Goal: Task Accomplishment & Management: Manage account settings

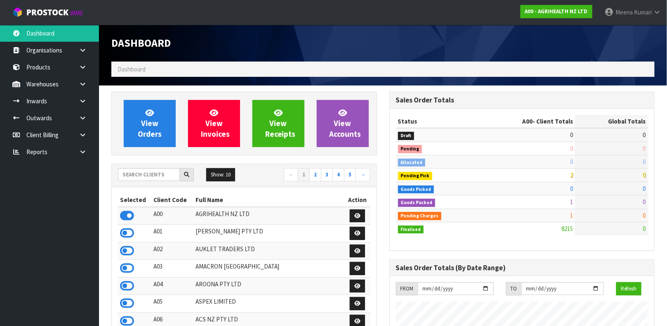
scroll to position [626, 278]
click at [47, 72] on link "Products" at bounding box center [49, 67] width 99 height 17
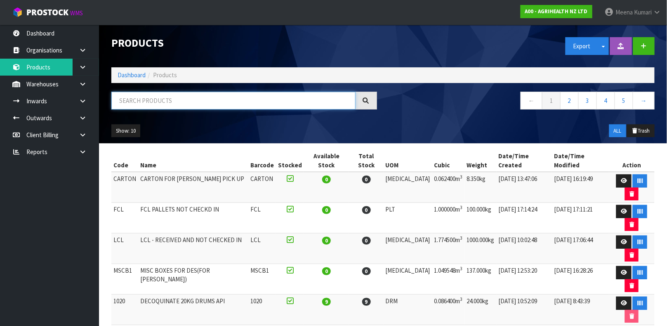
click at [143, 104] on input "text" at bounding box center [233, 101] width 244 height 18
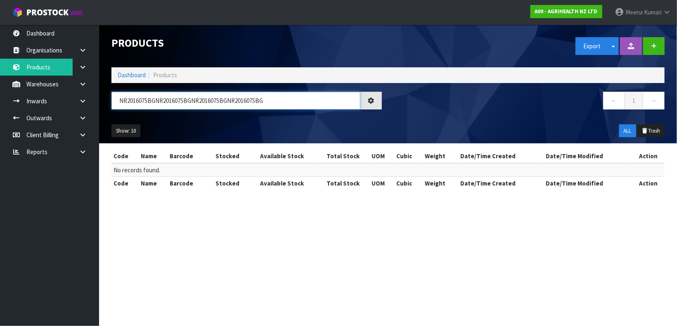
type input "NR2016075BGNR2016075BGNR2016075BGNR2016075BG"
click at [134, 77] on link "Dashboard" at bounding box center [132, 75] width 28 height 8
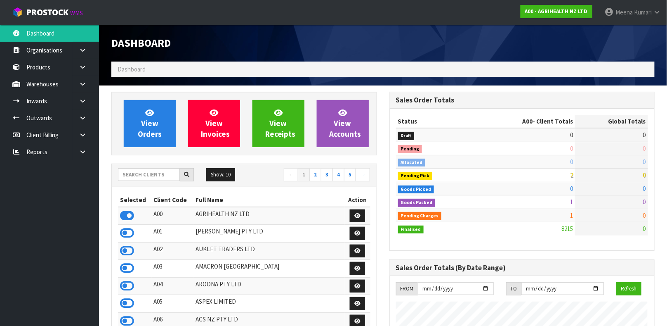
scroll to position [626, 278]
click at [167, 175] on input "text" at bounding box center [149, 174] width 62 height 13
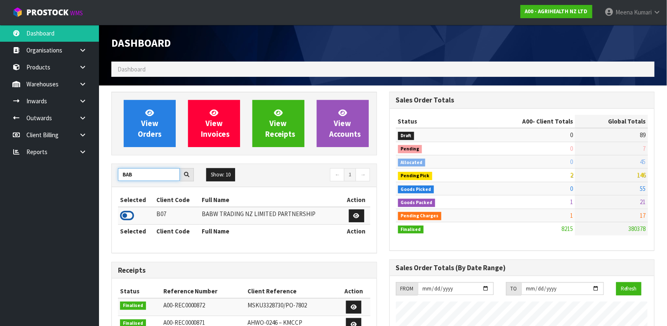
type input "BAB"
click at [128, 210] on icon at bounding box center [127, 215] width 14 height 12
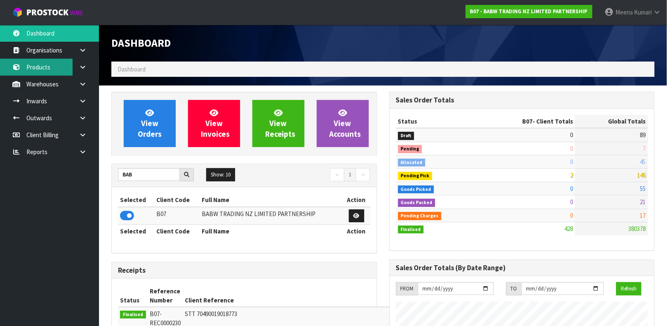
click at [58, 62] on link "Products" at bounding box center [49, 67] width 99 height 17
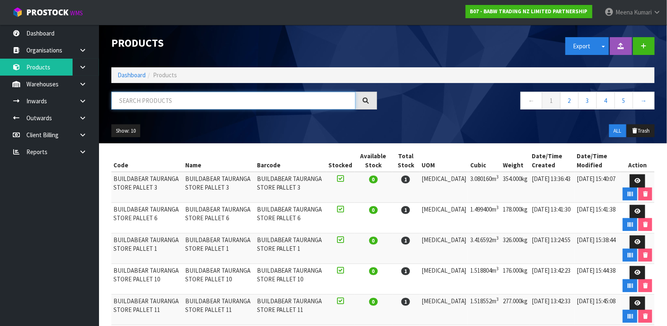
click at [149, 99] on input "text" at bounding box center [233, 101] width 244 height 18
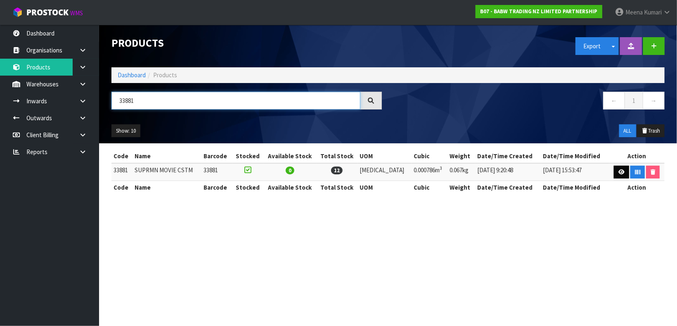
type input "33881"
click at [618, 173] on icon at bounding box center [621, 171] width 6 height 5
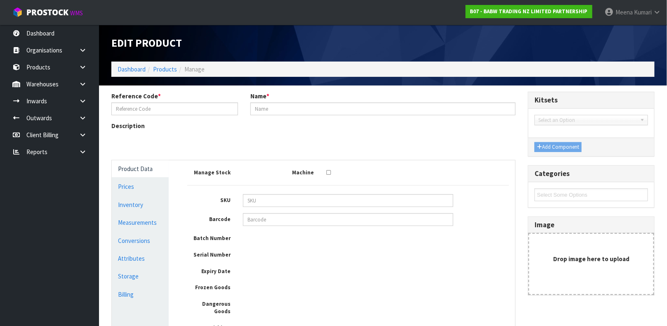
type input "33881"
type input "SUPRMN MOVIE CSTM"
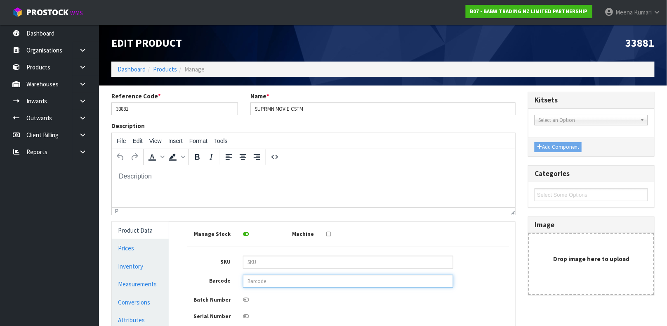
click at [267, 280] on input "text" at bounding box center [348, 280] width 210 height 13
type input "9360410007848"
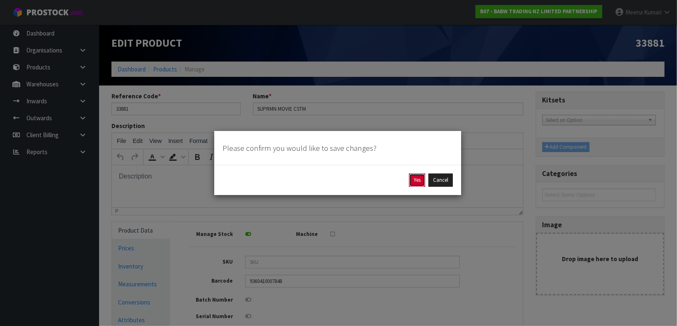
click at [410, 183] on button "Yes" at bounding box center [417, 179] width 16 height 13
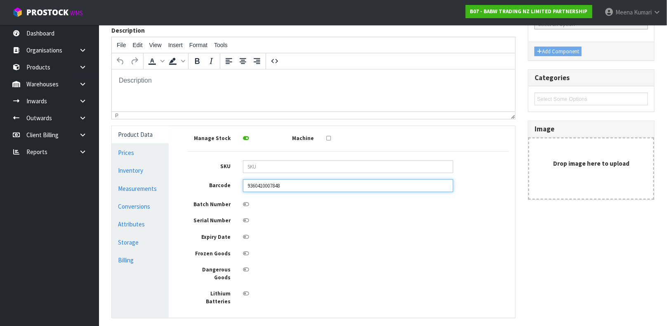
scroll to position [177, 0]
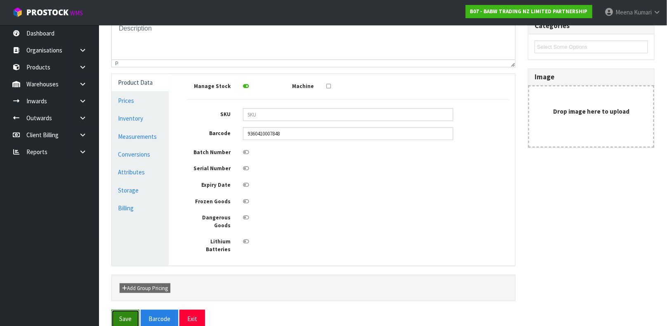
click at [133, 309] on button "Save" at bounding box center [125, 318] width 28 height 18
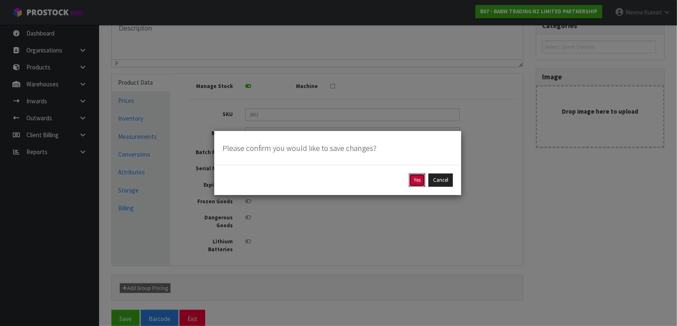
click at [417, 178] on button "Yes" at bounding box center [417, 179] width 16 height 13
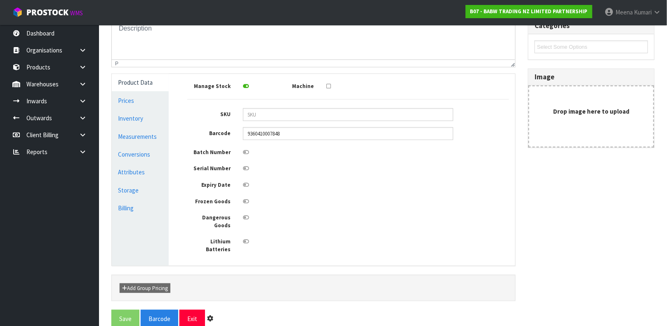
scroll to position [0, 0]
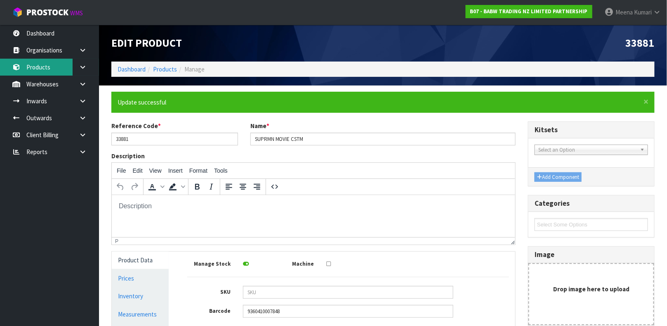
click at [36, 69] on link "Products" at bounding box center [49, 67] width 99 height 17
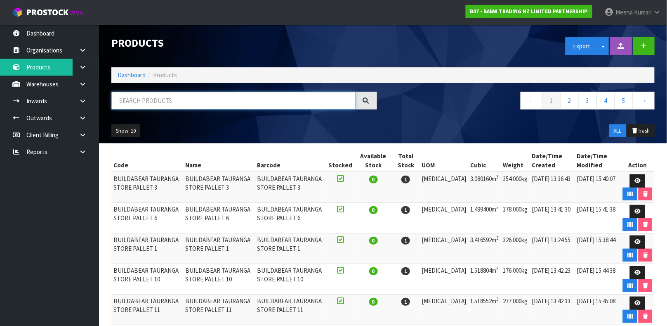
click at [151, 98] on input "text" at bounding box center [233, 101] width 244 height 18
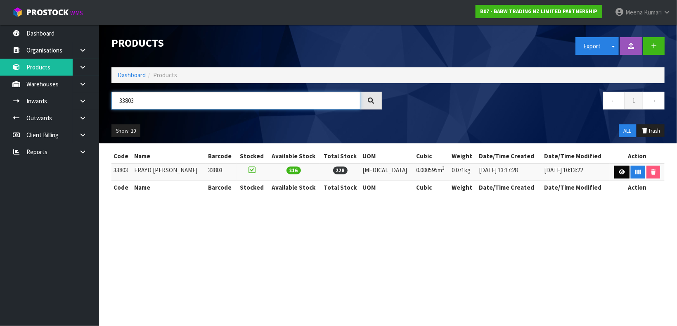
type input "33803"
click at [623, 173] on link at bounding box center [621, 171] width 15 height 13
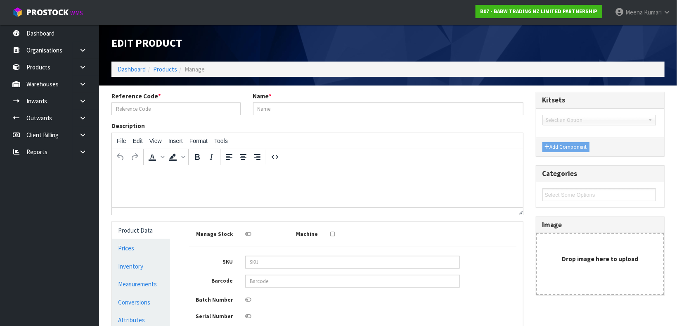
type input "33803"
type input "FRAYD [PERSON_NAME]"
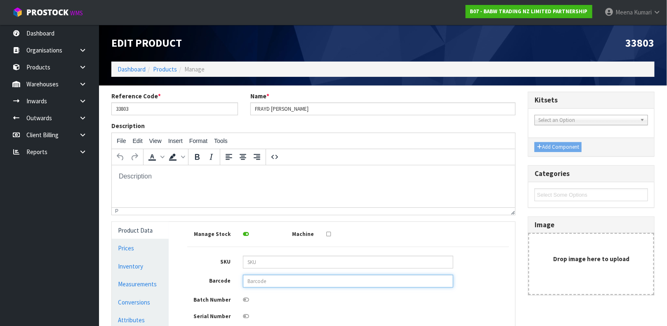
click at [276, 283] on input "text" at bounding box center [348, 280] width 210 height 13
type input "9360410007732"
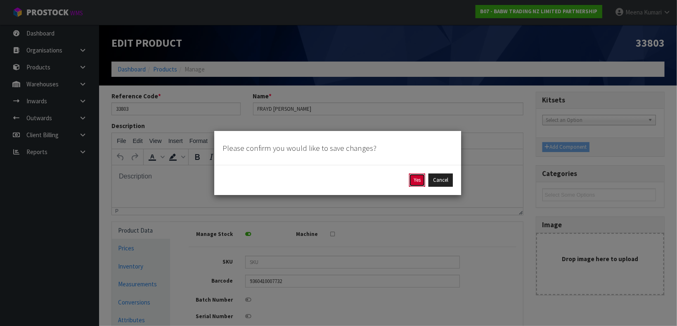
click at [419, 180] on button "Yes" at bounding box center [417, 179] width 16 height 13
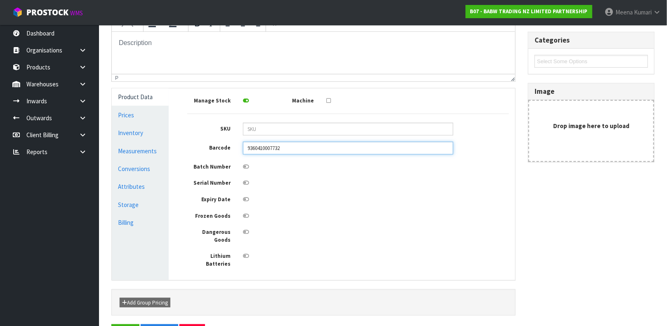
scroll to position [175, 0]
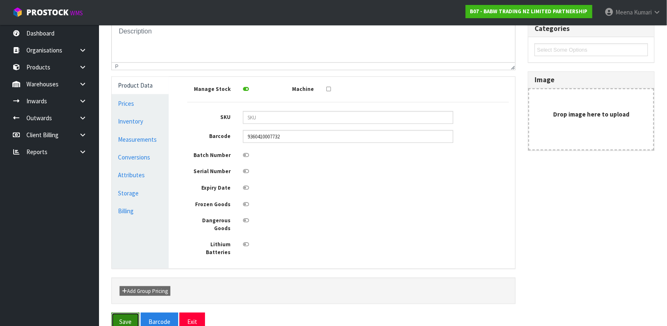
click at [126, 312] on button "Save" at bounding box center [125, 321] width 28 height 18
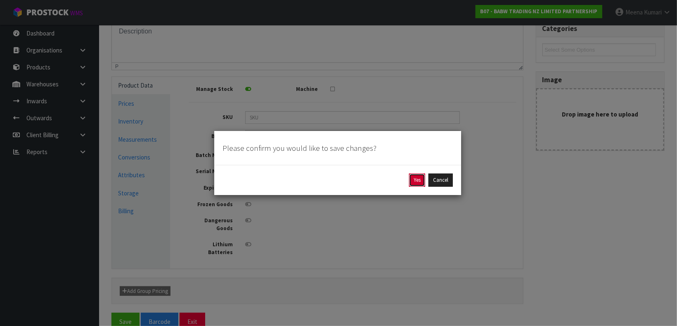
click at [419, 178] on button "Yes" at bounding box center [417, 179] width 16 height 13
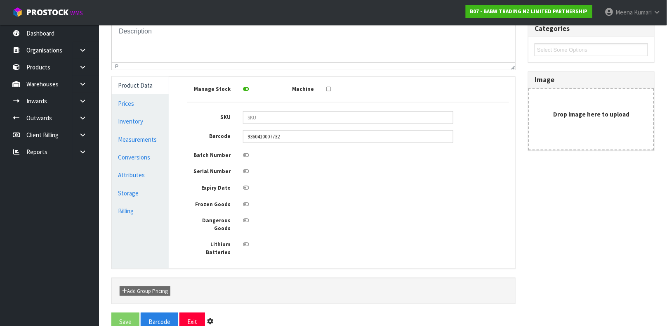
scroll to position [0, 0]
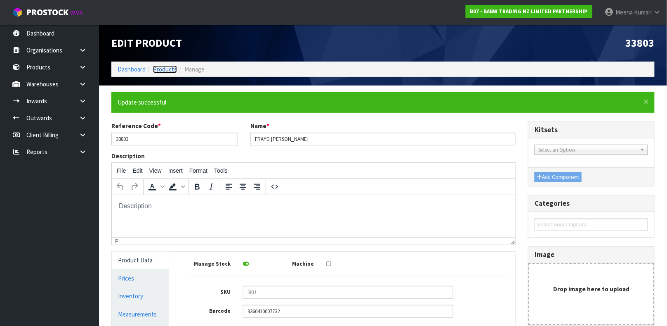
click at [162, 67] on link "Products" at bounding box center [165, 69] width 24 height 8
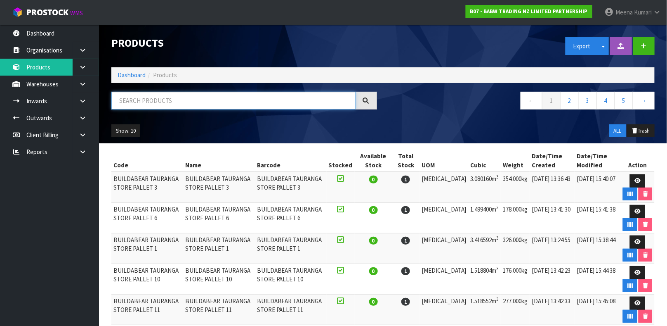
click at [162, 101] on input "text" at bounding box center [233, 101] width 244 height 18
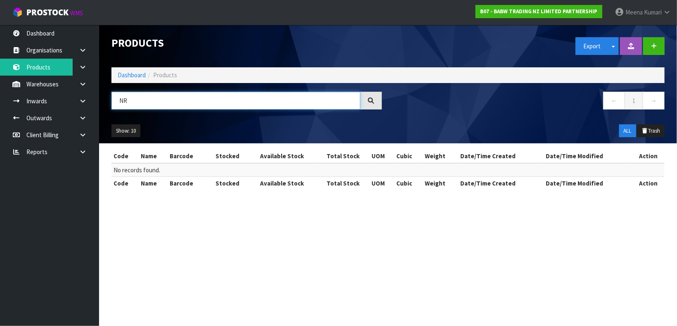
type input "N"
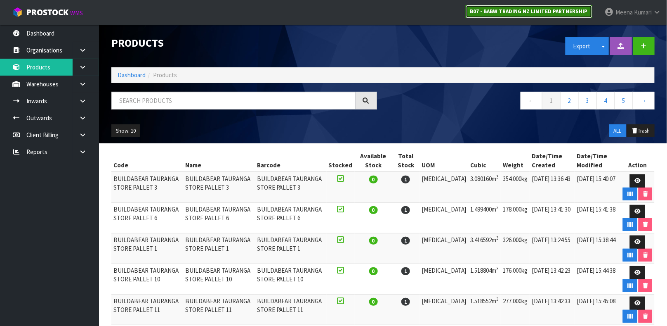
click at [524, 16] on link "B07 - BABW TRADING NZ LIMITED PARTNERSHIP" at bounding box center [529, 11] width 127 height 13
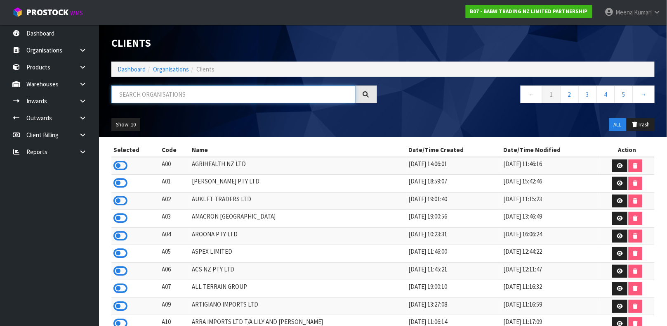
click at [170, 90] on input "text" at bounding box center [233, 94] width 244 height 18
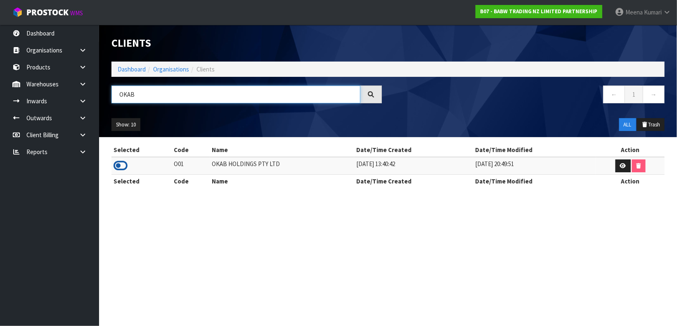
type input "OKAB"
click at [118, 169] on icon at bounding box center [120, 165] width 14 height 12
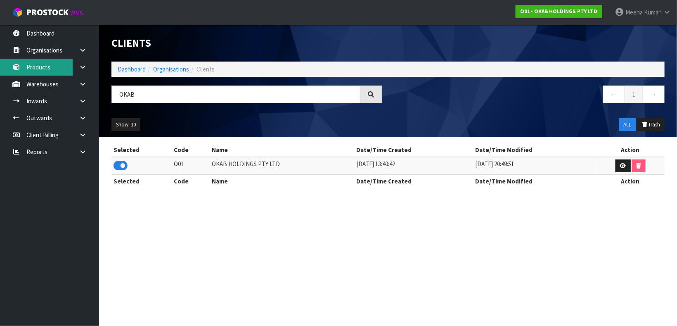
click at [38, 68] on link "Products" at bounding box center [49, 67] width 99 height 17
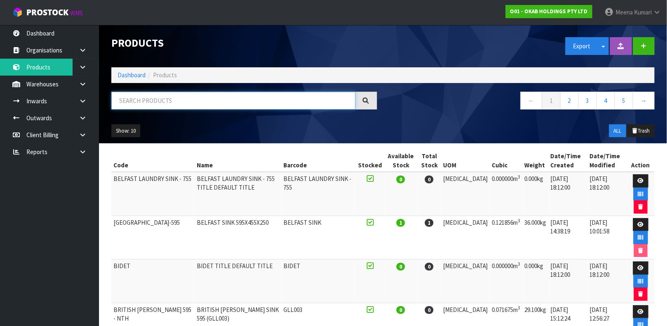
click at [157, 102] on input "text" at bounding box center [233, 101] width 244 height 18
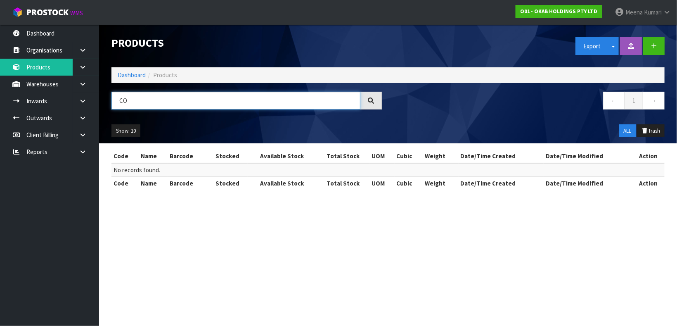
type input "C"
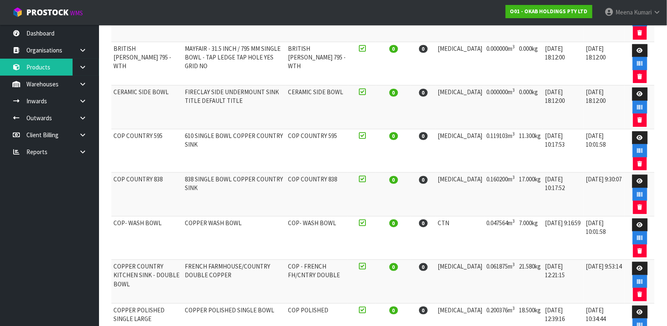
scroll to position [175, 0]
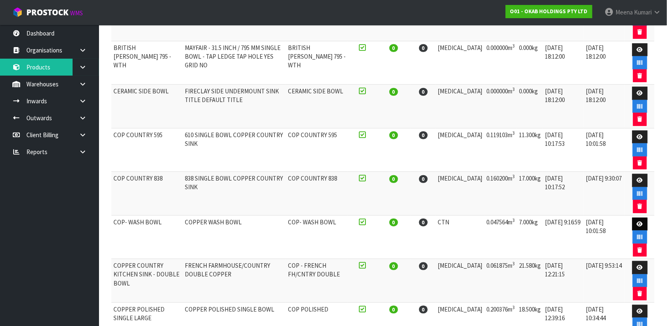
type input "BOWL"
click at [637, 223] on icon at bounding box center [640, 223] width 6 height 5
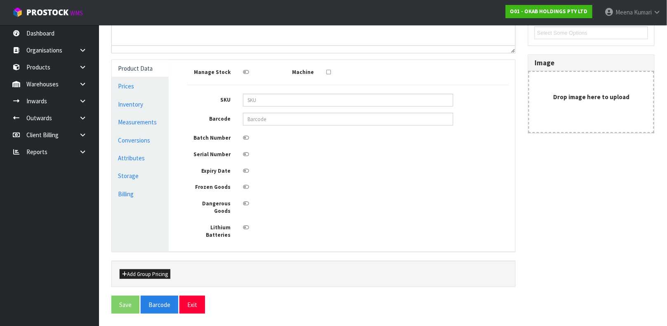
type input "COP- WASH BOWL"
type input "COPPER WASH BOWL"
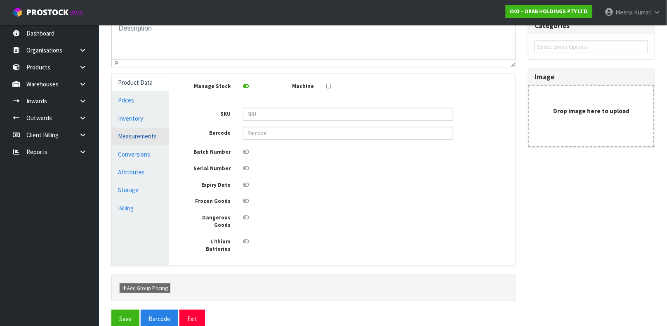
click at [132, 131] on link "Measurements" at bounding box center [140, 135] width 57 height 17
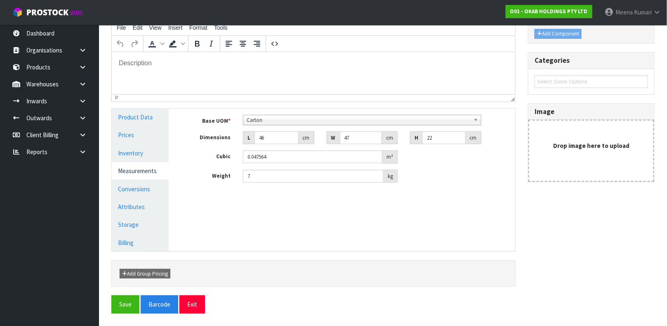
scroll to position [113, 0]
click at [272, 139] on input "46" at bounding box center [277, 138] width 44 height 13
type input "4"
type input "0.004136"
type input "45"
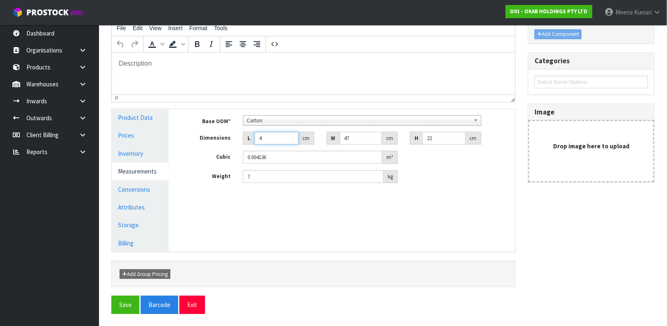
type input "0.04653"
type input "45"
type input "4"
type input "0.00396"
type input "41"
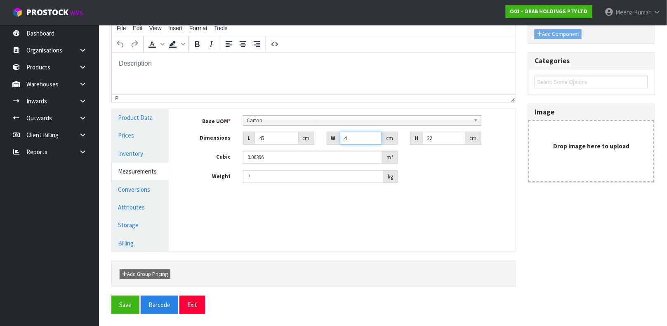
type input "0.04059"
type input "41"
type input "2"
type input "0.00369"
type input "23"
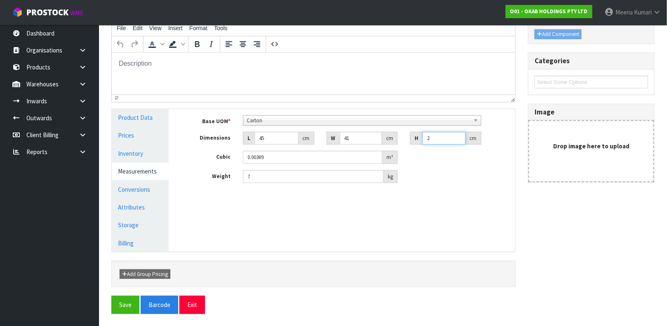
type input "0.042435"
type input "23"
click at [279, 179] on input "7" at bounding box center [313, 176] width 141 height 13
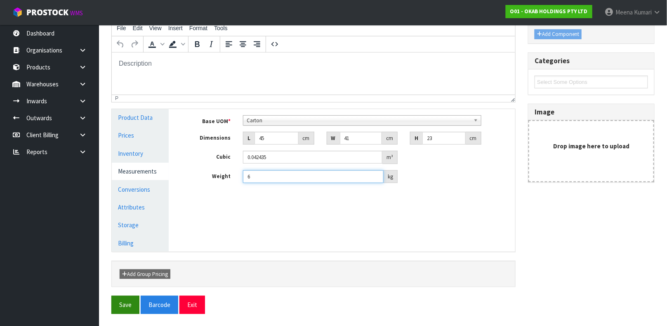
type input "6"
click at [123, 302] on button "Save" at bounding box center [125, 304] width 28 height 18
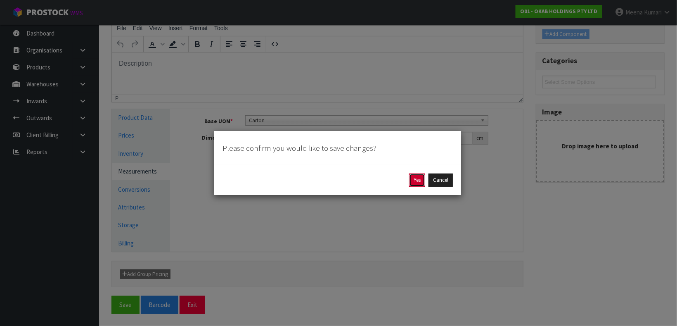
click at [410, 175] on button "Yes" at bounding box center [417, 179] width 16 height 13
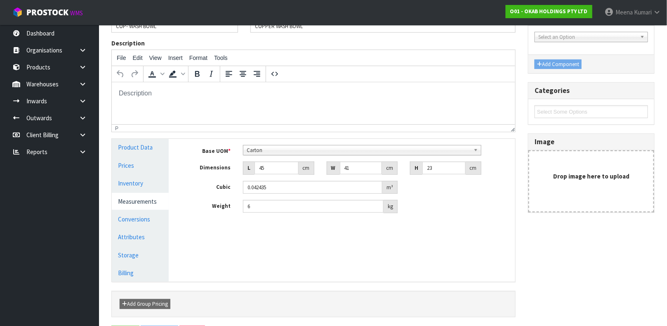
scroll to position [0, 0]
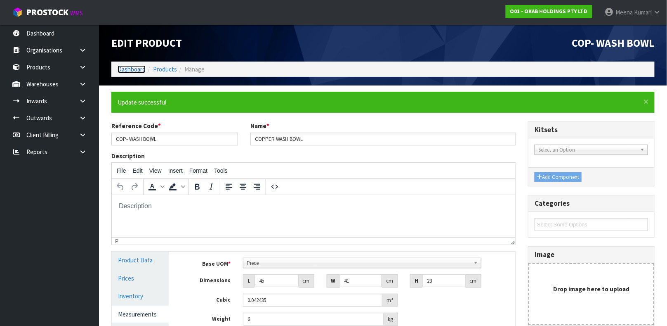
click at [135, 67] on link "Dashboard" at bounding box center [132, 69] width 28 height 8
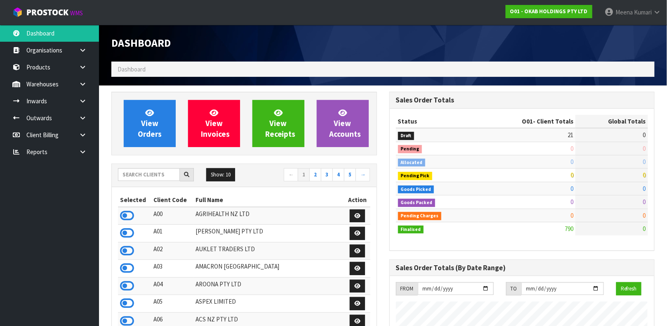
scroll to position [536, 278]
click at [154, 174] on input "text" at bounding box center [149, 174] width 62 height 13
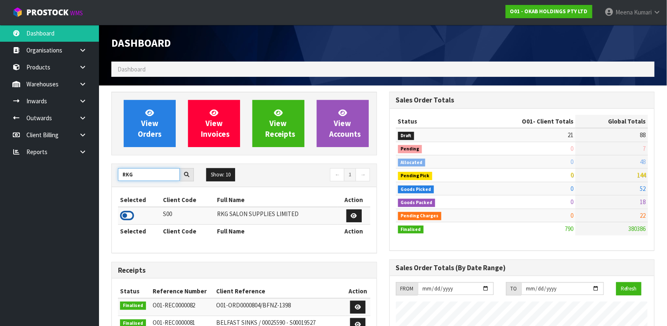
type input "RKG"
click at [125, 214] on icon at bounding box center [127, 215] width 14 height 12
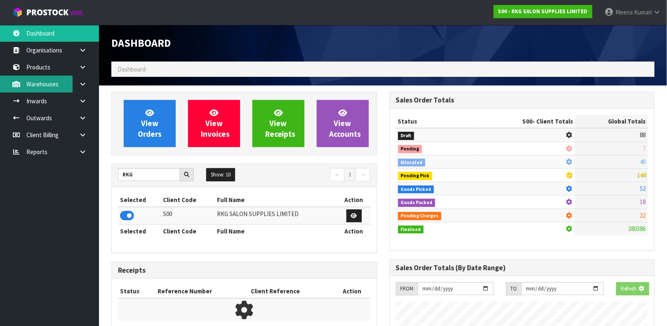
scroll to position [643, 278]
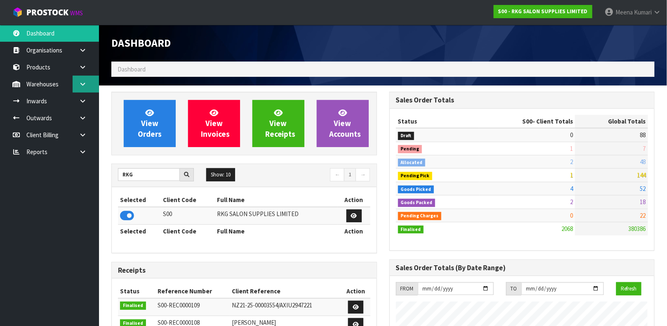
click at [73, 84] on link at bounding box center [86, 83] width 26 height 17
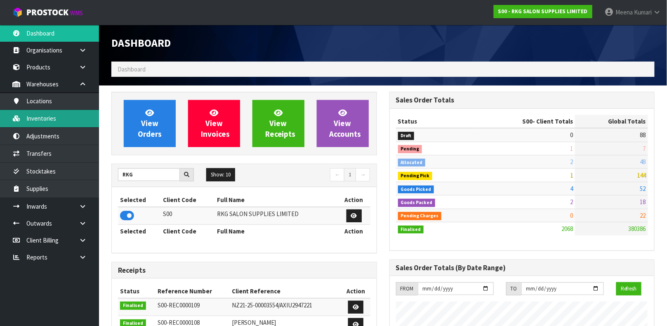
click at [66, 117] on link "Inventories" at bounding box center [49, 118] width 99 height 17
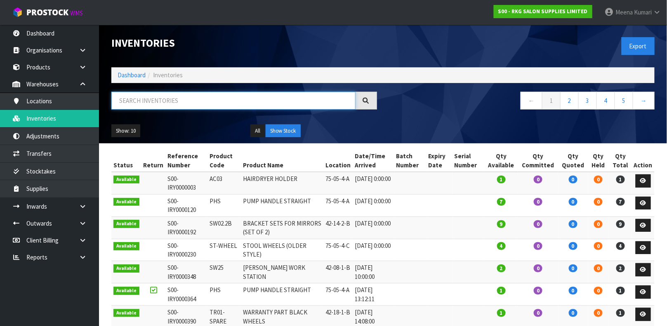
click at [140, 105] on input "text" at bounding box center [233, 101] width 244 height 18
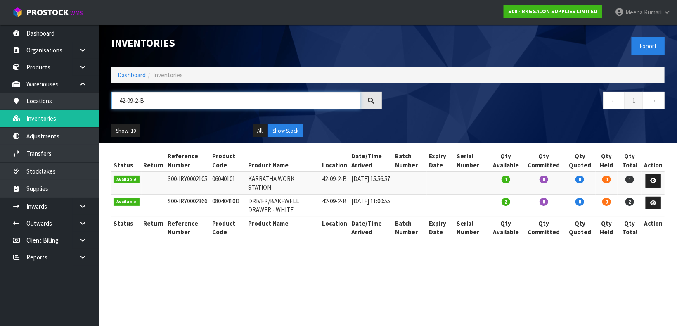
click at [156, 104] on input "42-09-2-B" at bounding box center [235, 101] width 249 height 18
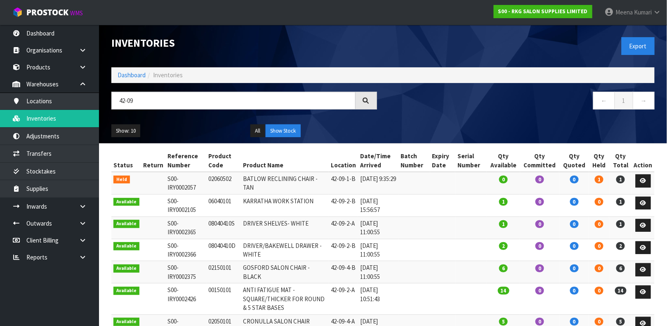
click at [207, 117] on div "42-09 ← 1 →" at bounding box center [383, 105] width 556 height 26
drag, startPoint x: 207, startPoint y: 117, endPoint x: 192, endPoint y: 97, distance: 25.4
click at [192, 97] on div "42-09 ← 1 →" at bounding box center [383, 105] width 556 height 26
click at [192, 97] on input "42-09" at bounding box center [233, 101] width 244 height 18
type input "4"
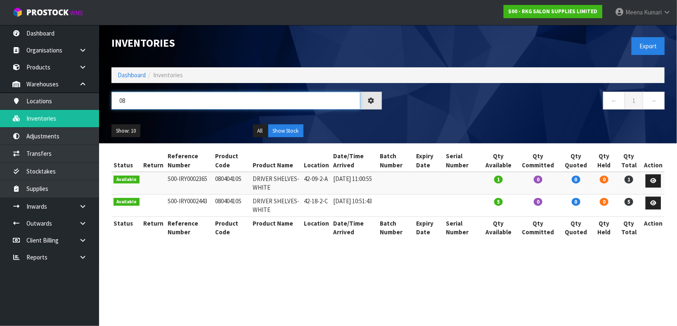
type input "0"
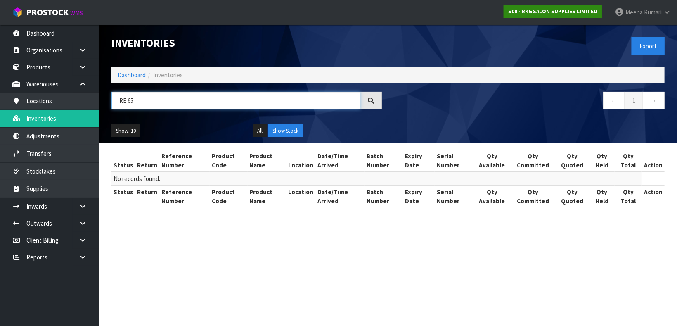
type input "RE 65"
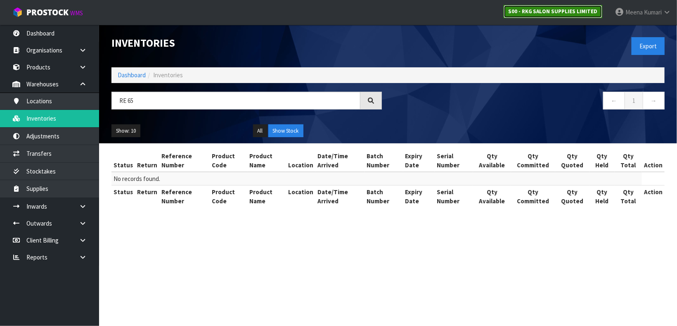
click at [541, 8] on strong "S00 - RKG SALON SUPPLIES LIMITED" at bounding box center [553, 11] width 90 height 7
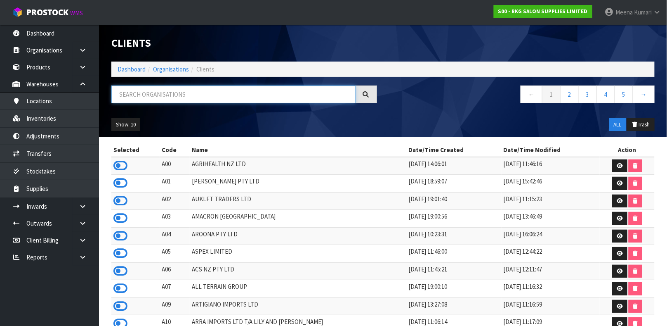
click at [163, 89] on input "text" at bounding box center [233, 94] width 244 height 18
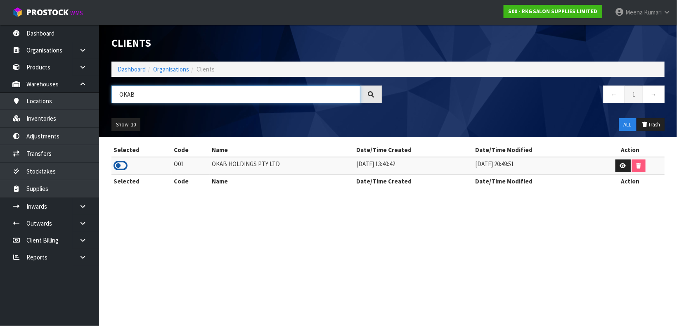
type input "OKAB"
click at [120, 160] on icon at bounding box center [120, 165] width 14 height 12
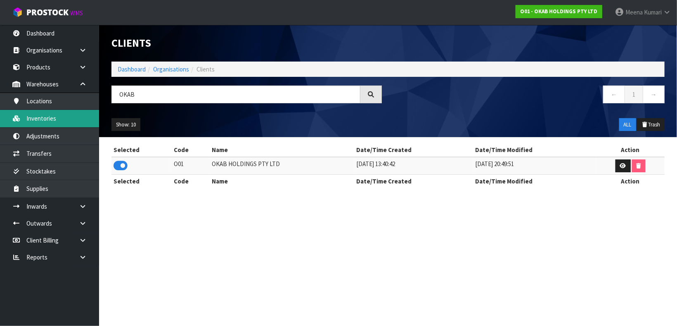
click at [40, 113] on link "Inventories" at bounding box center [49, 118] width 99 height 17
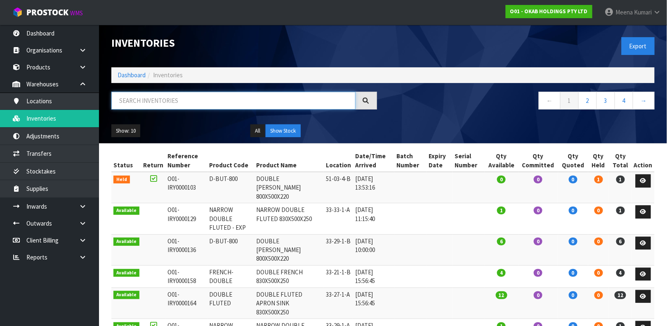
click at [179, 99] on input "text" at bounding box center [233, 101] width 244 height 18
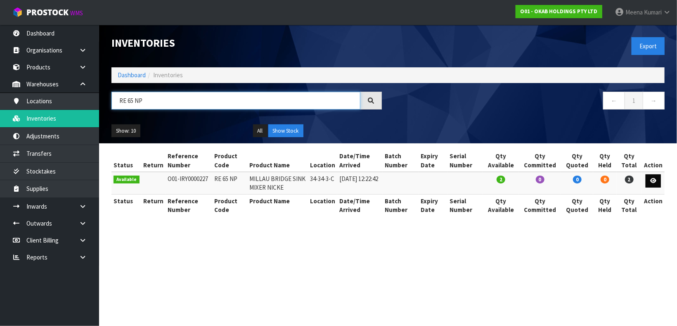
type input "RE 65 NP"
click at [654, 177] on link at bounding box center [652, 180] width 15 height 13
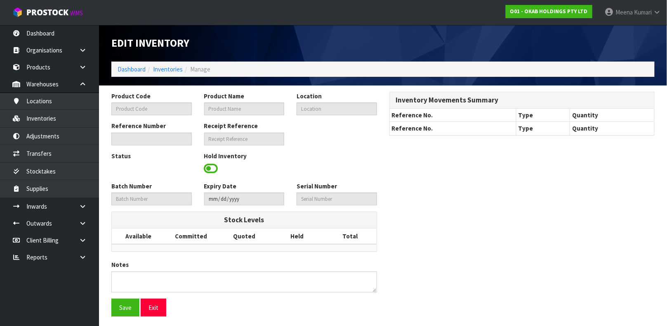
type input "RE 65 NP"
type input "MILLAU BRIDGE SINK MIXER NICKE"
type input "34-34-3-C"
type input "O01-IRY0000227"
type input "O01-REC0000071"
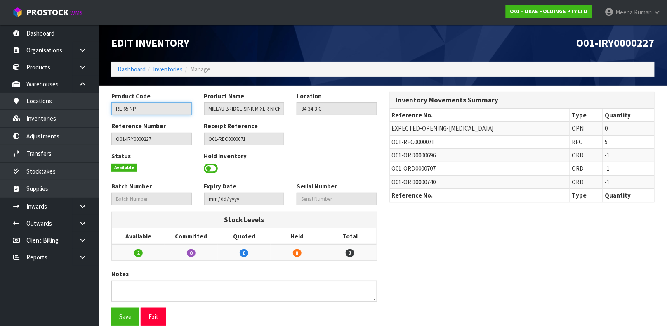
click at [134, 105] on input "RE 65 NP" at bounding box center [151, 108] width 80 height 13
click at [142, 109] on input "RE 65 NP" at bounding box center [151, 108] width 80 height 13
drag, startPoint x: 142, startPoint y: 109, endPoint x: 115, endPoint y: 109, distance: 26.8
click at [115, 109] on input "RE 65 NP" at bounding box center [151, 108] width 80 height 13
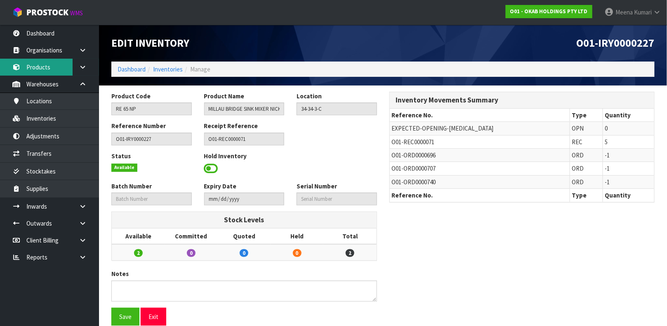
click at [48, 68] on link "Products" at bounding box center [49, 67] width 99 height 17
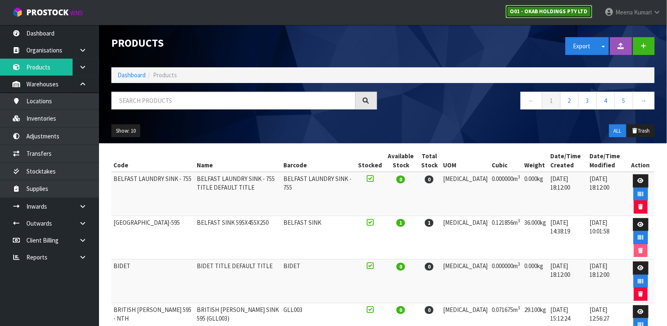
click at [527, 10] on strong "O01 - OKAB HOLDINGS PTY LTD" at bounding box center [549, 11] width 78 height 7
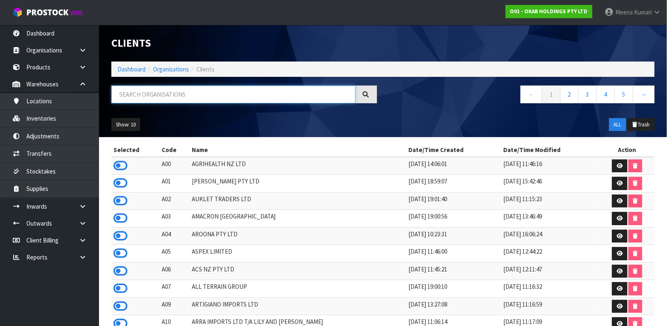
click at [325, 89] on input "text" at bounding box center [233, 94] width 244 height 18
click at [64, 68] on link "Products" at bounding box center [49, 67] width 99 height 17
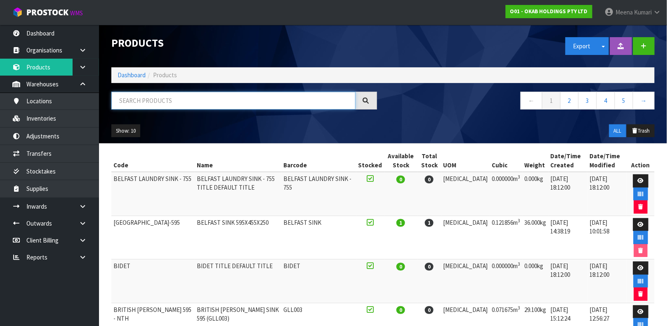
click at [126, 101] on input "text" at bounding box center [233, 101] width 244 height 18
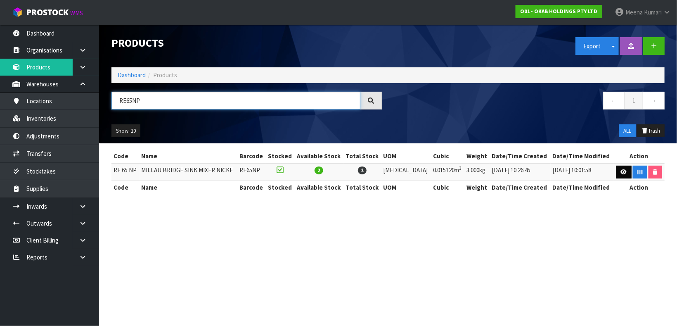
type input "RE65NP"
click at [620, 171] on icon at bounding box center [623, 171] width 6 height 5
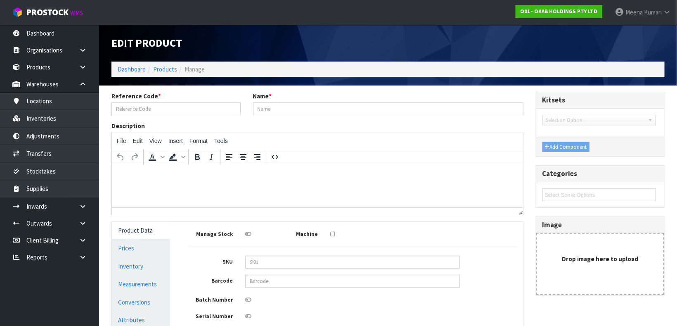
type input "RE 65 NP"
type input "MILLAU BRIDGE SINK MIXER NICKE"
type input "RE65NP"
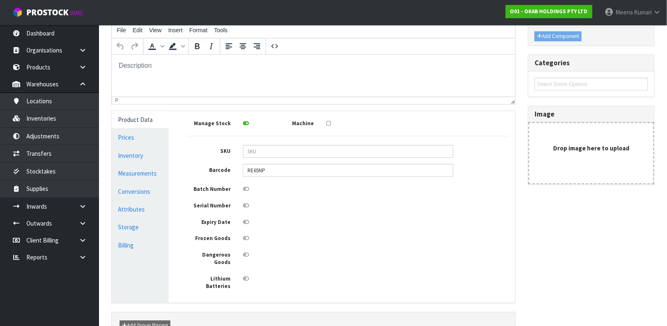
scroll to position [124, 0]
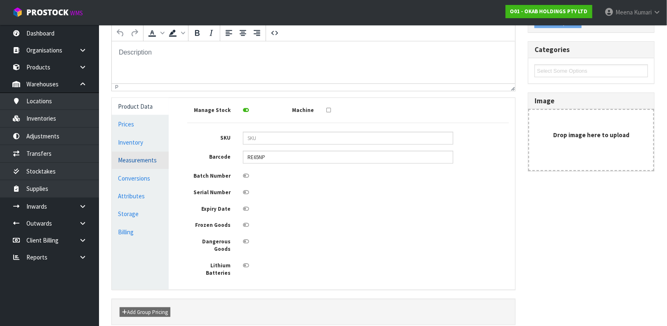
click at [153, 157] on link "Measurements" at bounding box center [140, 159] width 57 height 17
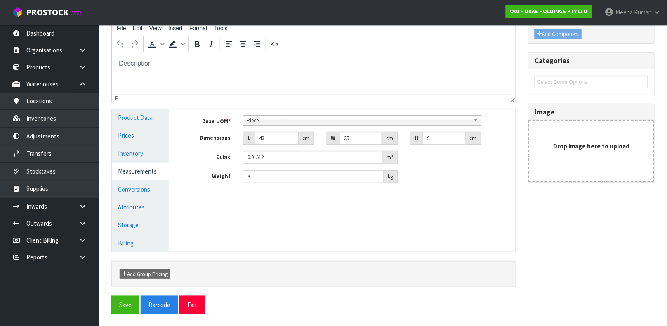
scroll to position [51, 0]
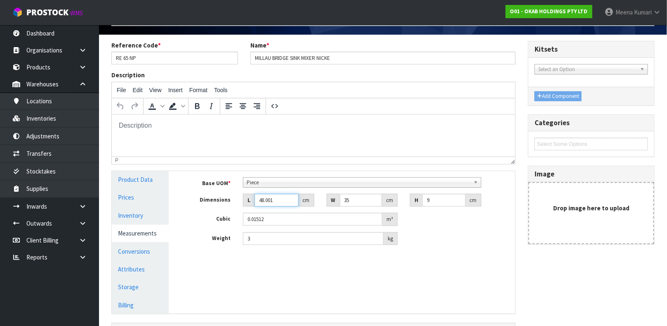
click at [288, 198] on input "48.001" at bounding box center [277, 199] width 44 height 13
type input "4"
type input "0.00126"
type input "0.000001"
type input "3"
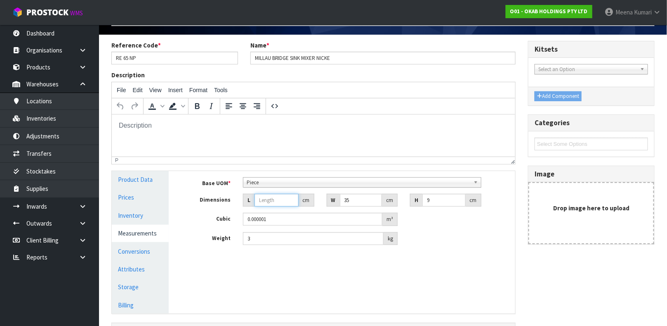
type input "0.000945"
type input "37"
type input "0.011655"
click at [268, 199] on input "37" at bounding box center [277, 199] width 44 height 13
type input "37"
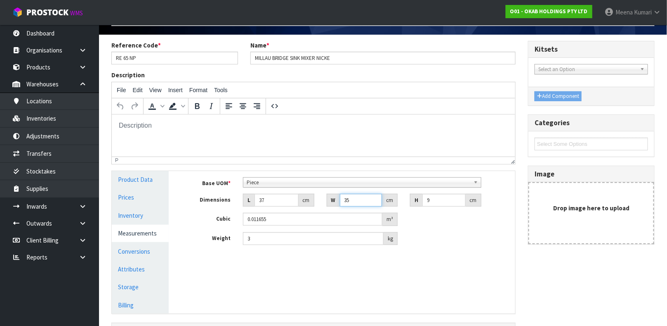
type input "4"
type input "0.001332"
type input "49"
type input "0.016317"
type input "49"
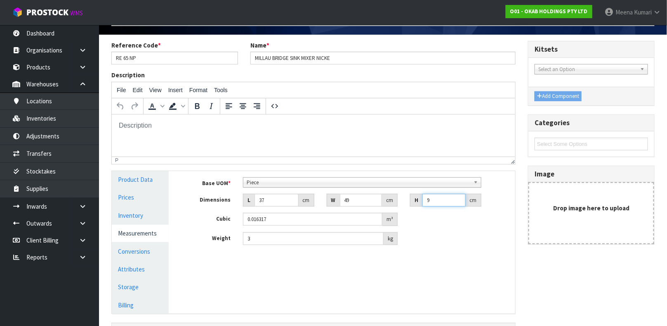
type input "1"
type input "0.001813"
type input "10"
type input "0.01813"
type input "10"
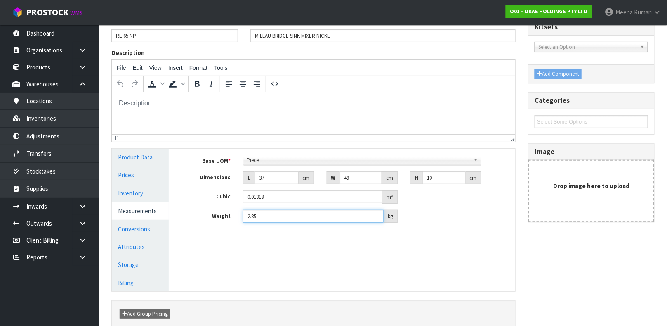
scroll to position [113, 0]
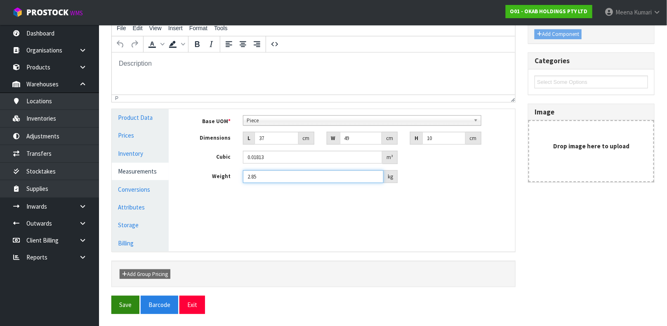
type input "2.85"
click at [122, 307] on button "Save" at bounding box center [125, 304] width 28 height 18
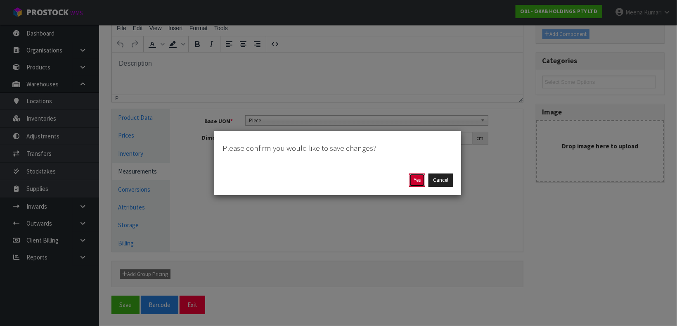
click at [415, 175] on button "Yes" at bounding box center [417, 179] width 16 height 13
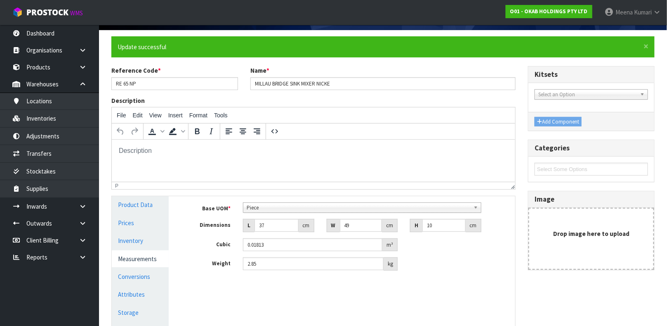
scroll to position [143, 0]
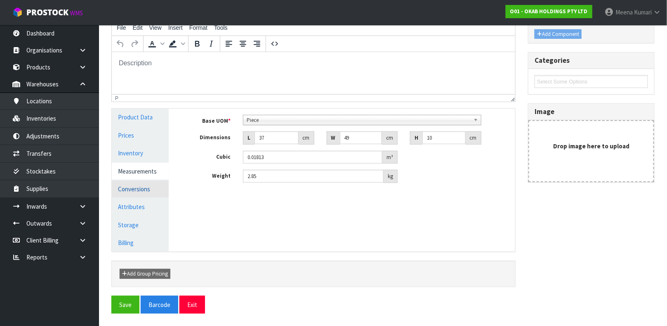
click at [134, 188] on link "Conversions" at bounding box center [140, 188] width 57 height 17
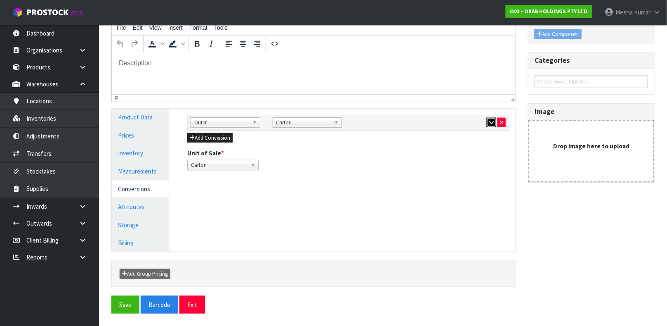
click at [491, 124] on icon "button" at bounding box center [491, 122] width 5 height 5
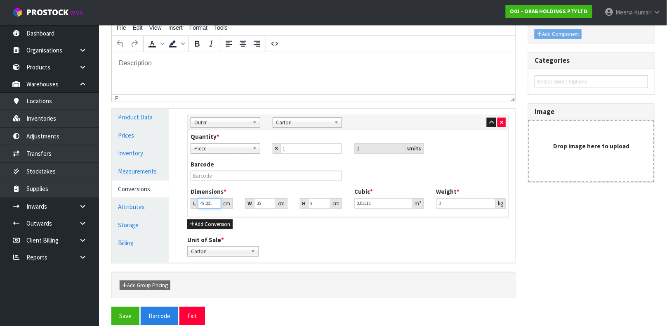
type input "48.001"
click at [212, 199] on input "48.001" at bounding box center [209, 203] width 23 height 10
click at [210, 223] on button "Add Conversion" at bounding box center [209, 224] width 45 height 10
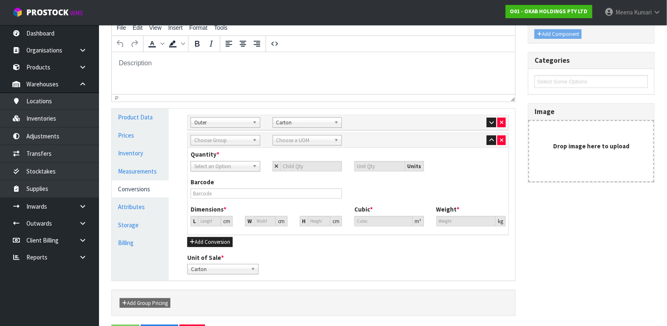
click at [244, 142] on span "Choose Group" at bounding box center [221, 140] width 55 height 10
click at [491, 118] on button "button" at bounding box center [491, 123] width 9 height 10
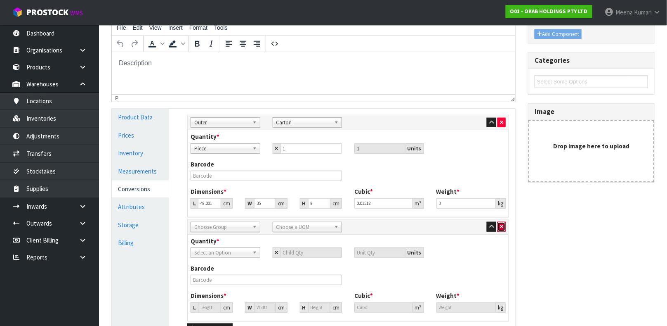
click at [498, 222] on button "button" at bounding box center [502, 227] width 8 height 10
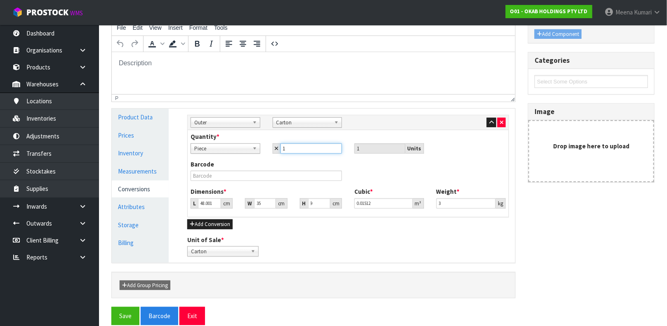
click at [315, 151] on input "1" at bounding box center [312, 148] width 62 height 10
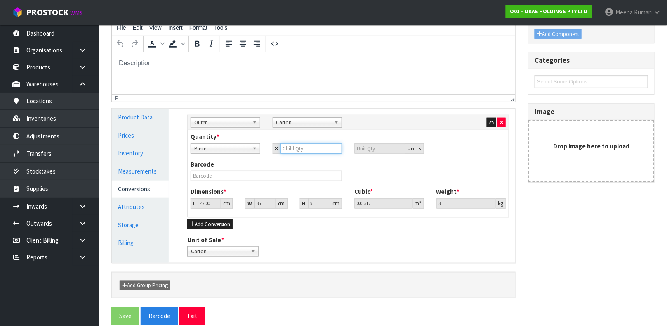
type input "4"
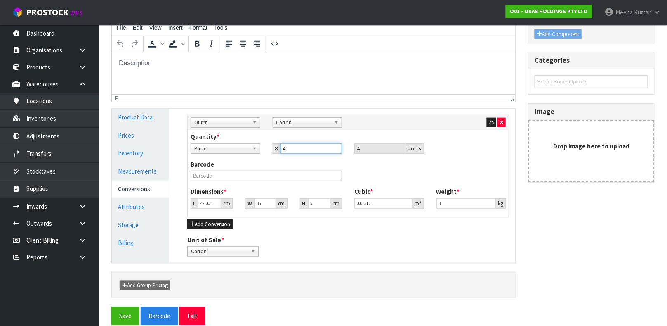
type input "4"
click at [361, 151] on input "4" at bounding box center [379, 148] width 51 height 10
click at [217, 203] on input "48" at bounding box center [209, 203] width 23 height 10
type input "4"
type input "0.00126"
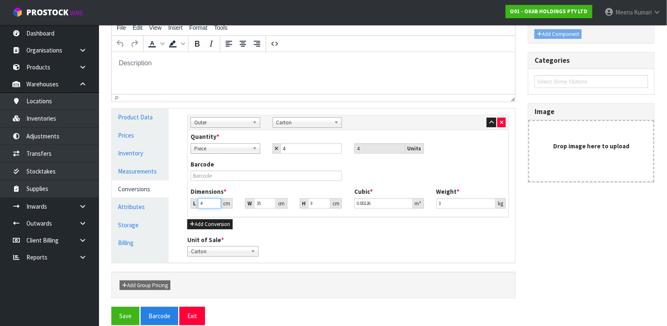
type input "0.000001"
type input "3"
type input "0.000945"
type input "39"
type input "0.012285"
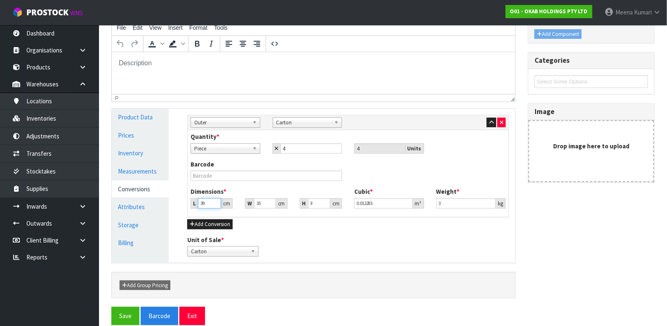
type input "39"
type input "0.000001"
type input "5"
type input "0.001755"
type input "51"
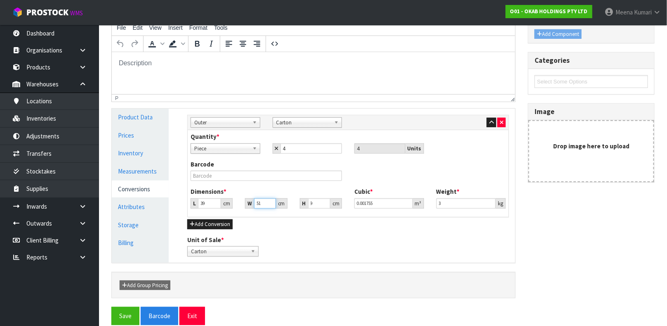
type input "0.017901"
type input "51"
type input "4"
type input "0.007956"
type input "40"
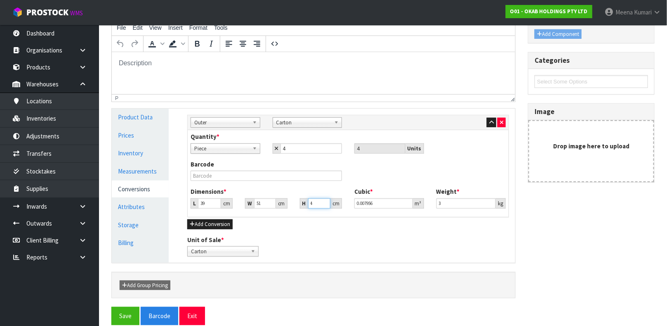
type input "0.07956"
type input "40"
click at [454, 201] on input "3" at bounding box center [466, 203] width 60 height 10
type input "0"
type input "12.15"
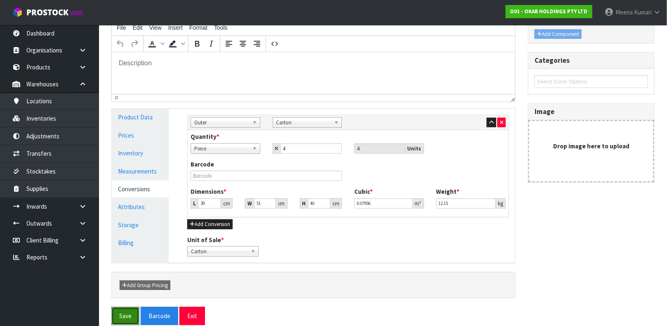
click at [120, 317] on button "Save" at bounding box center [125, 316] width 28 height 18
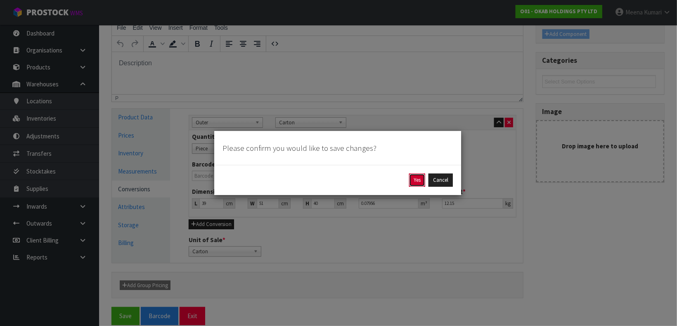
click at [410, 181] on button "Yes" at bounding box center [417, 179] width 16 height 13
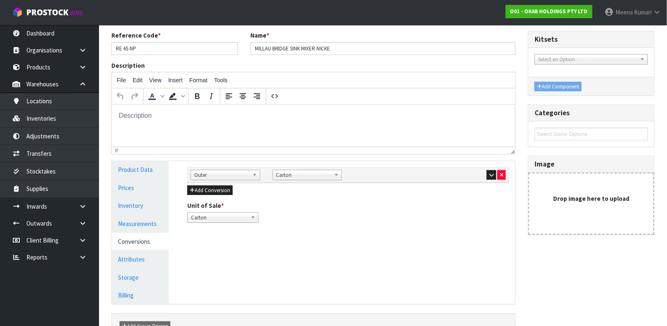
scroll to position [124, 0]
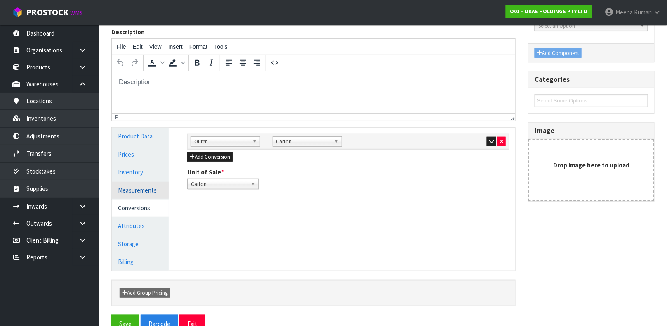
click at [164, 186] on link "Measurements" at bounding box center [140, 190] width 57 height 17
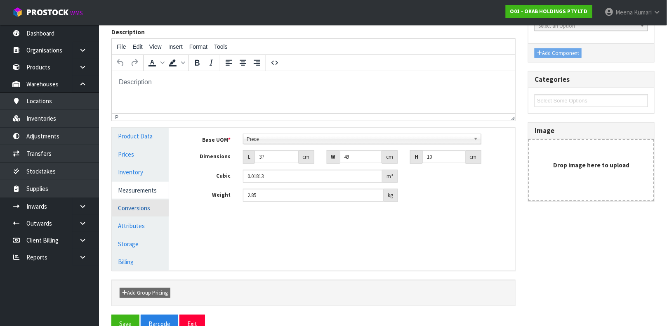
click at [152, 203] on link "Conversions" at bounding box center [140, 207] width 57 height 17
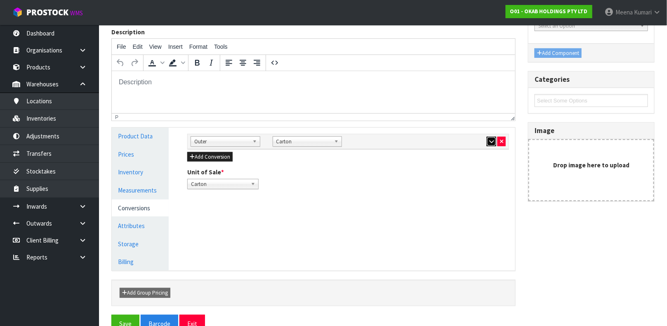
click at [492, 137] on button "button" at bounding box center [491, 142] width 9 height 10
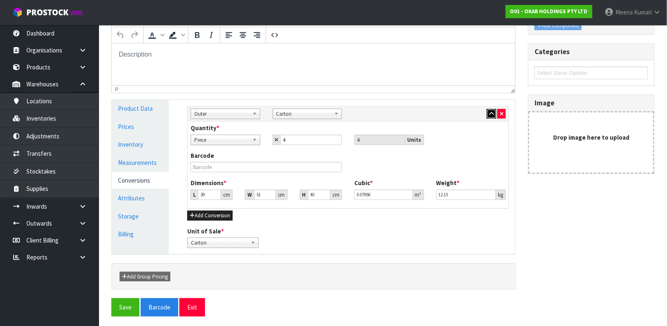
scroll to position [154, 0]
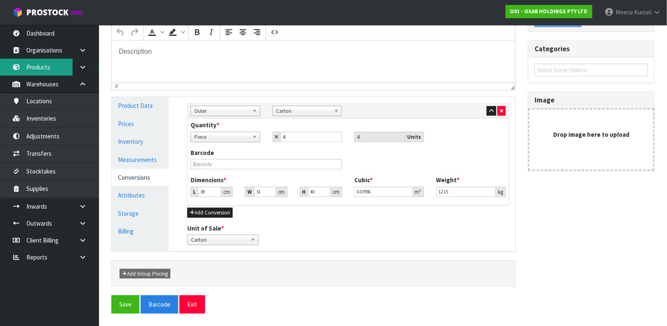
click at [55, 71] on link "Products" at bounding box center [49, 67] width 99 height 17
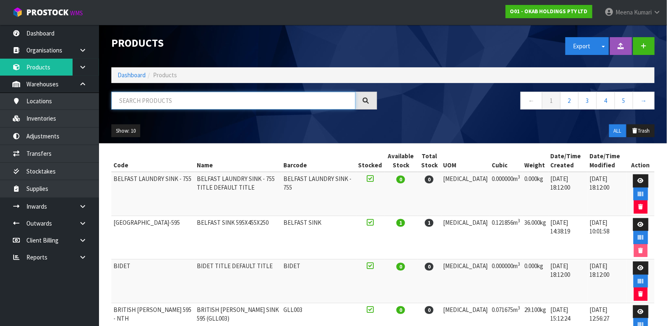
click at [141, 103] on input "text" at bounding box center [233, 101] width 244 height 18
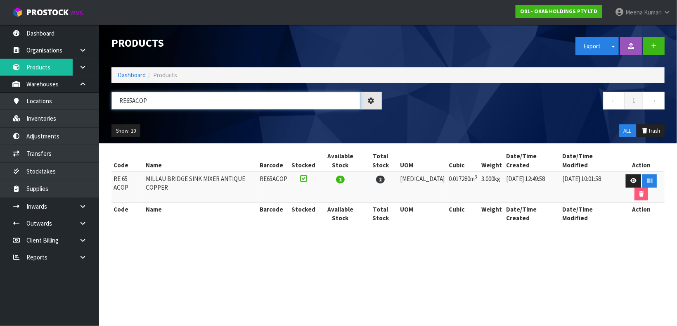
type input "RE65ACOP"
click at [625, 174] on link at bounding box center [632, 180] width 15 height 13
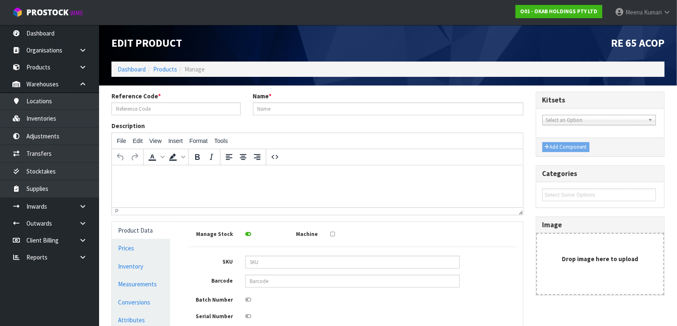
type input "RE 65 ACOP"
type input "MILLAU BRIDGE SINK MIXER ANTIQUE COPPER"
type input "RE65ACOP"
type input "48"
type input "36"
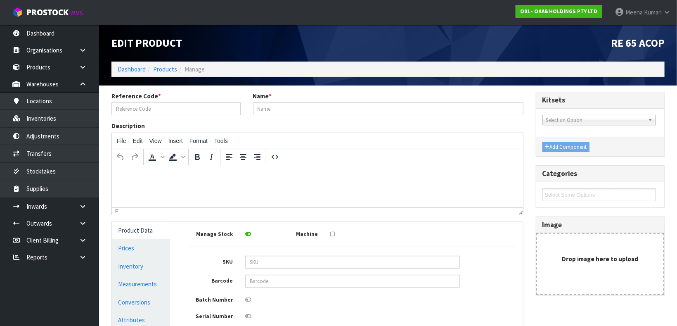
type input "10"
type input "0.01728"
type input "3"
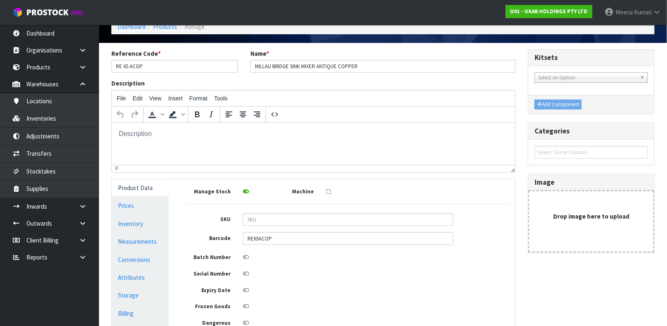
scroll to position [62, 0]
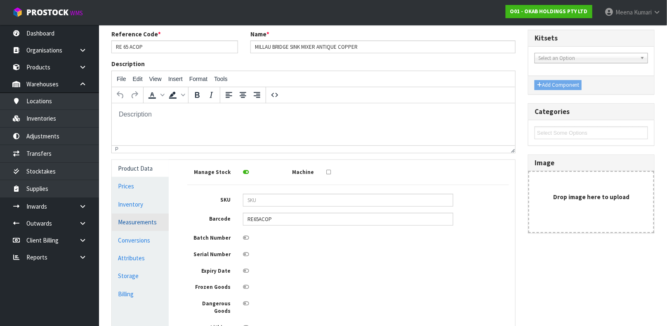
click at [154, 220] on link "Measurements" at bounding box center [140, 221] width 57 height 17
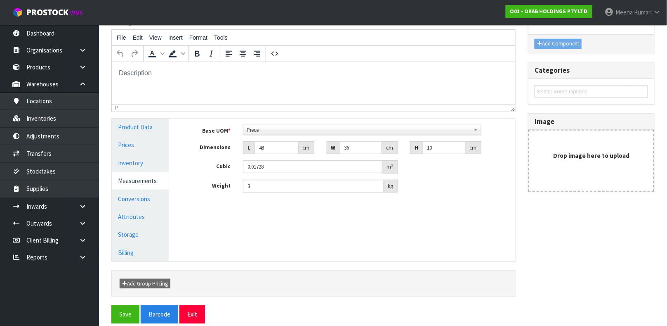
scroll to position [113, 0]
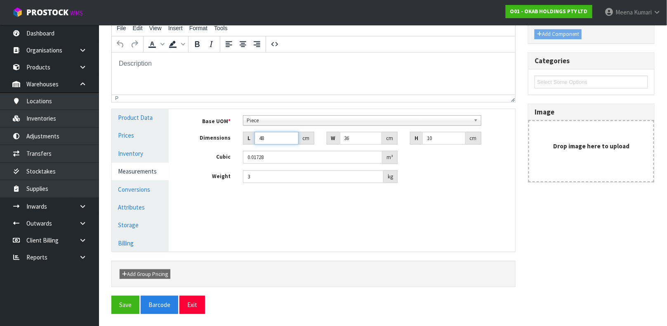
click at [276, 138] on input "48" at bounding box center [277, 138] width 44 height 13
type input "4"
type input "0.00144"
type input "0.000001"
type input "3"
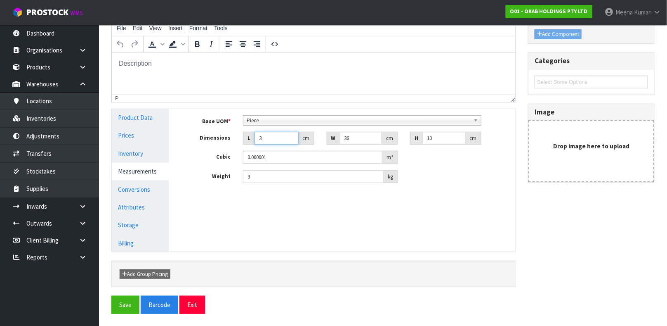
type input "0.00108"
type input "37"
type input "0.01332"
type input "37"
type input "4"
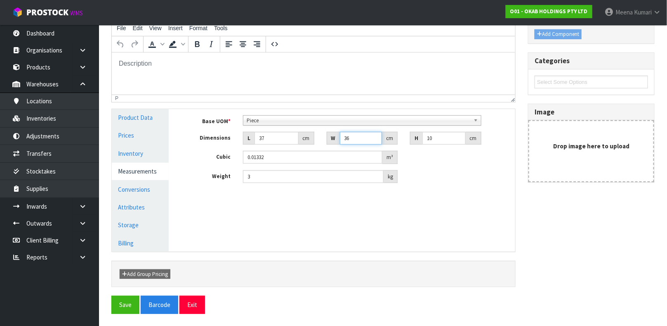
type input "0.00148"
type input "49"
type input "0.01813"
type input "49"
click at [288, 174] on input "3" at bounding box center [313, 176] width 141 height 13
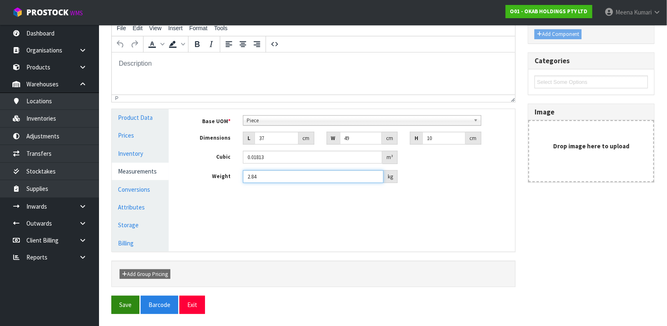
type input "2.84"
click at [128, 296] on button "Save" at bounding box center [125, 304] width 28 height 18
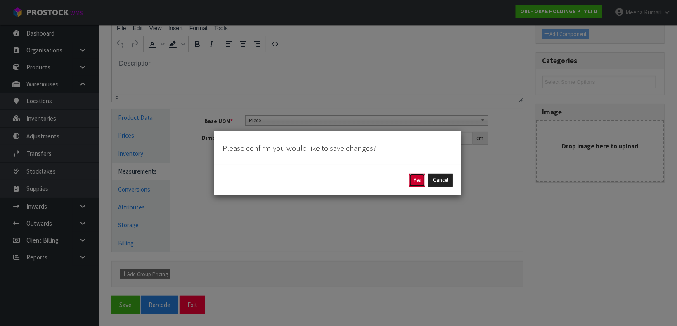
click at [419, 179] on button "Yes" at bounding box center [417, 179] width 16 height 13
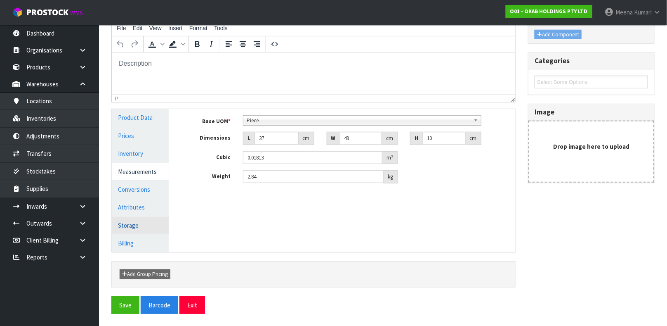
scroll to position [143, 0]
click at [153, 193] on link "Conversions" at bounding box center [140, 188] width 57 height 17
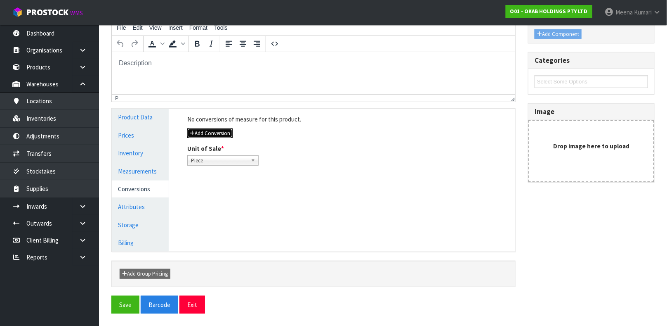
click at [232, 132] on button "Add Conversion" at bounding box center [209, 133] width 45 height 10
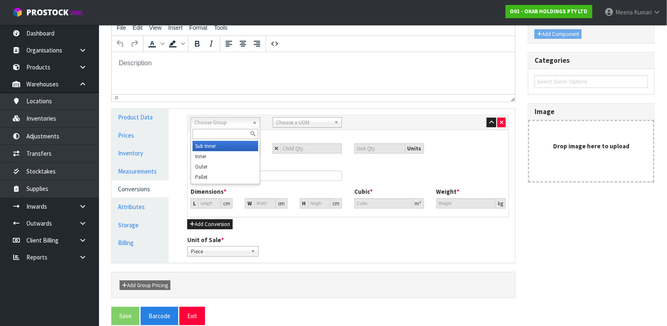
click at [220, 121] on span "Choose Group" at bounding box center [221, 123] width 55 height 10
click at [234, 165] on li "Outer" at bounding box center [226, 166] width 66 height 10
click at [297, 118] on span "Choose a UOM" at bounding box center [303, 123] width 55 height 10
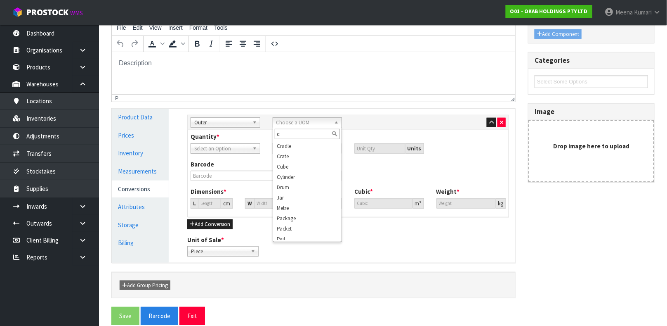
scroll to position [0, 0]
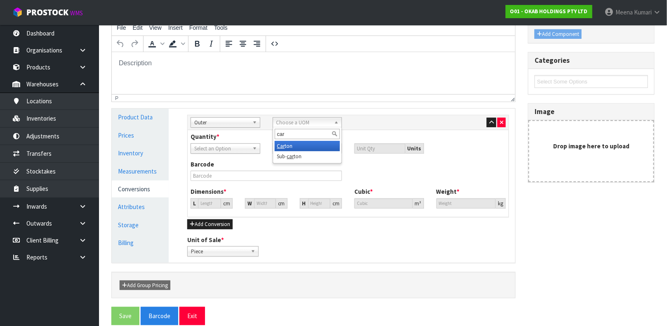
type input "car"
click at [292, 143] on li "Car ton" at bounding box center [308, 146] width 66 height 10
click at [311, 147] on input "number" at bounding box center [312, 148] width 62 height 10
click at [254, 148] on b at bounding box center [255, 148] width 7 height 9
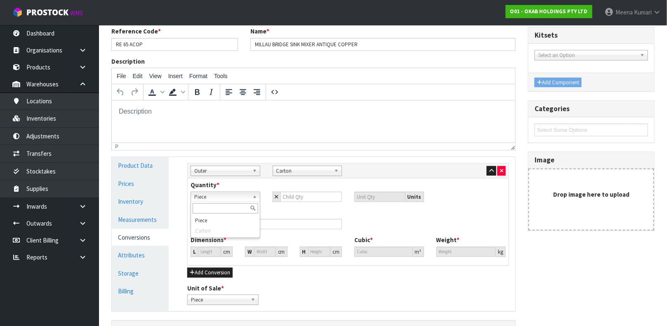
scroll to position [81, 0]
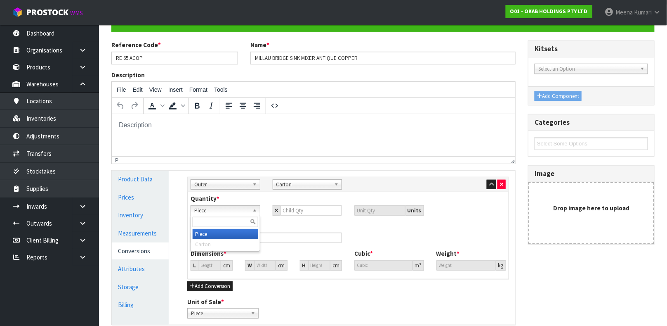
click at [212, 231] on li "Piece" at bounding box center [226, 234] width 66 height 10
click at [289, 211] on input "number" at bounding box center [312, 210] width 62 height 10
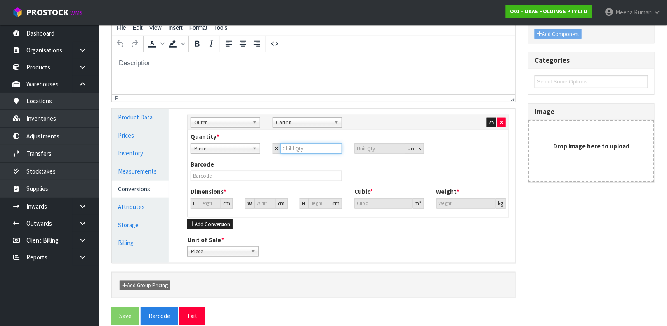
type input "4"
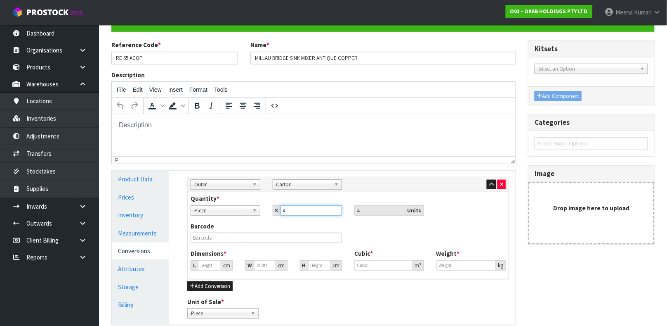
scroll to position [154, 0]
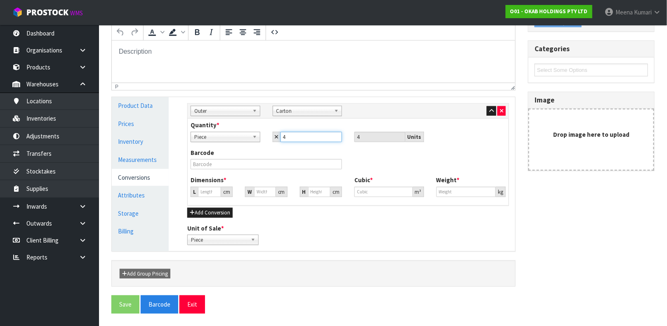
type input "4"
type input "41.701"
type input "41.702"
type input "0.07252"
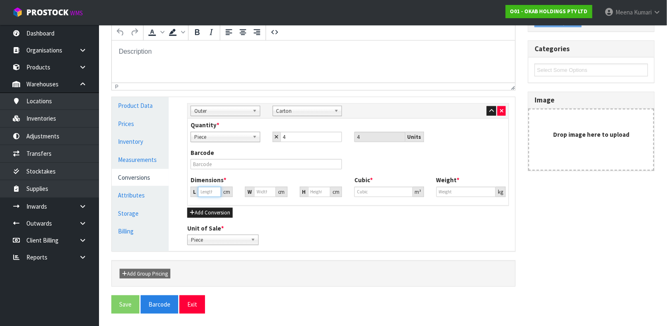
type input "11.36"
click at [212, 194] on input "41.701" at bounding box center [209, 191] width 23 height 10
type input "41.70"
type input "0.072519"
type input "41"
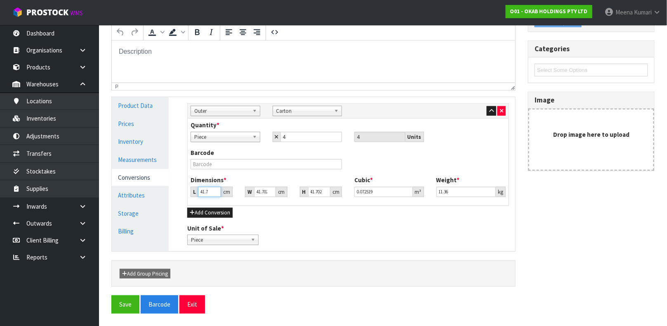
type input "0.071301"
type input "4"
type input "0.006956"
type input "0.000001"
type input "3"
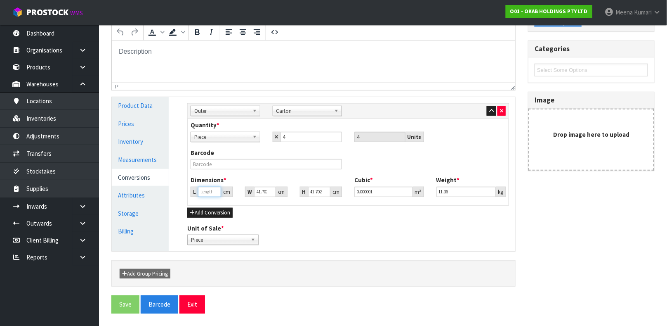
type input "0.005217"
type input "39"
type input "0.067823"
type input "39"
click at [265, 195] on input "41.702" at bounding box center [264, 191] width 21 height 10
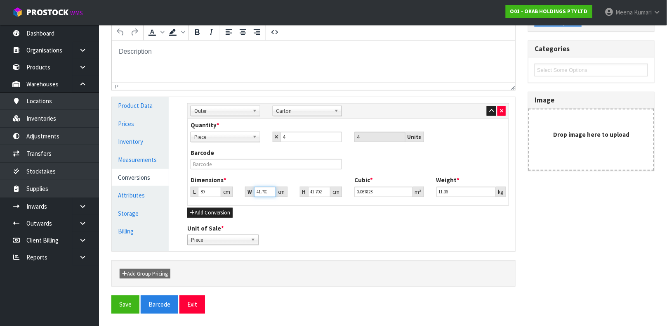
type input "41.02"
type input "0.066714"
type input "4102"
type input "6.671403"
type input "402"
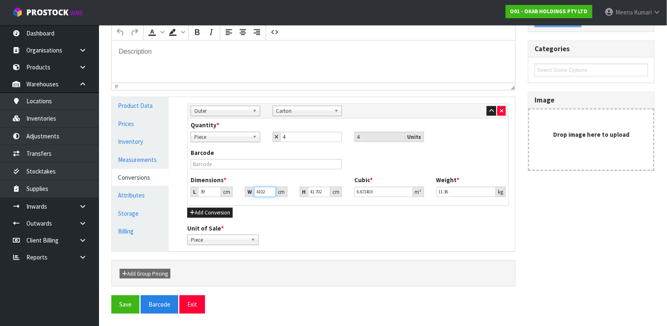
type input "0.653804"
click at [264, 194] on input "402" at bounding box center [264, 191] width 21 height 10
type input "40"
type input "0.065055"
type input "4"
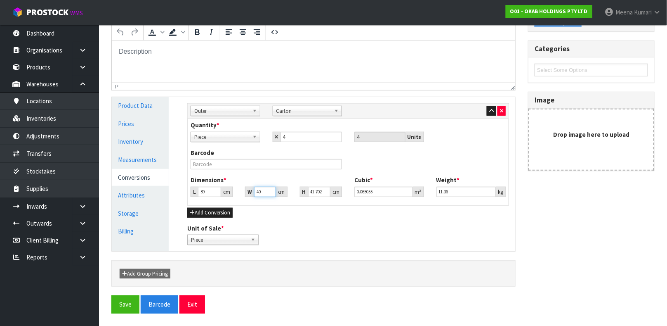
type input "0.006506"
type input "0.000001"
type input "5"
type input "0.008132"
type input "51"
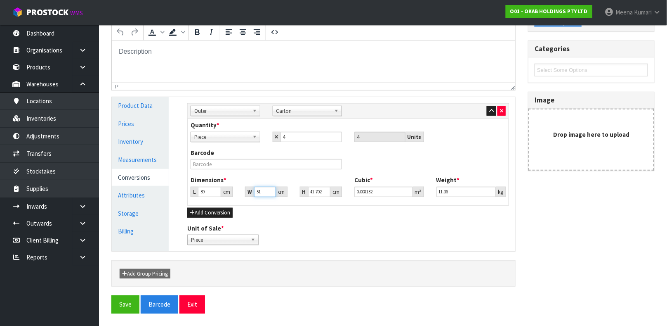
type input "0.082945"
type input "51"
type input "3"
type input "0.005967"
type input "39"
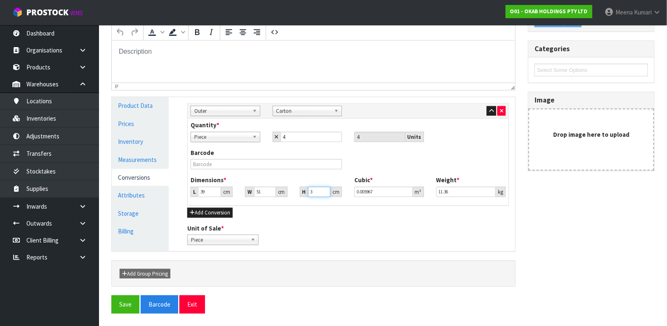
type input "0.077571"
type input "39"
click at [447, 191] on input "11.36" at bounding box center [466, 191] width 60 height 10
click at [456, 193] on input "11.36" at bounding box center [466, 191] width 60 height 10
type input "12.05"
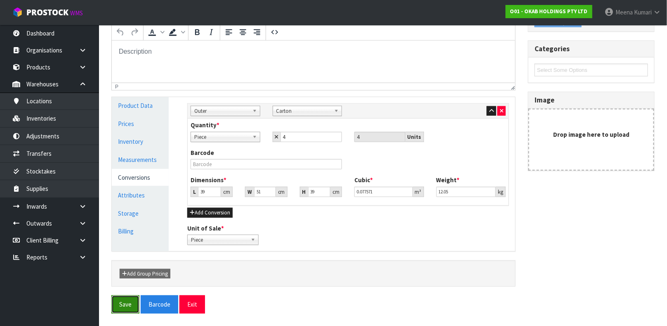
click at [123, 295] on button "Save" at bounding box center [125, 304] width 28 height 18
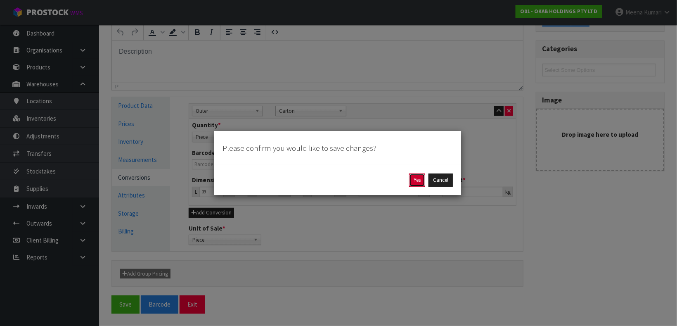
click at [417, 176] on button "Yes" at bounding box center [417, 179] width 16 height 13
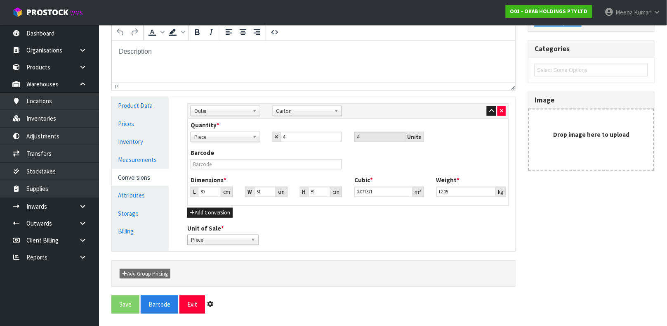
scroll to position [0, 0]
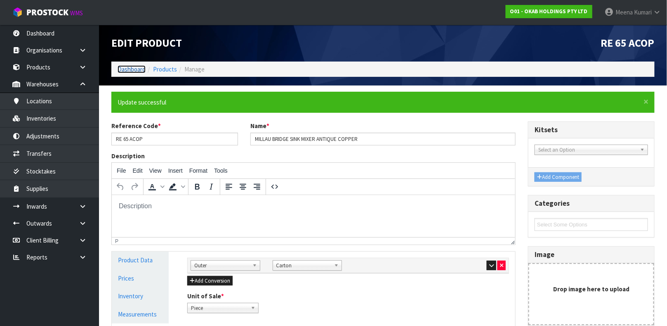
click at [126, 70] on link "Dashboard" at bounding box center [132, 69] width 28 height 8
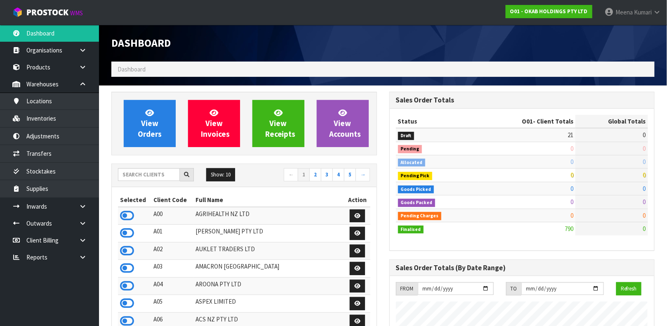
scroll to position [536, 278]
click at [137, 175] on input "text" at bounding box center [149, 174] width 62 height 13
type input "+"
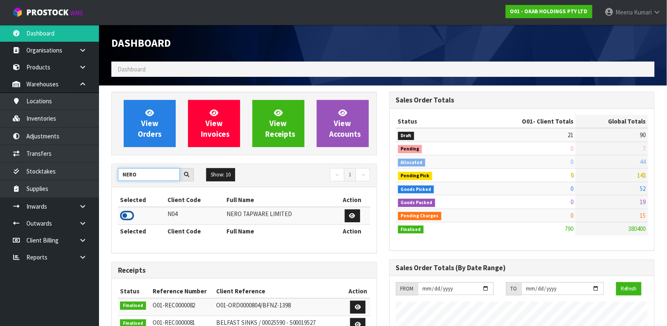
type input "NERO"
click at [130, 215] on icon at bounding box center [127, 215] width 14 height 12
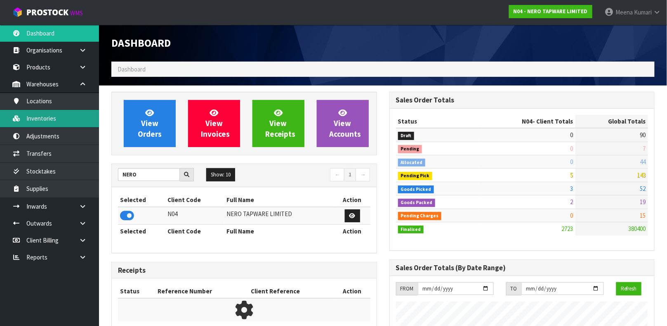
scroll to position [679, 278]
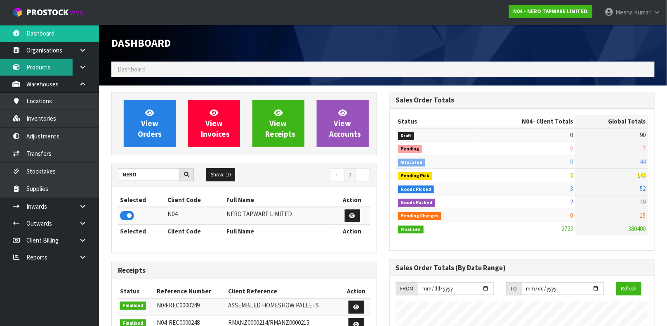
click at [60, 65] on link "Products" at bounding box center [49, 67] width 99 height 17
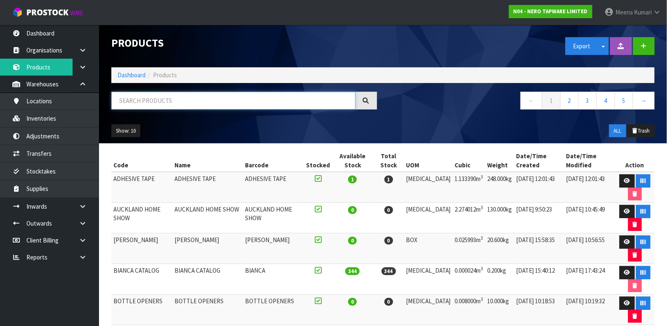
click at [214, 98] on input "text" at bounding box center [233, 101] width 244 height 18
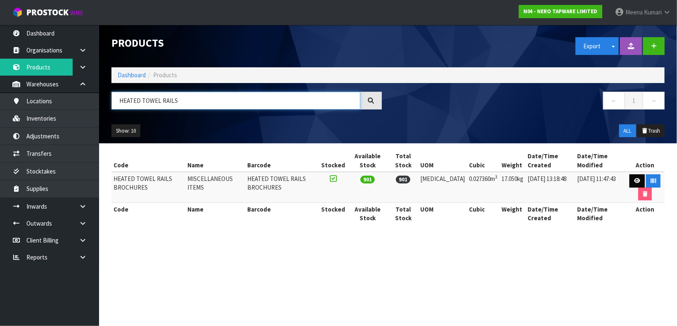
type input "HEATED TOWEL RAILS"
click at [629, 177] on link at bounding box center [636, 180] width 15 height 13
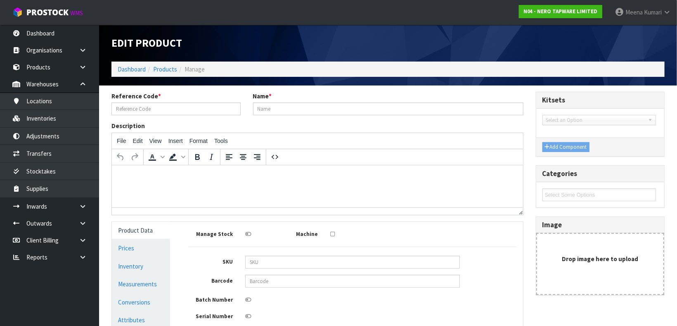
type input "HEATED TOWEL RAILS BROCHURES"
type input "MISCELLANEOUS ITEMS"
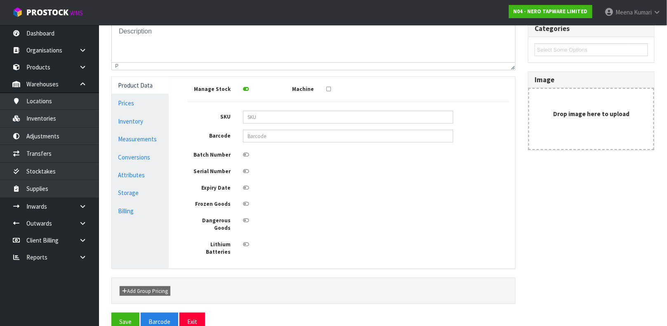
scroll to position [148, 0]
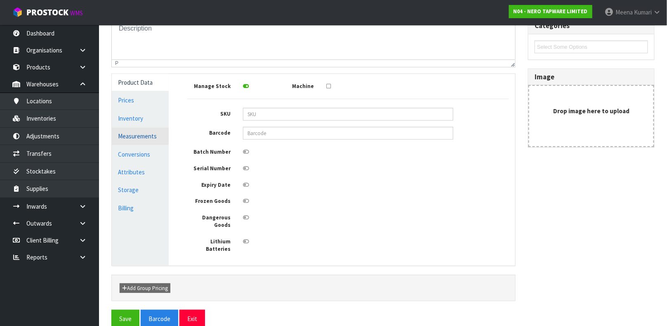
click at [130, 139] on link "Measurements" at bounding box center [140, 135] width 57 height 17
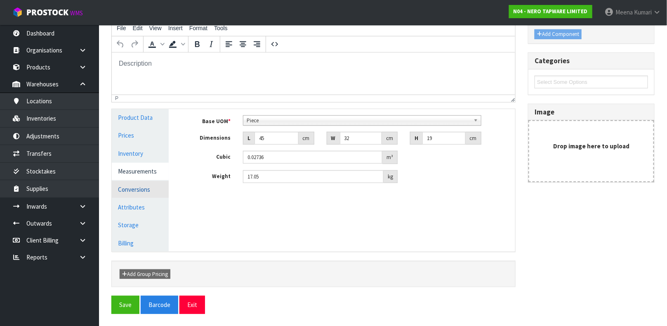
click at [143, 190] on link "Conversions" at bounding box center [140, 189] width 57 height 17
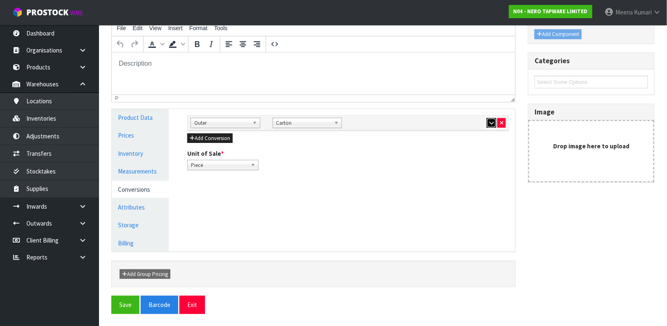
click at [490, 125] on icon "button" at bounding box center [491, 122] width 5 height 5
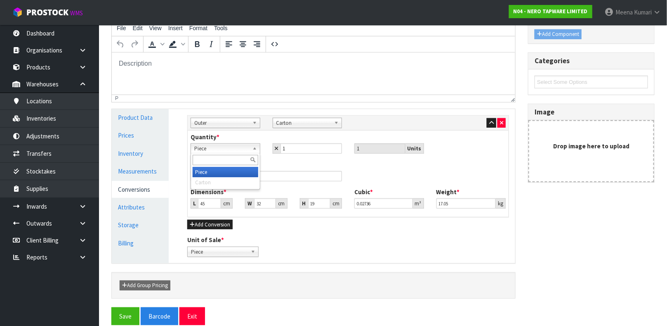
click at [219, 146] on span "Piece" at bounding box center [221, 149] width 55 height 10
click at [307, 143] on input "1" at bounding box center [312, 148] width 62 height 10
click at [202, 250] on span "Piece" at bounding box center [219, 252] width 57 height 10
click at [135, 167] on link "Measurements" at bounding box center [140, 171] width 57 height 17
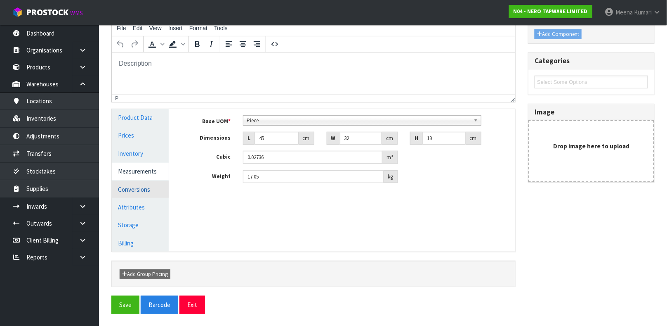
click at [145, 189] on link "Conversions" at bounding box center [140, 189] width 57 height 17
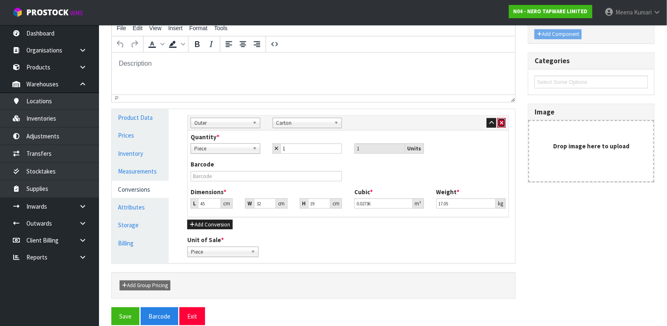
click at [501, 123] on icon "button" at bounding box center [501, 122] width 3 height 5
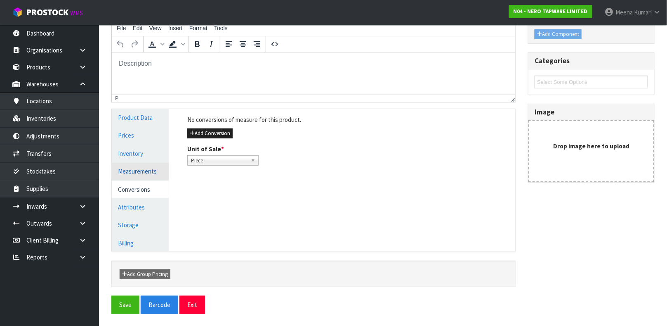
click at [148, 167] on link "Measurements" at bounding box center [140, 171] width 57 height 17
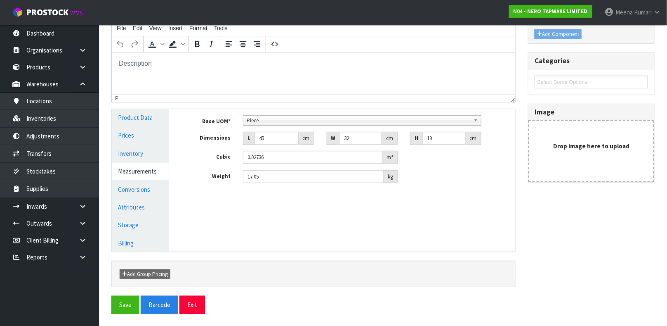
scroll to position [148, 0]
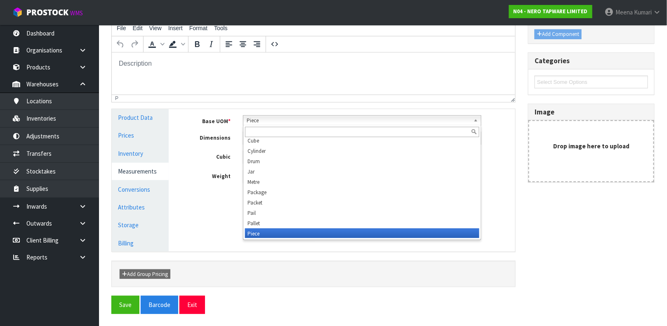
click at [279, 116] on span "Piece" at bounding box center [359, 121] width 224 height 10
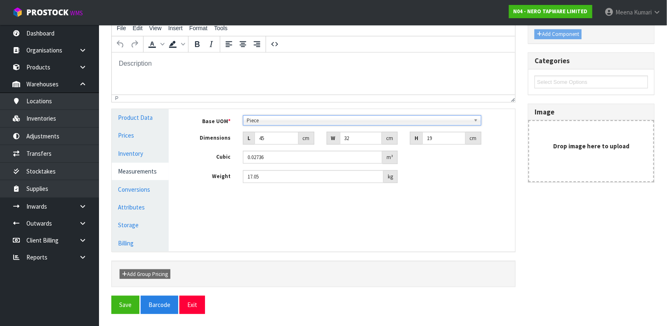
click at [279, 116] on span "Piece" at bounding box center [359, 121] width 224 height 10
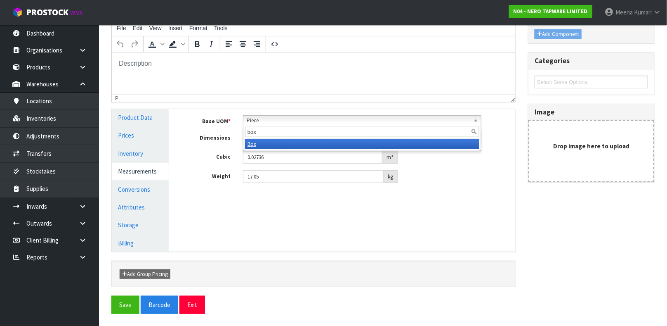
type input "box"
click at [279, 140] on li "Box" at bounding box center [362, 144] width 234 height 10
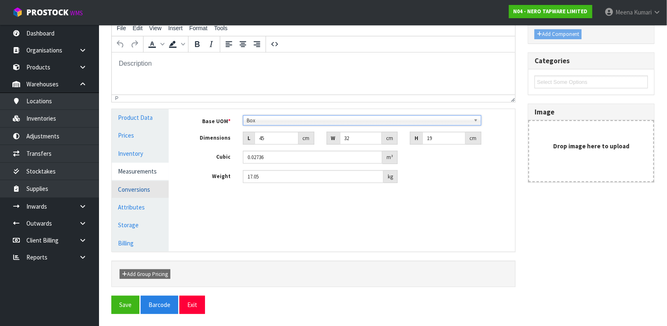
click at [151, 184] on link "Conversions" at bounding box center [140, 189] width 57 height 17
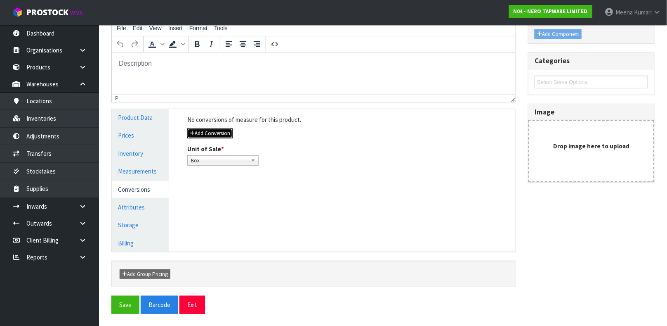
click at [195, 131] on button "Add Conversion" at bounding box center [209, 133] width 45 height 10
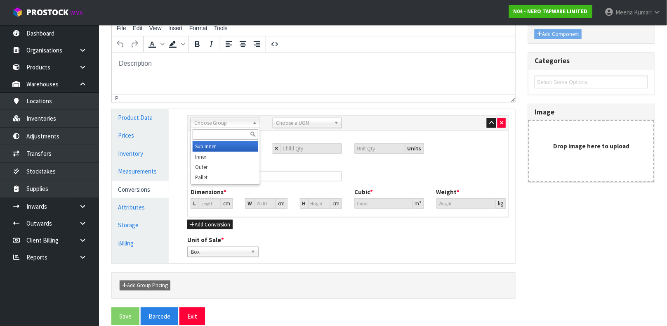
click at [214, 118] on span "Choose Group" at bounding box center [221, 123] width 55 height 10
click at [208, 162] on li "Outer" at bounding box center [226, 167] width 66 height 10
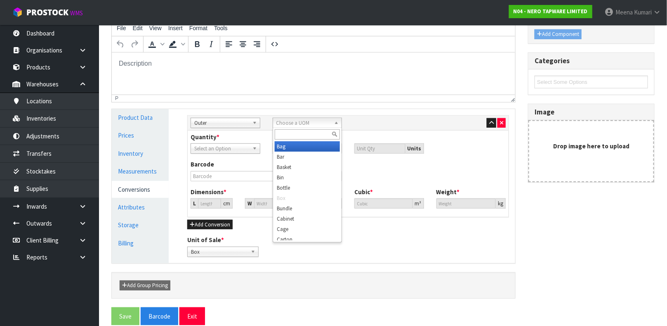
click at [276, 119] on span "Choose a UOM" at bounding box center [303, 123] width 55 height 10
type input "car"
click at [294, 146] on li "Car ton" at bounding box center [308, 146] width 66 height 10
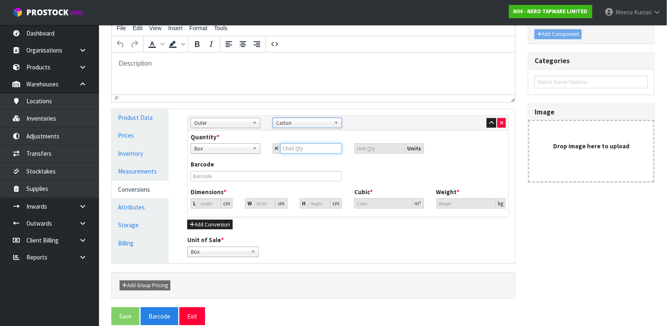
click at [287, 144] on input "number" at bounding box center [312, 148] width 62 height 10
type input "1"
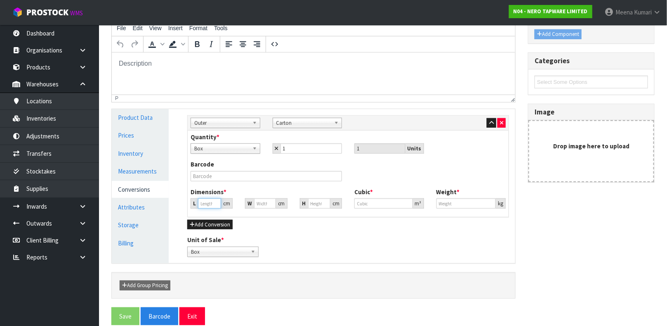
type input "30.133"
type input "0.02736"
type input "17.05"
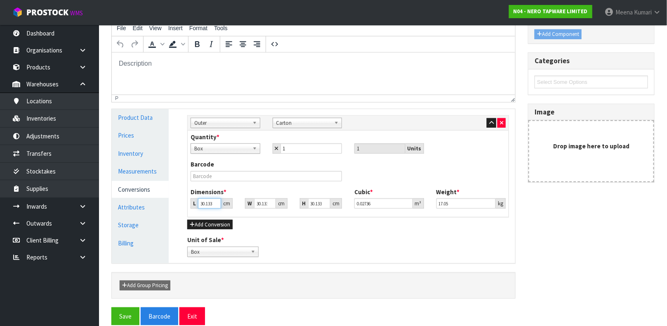
click at [209, 202] on input "30.133" at bounding box center [209, 203] width 23 height 10
click at [211, 203] on input "30.133" at bounding box center [209, 203] width 23 height 10
click at [209, 203] on input "30.133" at bounding box center [209, 203] width 23 height 10
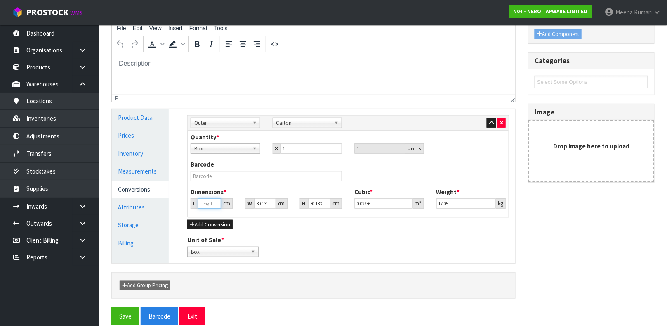
type input "0.000001"
type input "4"
type input "0.003632"
type input "45"
type input "0.04086"
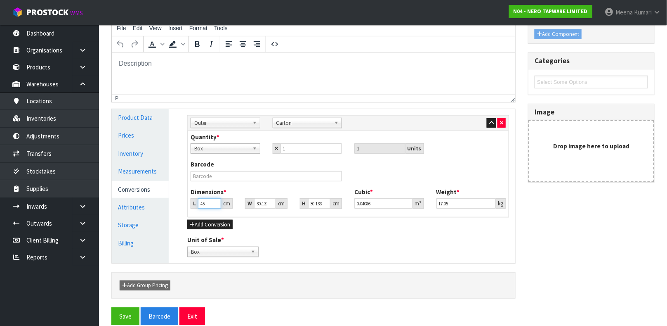
type input "45"
type input "3"
type input "0.004068"
type input "32"
type input "0.043392"
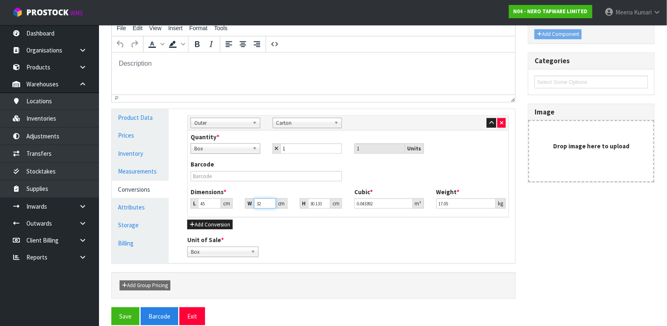
type input "32"
type input "1"
type input "0.00144"
type input "19"
type input "0.02736"
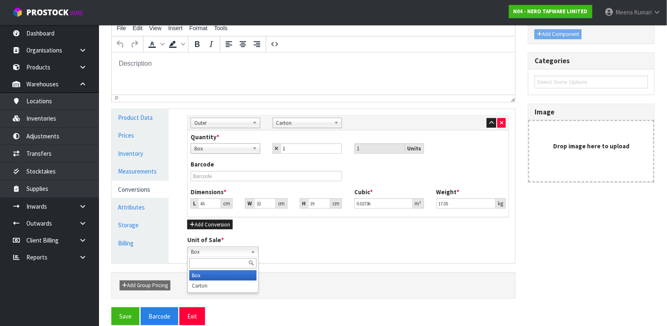
click at [219, 248] on span "Box" at bounding box center [219, 252] width 57 height 10
click at [212, 282] on li "Carton" at bounding box center [222, 285] width 67 height 10
click at [330, 243] on div "Unit of Sale * Box Carton Carton [GEOGRAPHIC_DATA]" at bounding box center [348, 245] width 334 height 21
click at [127, 312] on button "Save" at bounding box center [125, 316] width 28 height 18
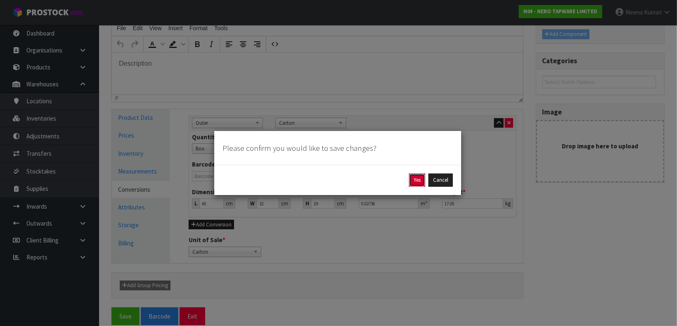
click at [412, 176] on button "Yes" at bounding box center [417, 179] width 16 height 13
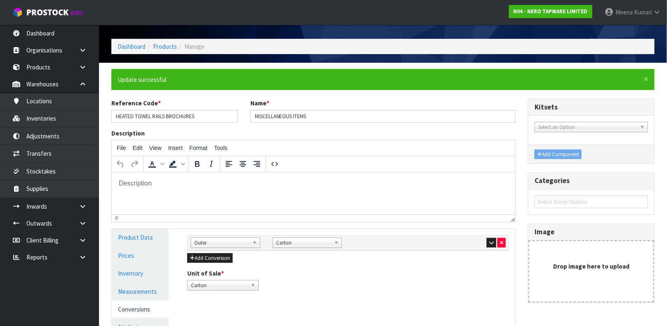
scroll to position [49, 0]
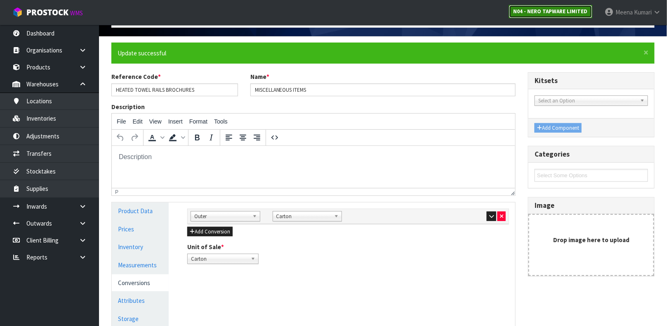
click at [534, 11] on strong "N04 - NERO TAPWARE LIMITED" at bounding box center [551, 11] width 74 height 7
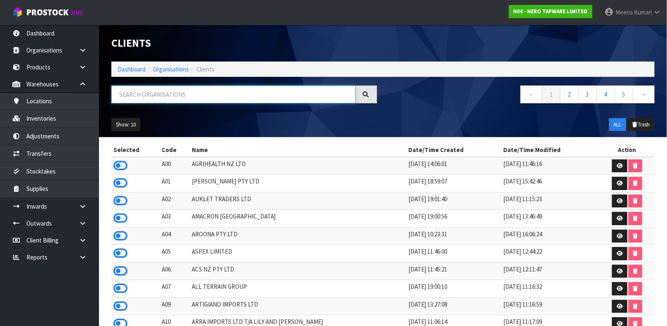
click at [190, 97] on input "text" at bounding box center [233, 94] width 244 height 18
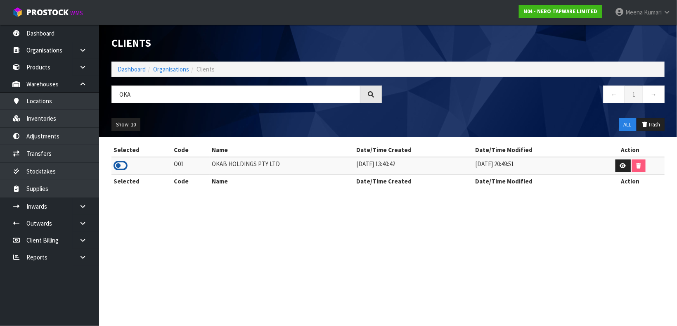
click at [119, 164] on icon at bounding box center [120, 165] width 14 height 12
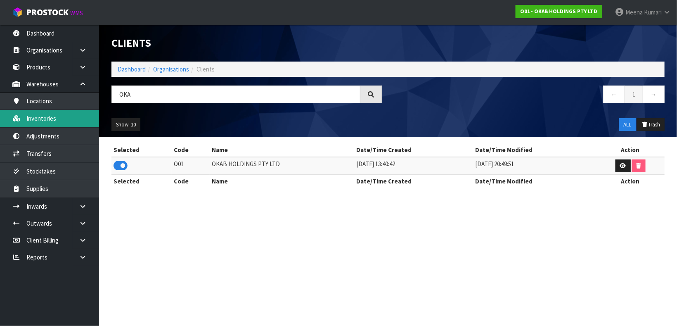
click at [60, 126] on link "Inventories" at bounding box center [49, 118] width 99 height 17
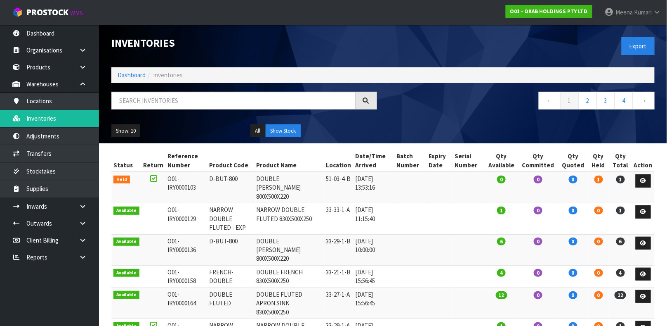
click at [161, 109] on div at bounding box center [244, 104] width 278 height 24
click at [150, 92] on input "text" at bounding box center [233, 101] width 244 height 18
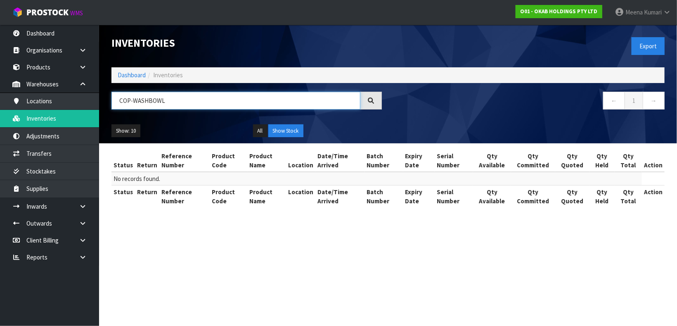
click at [147, 99] on input "COP-WASHBOWL" at bounding box center [235, 101] width 249 height 18
drag, startPoint x: 165, startPoint y: 103, endPoint x: 147, endPoint y: 104, distance: 17.8
click at [147, 104] on input "COP-WASH BOWL" at bounding box center [235, 101] width 249 height 18
click at [119, 101] on input "BOWL" at bounding box center [235, 101] width 249 height 18
click at [174, 95] on input "WASH BOWL" at bounding box center [235, 101] width 249 height 18
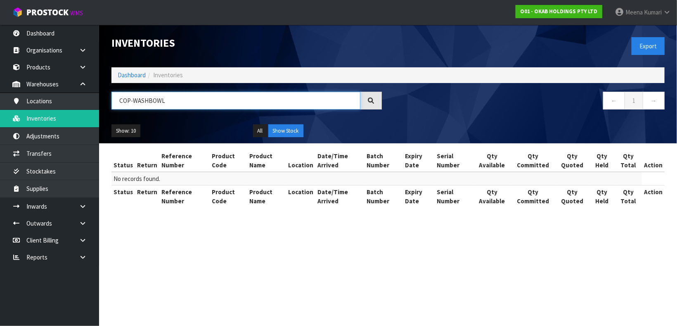
click at [149, 100] on input "COP-WASHBOWL" at bounding box center [235, 101] width 249 height 18
drag, startPoint x: 179, startPoint y: 101, endPoint x: 73, endPoint y: 99, distance: 106.9
click at [73, 99] on body "Toggle navigation ProStock WMS O01 - OKAB HOLDINGS PTY LTD [PERSON_NAME] Logout…" at bounding box center [338, 163] width 677 height 326
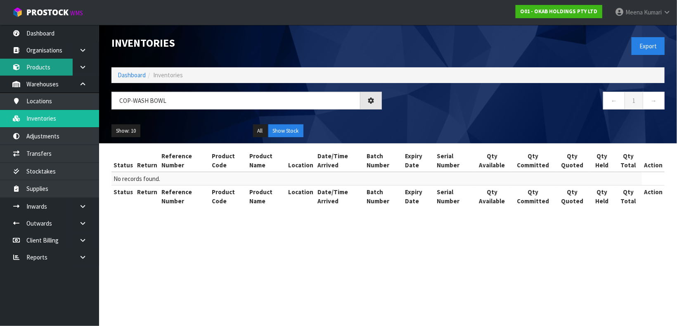
click at [48, 74] on link "Products" at bounding box center [49, 67] width 99 height 17
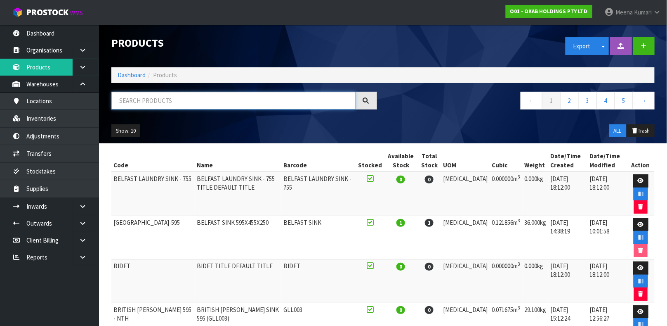
click at [187, 103] on input "text" at bounding box center [233, 101] width 244 height 18
paste input "COP-WASH BOWL"
click at [44, 122] on link "Inventories" at bounding box center [49, 118] width 99 height 17
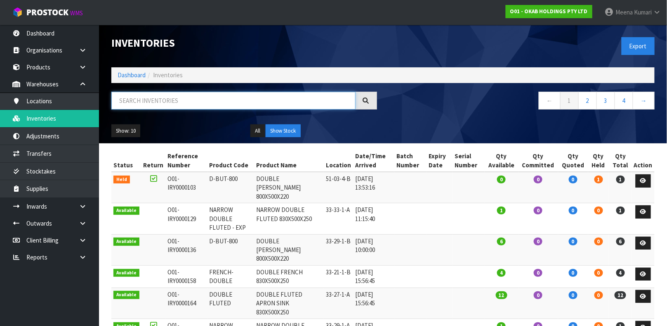
click at [152, 94] on input "text" at bounding box center [233, 101] width 244 height 18
paste input "COP-WASH BOWL"
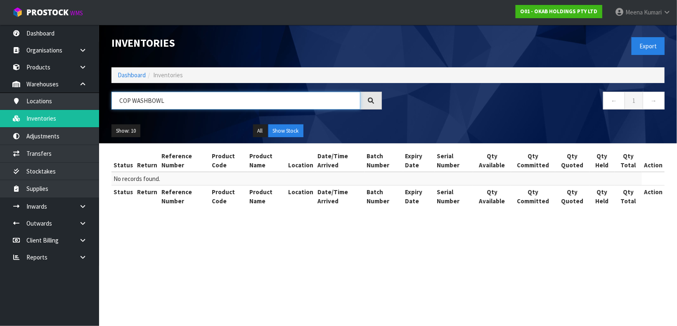
click at [131, 100] on input "COP WASHBOWL" at bounding box center [235, 101] width 249 height 18
click at [163, 100] on input "COP-WASHBOWL" at bounding box center [235, 101] width 249 height 18
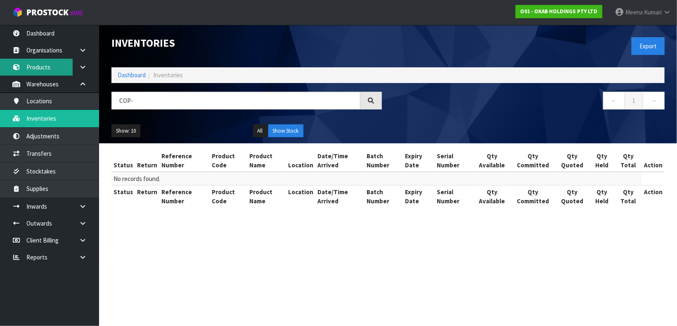
click at [59, 67] on link "Products" at bounding box center [49, 67] width 99 height 17
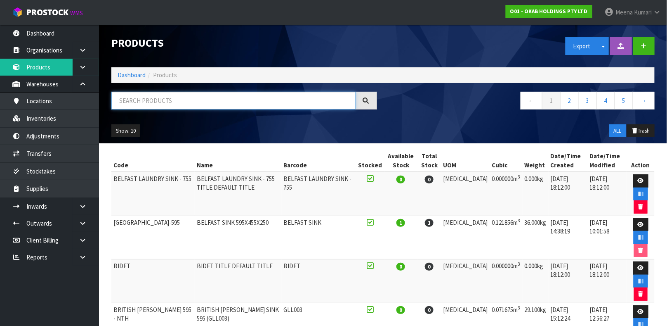
click at [165, 104] on input "text" at bounding box center [233, 101] width 244 height 18
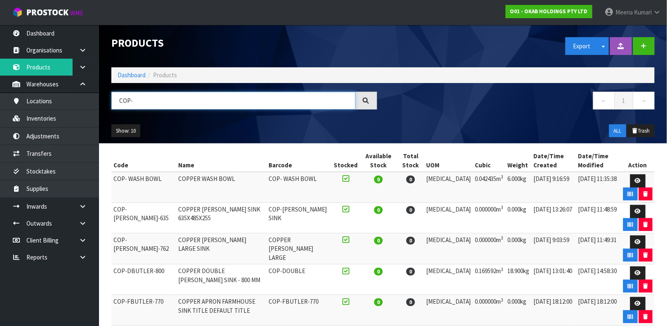
drag, startPoint x: 160, startPoint y: 106, endPoint x: 137, endPoint y: 104, distance: 22.8
click at [137, 104] on input "COP-" at bounding box center [233, 101] width 244 height 18
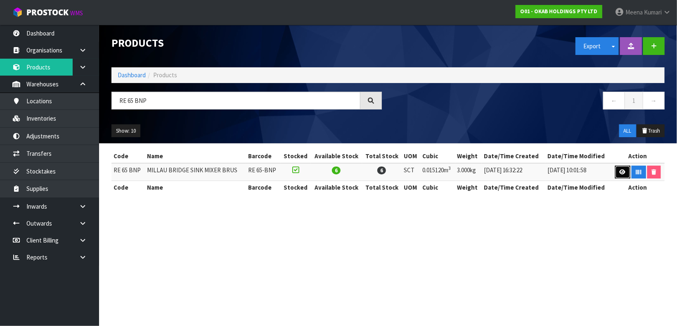
click at [623, 175] on link at bounding box center [622, 171] width 15 height 13
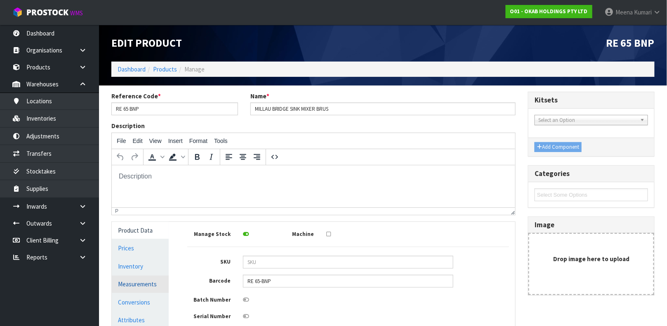
click at [146, 283] on link "Measurements" at bounding box center [140, 283] width 57 height 17
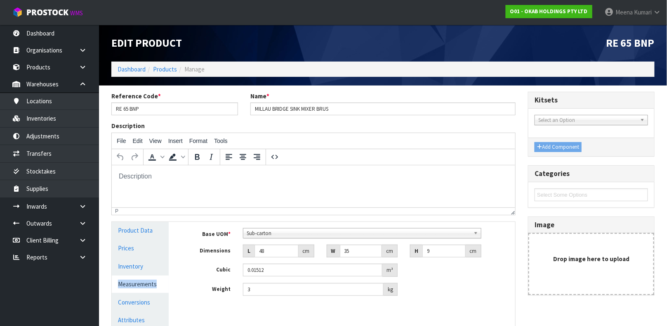
click at [146, 283] on link "Measurements" at bounding box center [140, 283] width 57 height 17
click at [281, 251] on input "48" at bounding box center [277, 250] width 44 height 13
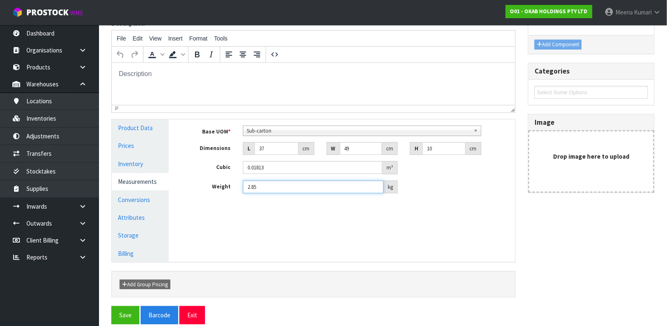
scroll to position [105, 0]
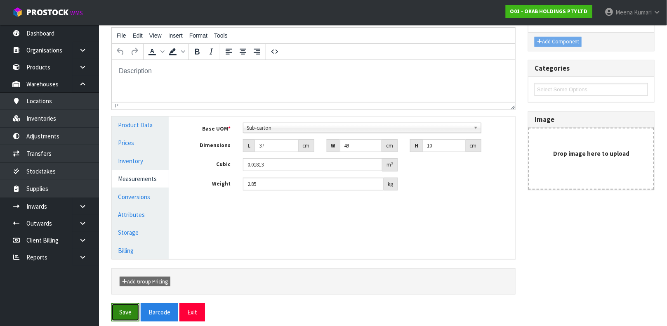
click at [127, 307] on button "Save" at bounding box center [125, 312] width 28 height 18
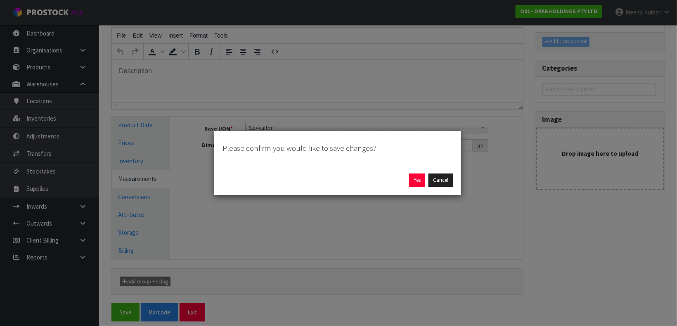
click at [416, 172] on div "Yes Cancel" at bounding box center [337, 180] width 247 height 30
click at [417, 185] on button "Yes" at bounding box center [417, 179] width 16 height 13
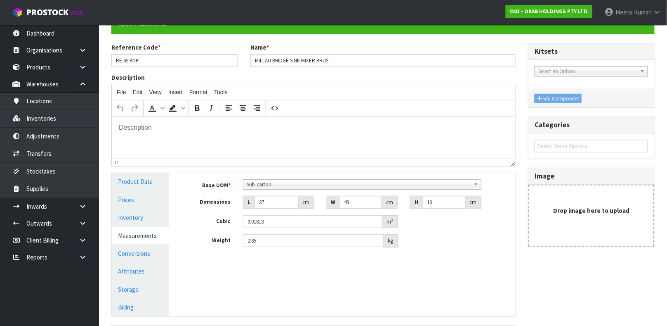
scroll to position [143, 0]
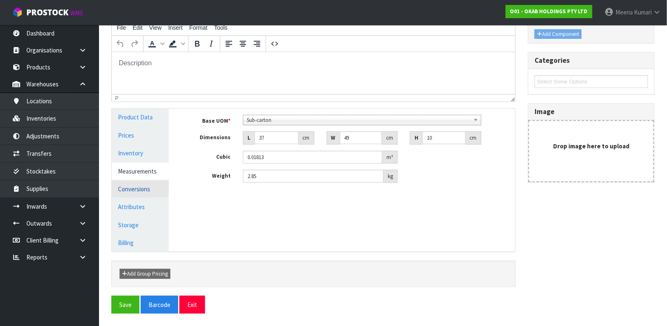
click at [138, 191] on link "Conversions" at bounding box center [140, 188] width 57 height 17
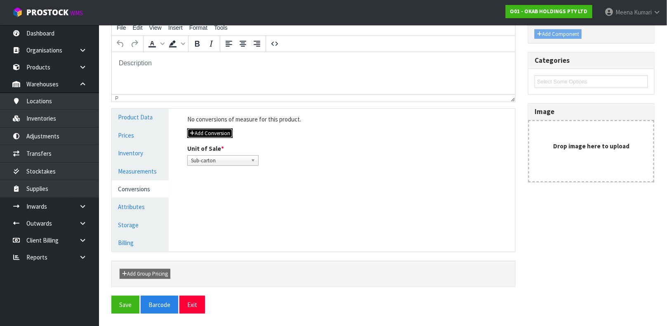
click at [216, 132] on button "Add Conversion" at bounding box center [209, 133] width 45 height 10
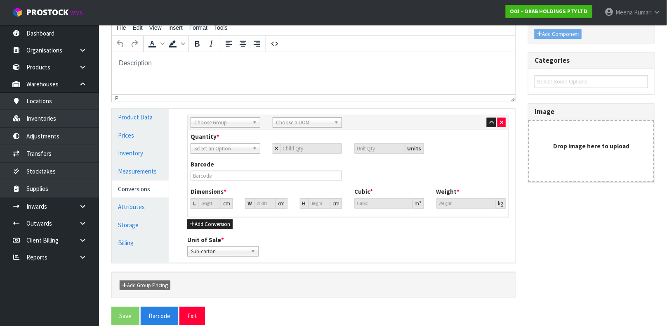
click at [242, 118] on span "Choose Group" at bounding box center [221, 123] width 55 height 10
click at [219, 162] on li "Outer" at bounding box center [226, 166] width 66 height 10
click at [293, 125] on span "Choose a UOM" at bounding box center [303, 123] width 55 height 10
click at [289, 142] on li "Car ton" at bounding box center [308, 146] width 66 height 10
click at [235, 178] on input "text" at bounding box center [266, 175] width 151 height 10
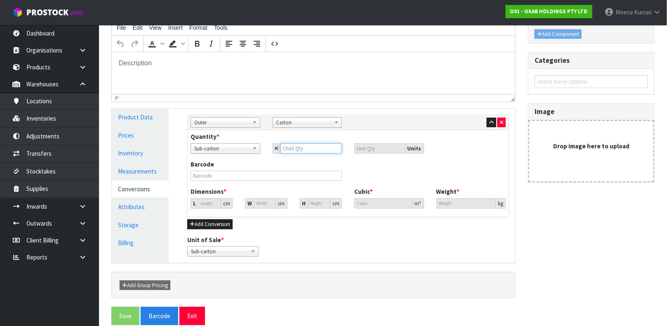
click at [307, 147] on input "number" at bounding box center [312, 148] width 62 height 10
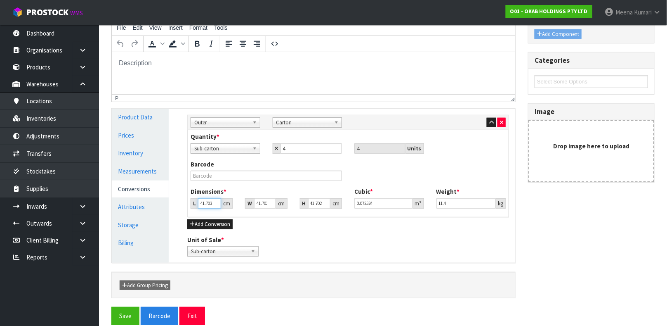
click at [214, 201] on input "41.703" at bounding box center [209, 203] width 23 height 10
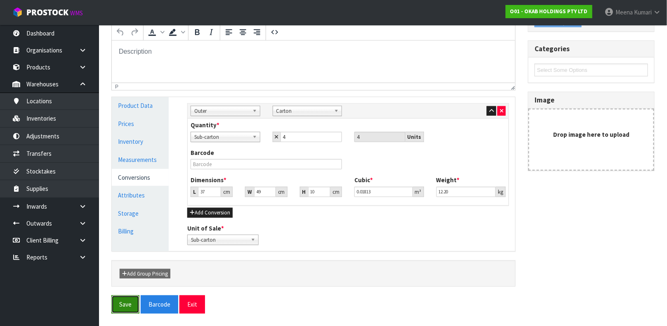
click at [117, 307] on button "Save" at bounding box center [125, 304] width 28 height 18
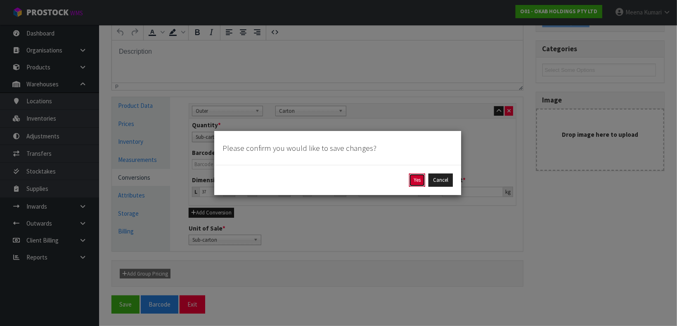
click at [414, 183] on button "Yes" at bounding box center [417, 179] width 16 height 13
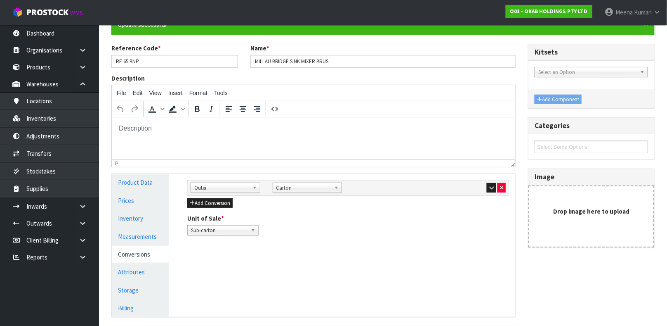
scroll to position [143, 0]
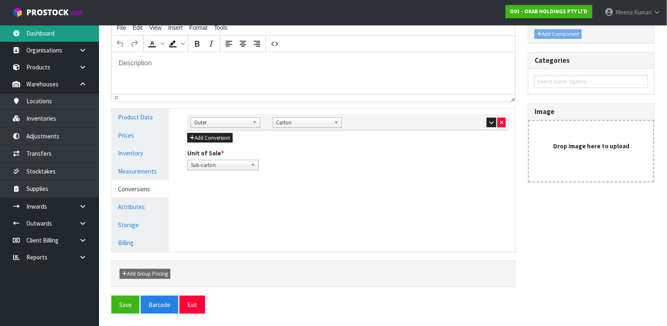
click at [75, 35] on link "Dashboard" at bounding box center [49, 33] width 99 height 17
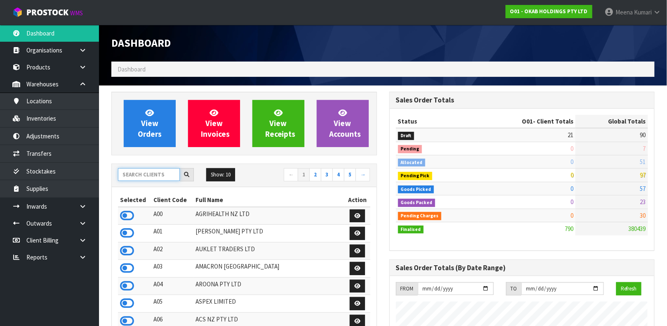
click at [147, 175] on input "text" at bounding box center [149, 174] width 62 height 13
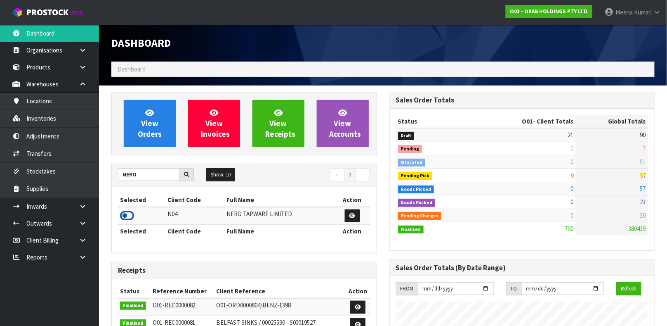
click at [130, 212] on icon at bounding box center [127, 215] width 14 height 12
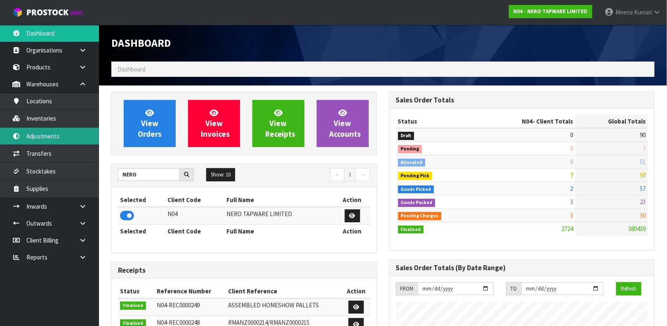
scroll to position [679, 278]
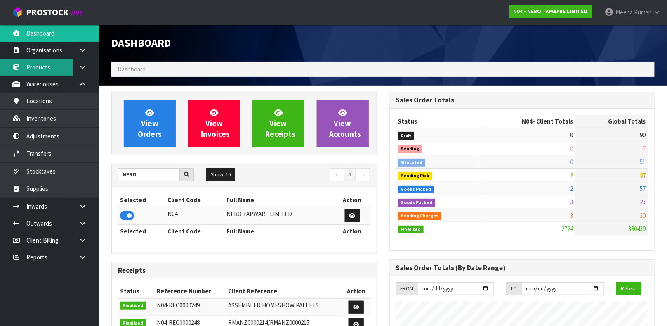
click at [52, 66] on link "Products" at bounding box center [49, 67] width 99 height 17
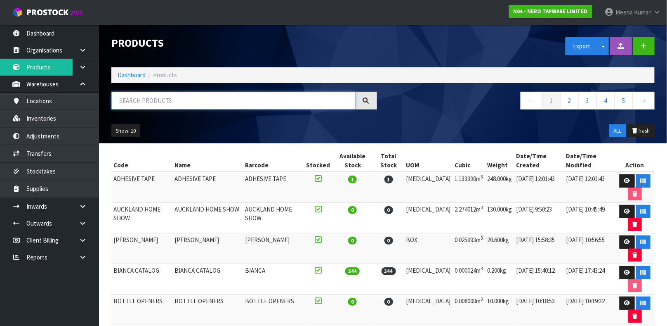
click at [153, 97] on input "text" at bounding box center [233, 101] width 244 height 18
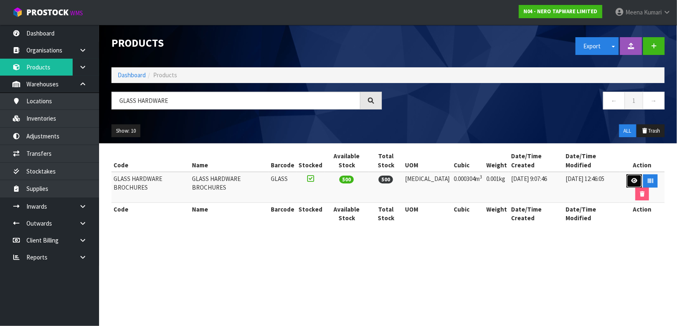
click at [631, 178] on icon at bounding box center [634, 180] width 6 height 5
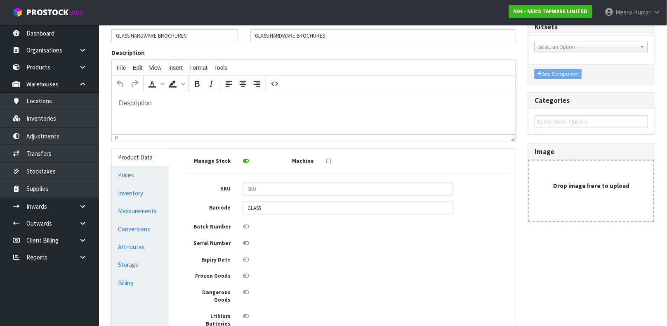
scroll to position [83, 0]
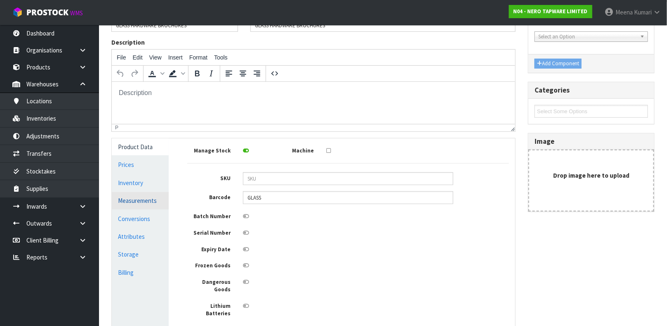
click at [140, 201] on link "Measurements" at bounding box center [140, 200] width 57 height 17
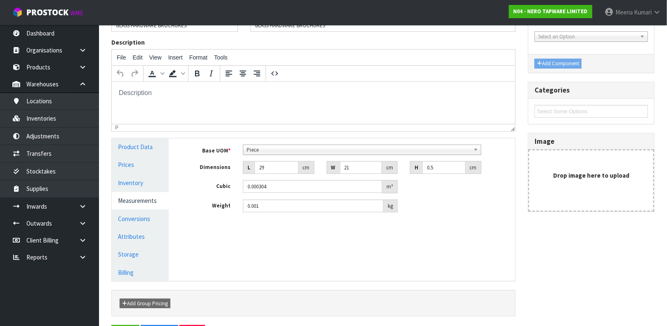
scroll to position [148, 0]
click at [259, 145] on span "Piece" at bounding box center [359, 150] width 224 height 10
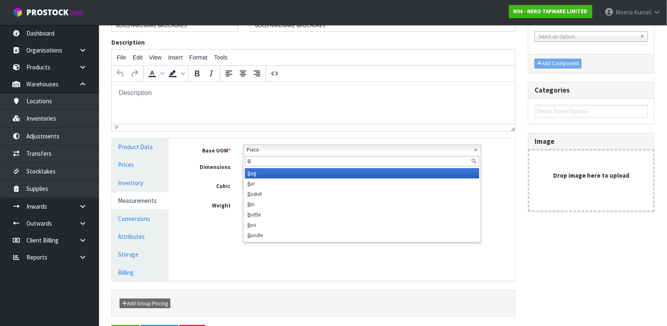
scroll to position [0, 0]
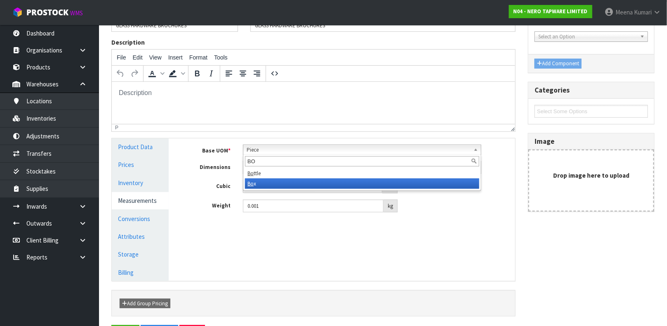
click at [257, 178] on li "Bo x" at bounding box center [362, 183] width 234 height 10
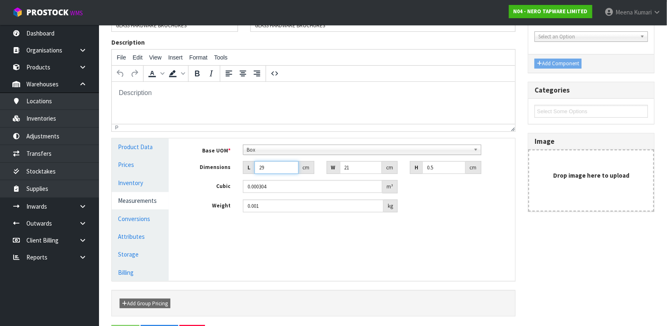
drag, startPoint x: 271, startPoint y: 165, endPoint x: 249, endPoint y: 168, distance: 22.9
click at [249, 168] on div "L 29 cm" at bounding box center [278, 167] width 71 height 13
click at [132, 217] on link "Conversions" at bounding box center [140, 218] width 57 height 17
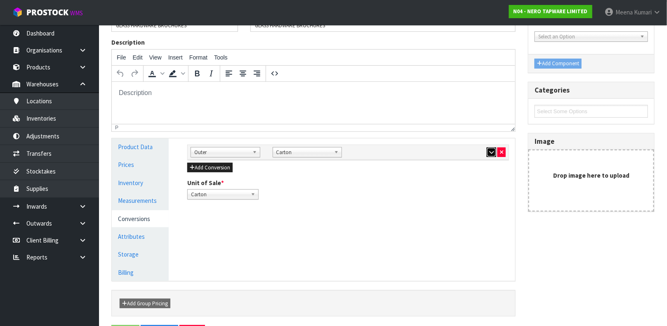
click at [487, 149] on button "button" at bounding box center [491, 152] width 9 height 10
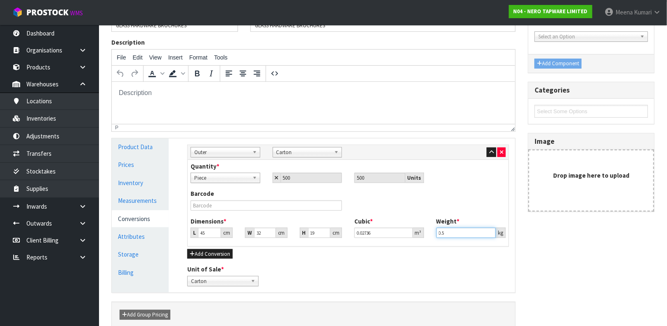
drag, startPoint x: 455, startPoint y: 234, endPoint x: 417, endPoint y: 238, distance: 38.3
click at [417, 238] on div "Dimensions * L 45 cm W 32 cm H 19 cm Cubic * 0.02736 m³ Weight * 0.5 kg" at bounding box center [348, 230] width 328 height 27
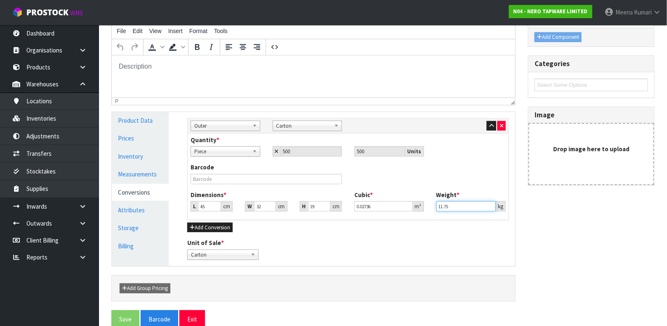
scroll to position [124, 0]
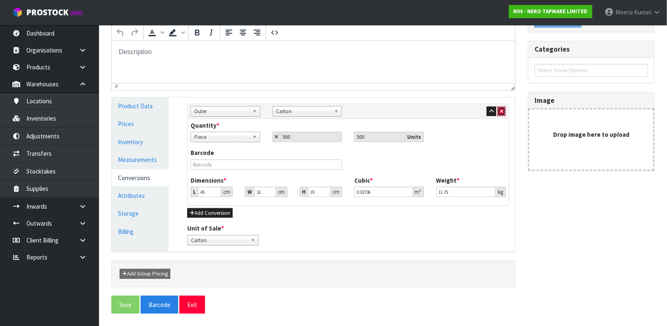
click at [500, 110] on icon "button" at bounding box center [501, 111] width 3 height 5
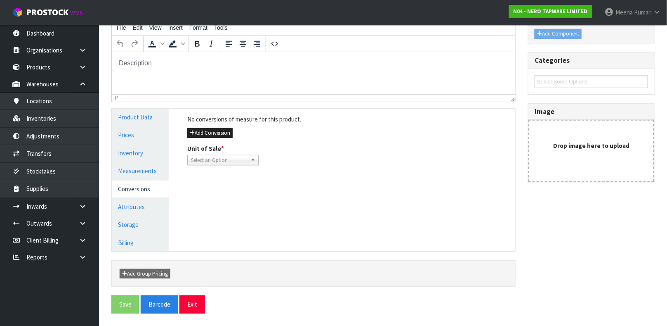
scroll to position [113, 0]
click at [202, 128] on button "Add Conversion" at bounding box center [209, 133] width 45 height 10
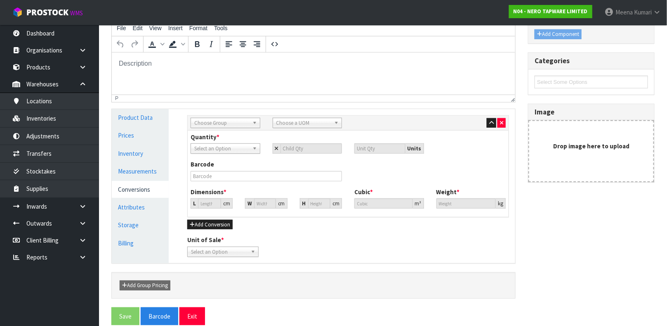
click at [212, 122] on span "Choose Group" at bounding box center [221, 123] width 55 height 10
click at [212, 162] on li "Outer" at bounding box center [226, 167] width 66 height 10
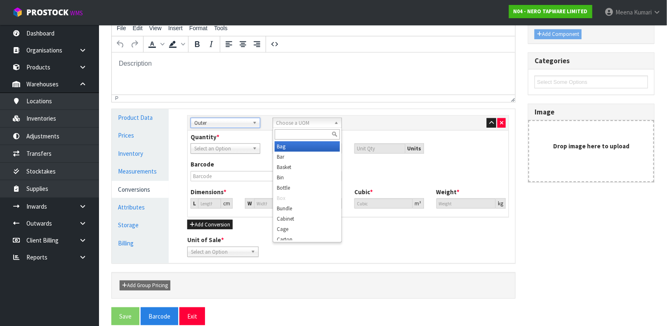
click at [321, 123] on span "Choose a UOM" at bounding box center [303, 123] width 55 height 10
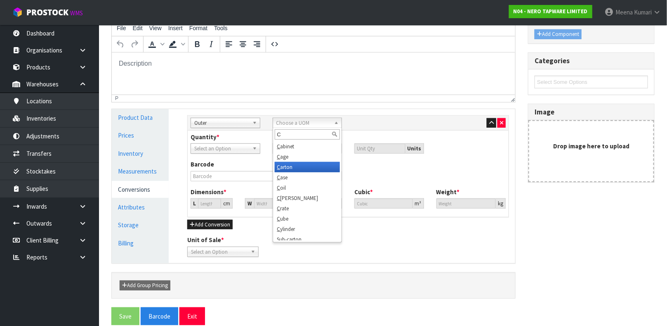
click at [318, 164] on li "C arton" at bounding box center [308, 167] width 66 height 10
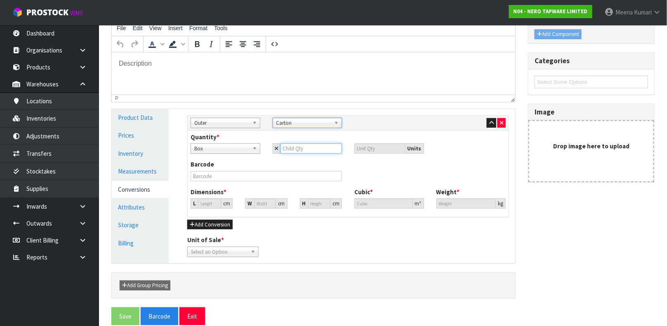
click at [300, 150] on input "number" at bounding box center [312, 148] width 62 height 10
click at [209, 201] on input "240.922" at bounding box center [209, 203] width 23 height 10
click at [210, 203] on input "240.922" at bounding box center [209, 203] width 23 height 10
click at [214, 248] on span "Select an Option" at bounding box center [219, 252] width 57 height 10
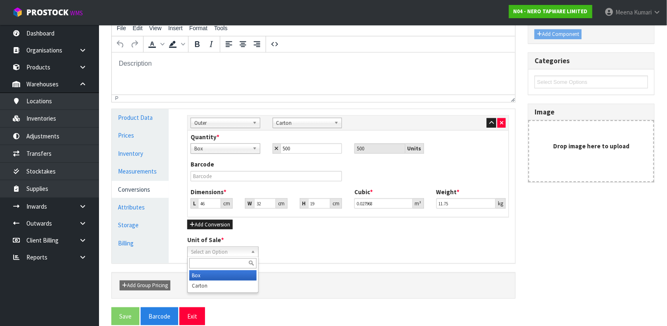
click at [212, 271] on li "Box" at bounding box center [222, 275] width 67 height 10
click at [122, 312] on button "Save" at bounding box center [125, 316] width 28 height 18
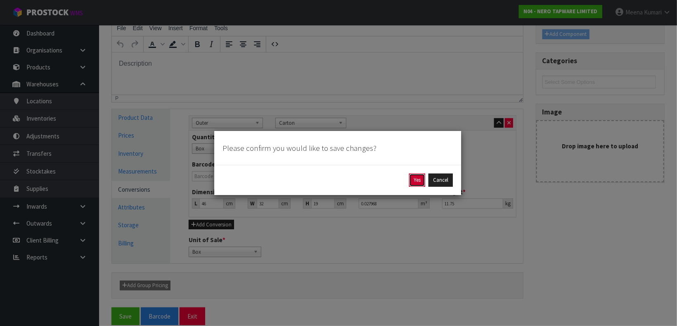
click at [413, 175] on button "Yes" at bounding box center [417, 179] width 16 height 13
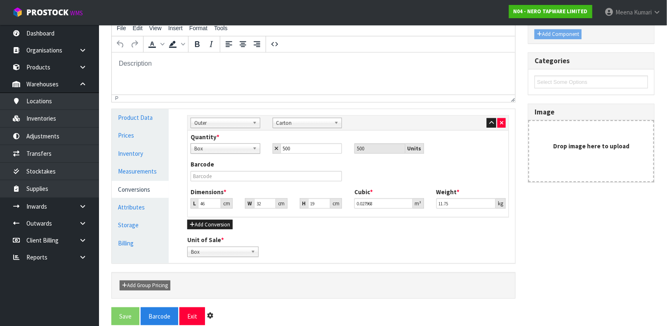
scroll to position [0, 0]
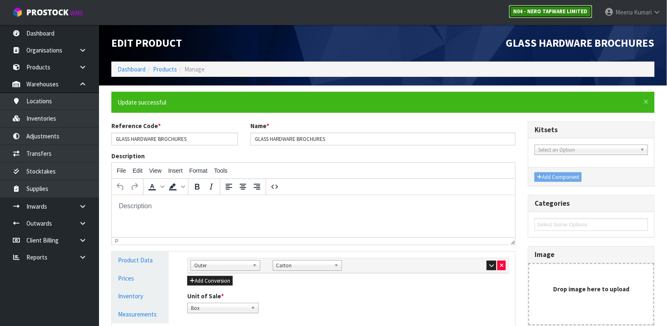
click at [575, 7] on link "N04 - NERO TAPWARE LIMITED" at bounding box center [550, 11] width 83 height 13
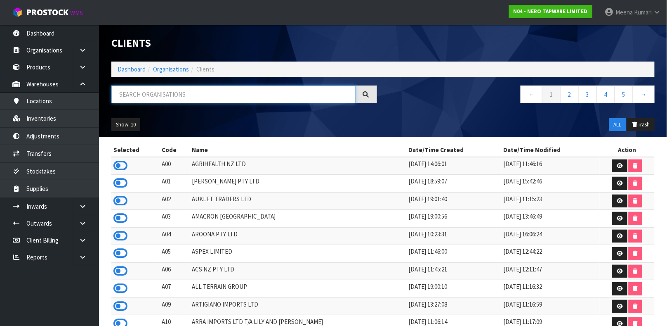
click at [183, 100] on input "text" at bounding box center [233, 94] width 244 height 18
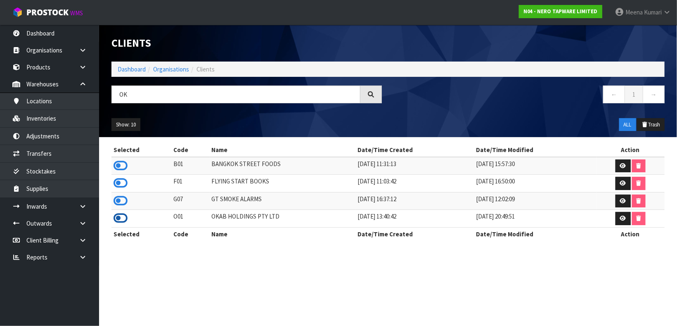
click at [121, 221] on icon at bounding box center [120, 218] width 14 height 12
click at [42, 67] on link "Products" at bounding box center [49, 67] width 99 height 17
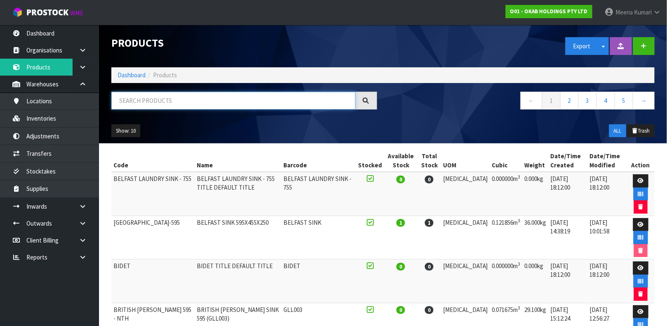
click at [181, 99] on input "text" at bounding box center [233, 101] width 244 height 18
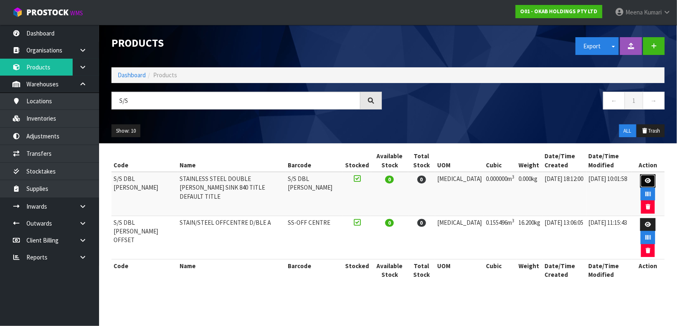
click at [640, 178] on link at bounding box center [647, 180] width 15 height 13
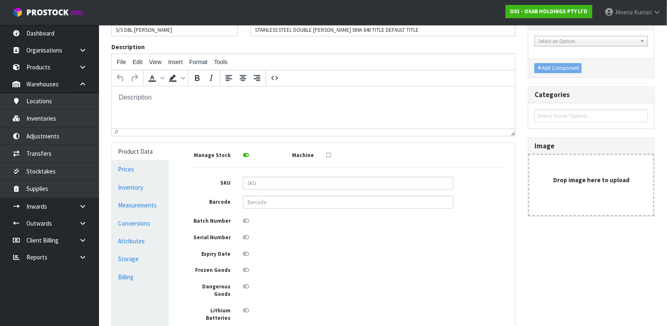
scroll to position [62, 0]
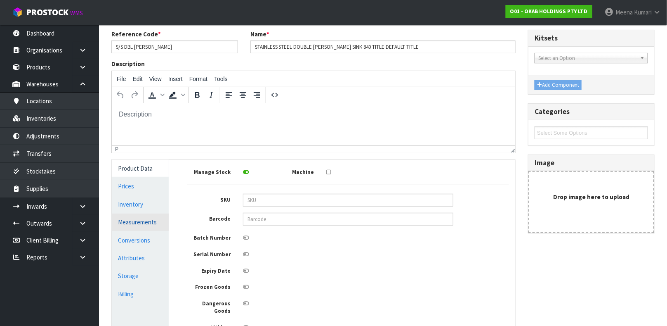
click at [133, 223] on link "Measurements" at bounding box center [140, 221] width 57 height 17
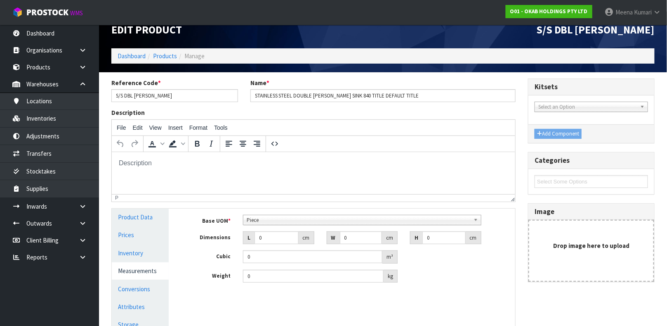
scroll to position [0, 0]
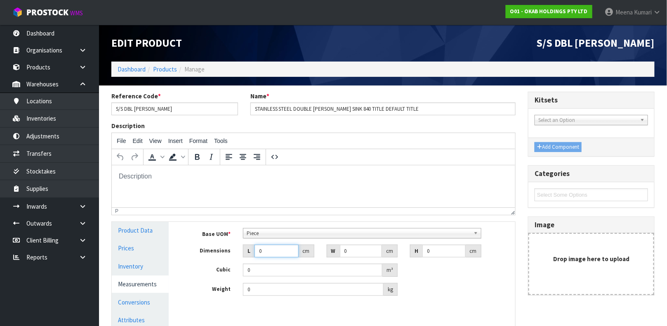
click at [278, 252] on input "0" at bounding box center [277, 250] width 44 height 13
click at [352, 284] on input "0" at bounding box center [313, 289] width 141 height 13
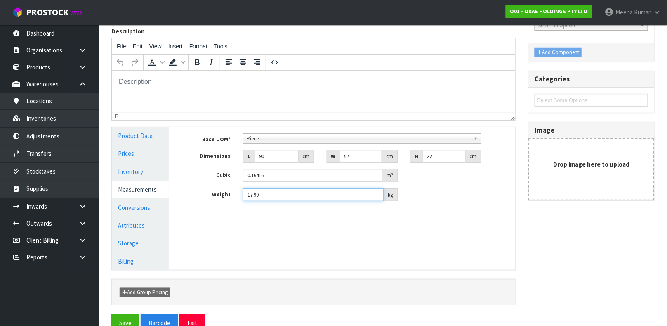
scroll to position [113, 0]
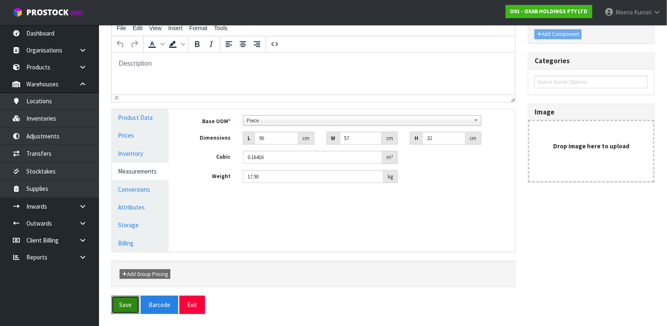
click at [117, 300] on button "Save" at bounding box center [125, 304] width 28 height 18
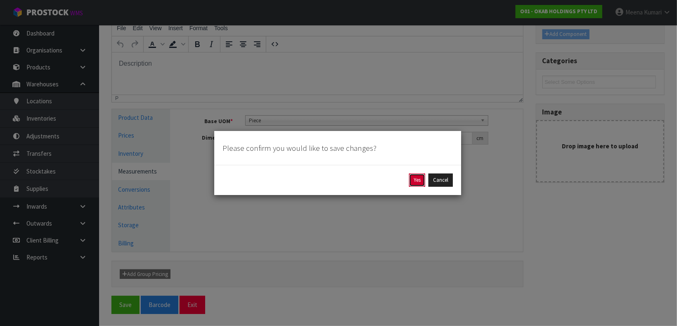
click at [415, 178] on button "Yes" at bounding box center [417, 179] width 16 height 13
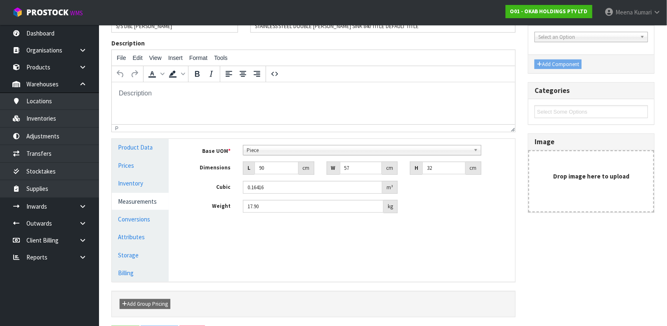
scroll to position [0, 0]
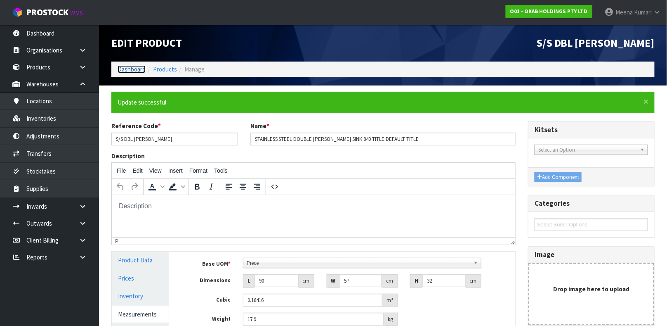
click at [123, 67] on link "Dashboard" at bounding box center [132, 69] width 28 height 8
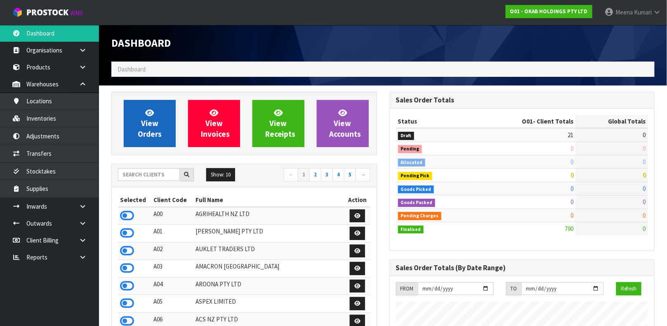
scroll to position [536, 278]
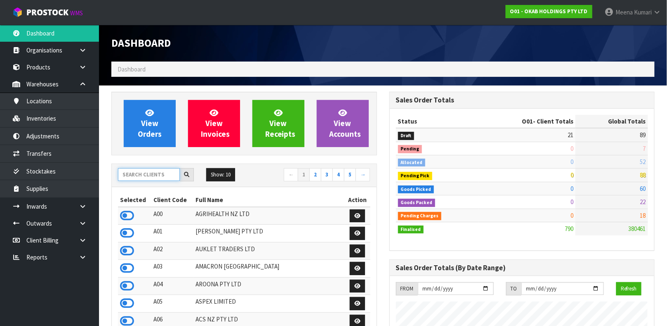
click at [140, 175] on input "text" at bounding box center [149, 174] width 62 height 13
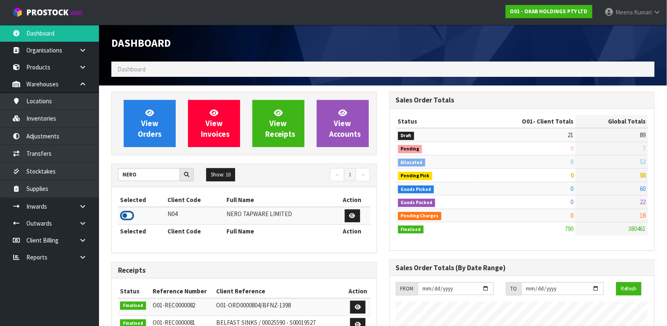
click at [127, 216] on icon at bounding box center [127, 215] width 14 height 12
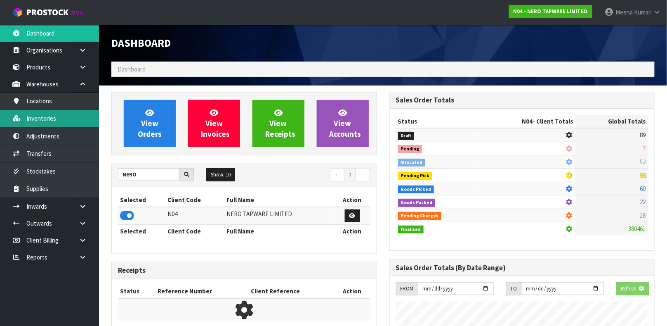
scroll to position [670, 278]
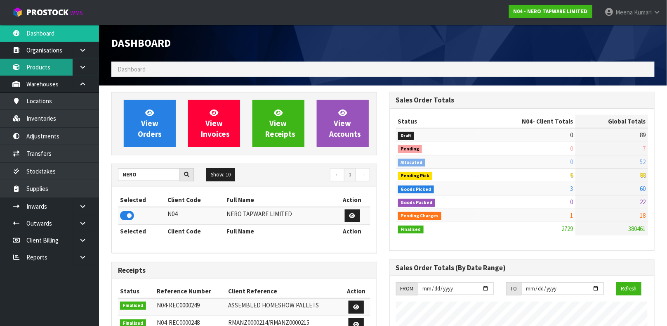
click at [58, 60] on link "Products" at bounding box center [49, 67] width 99 height 17
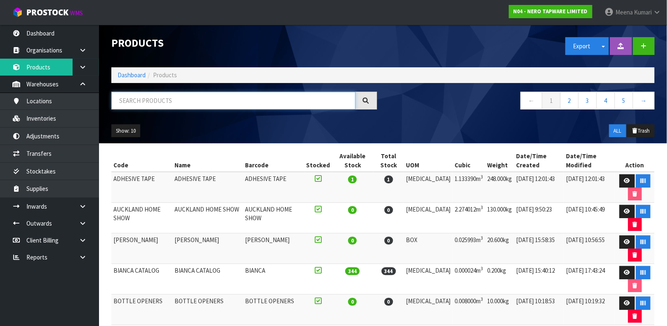
click at [137, 95] on input "text" at bounding box center [233, 101] width 244 height 18
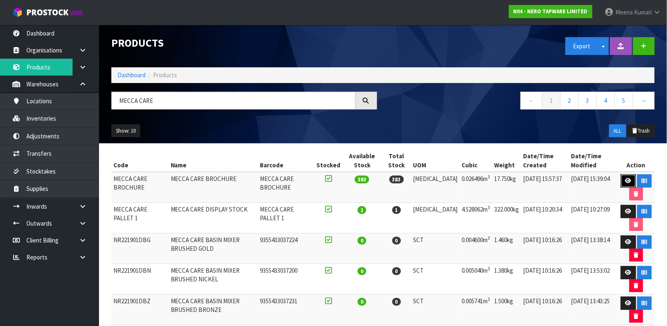
click at [621, 177] on link at bounding box center [628, 180] width 15 height 13
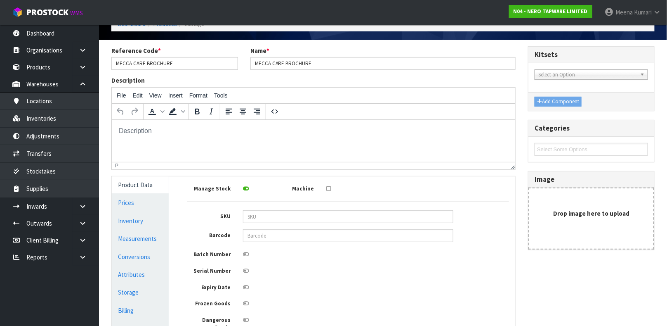
scroll to position [84, 0]
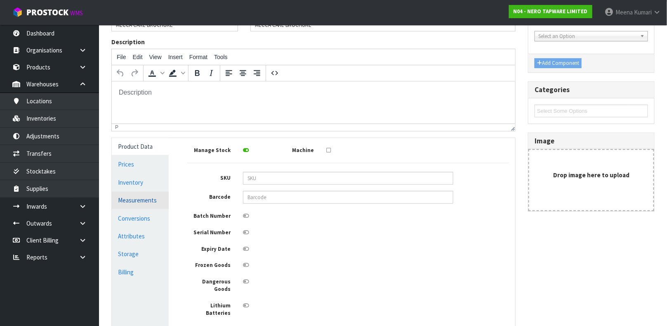
click at [133, 198] on link "Measurements" at bounding box center [140, 199] width 57 height 17
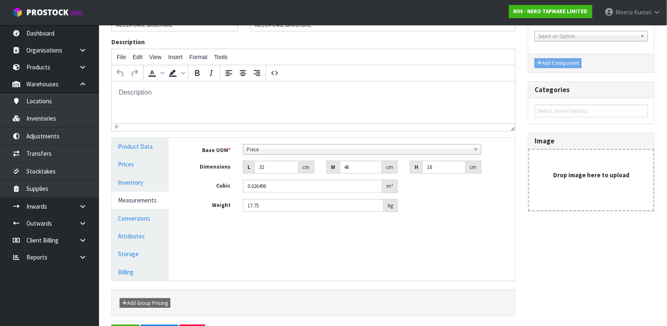
click at [258, 146] on span "Piece" at bounding box center [359, 149] width 224 height 10
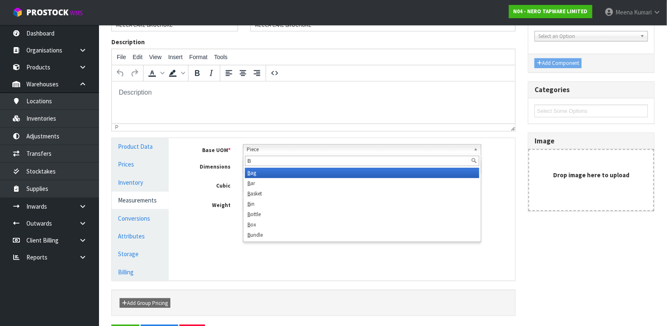
scroll to position [0, 0]
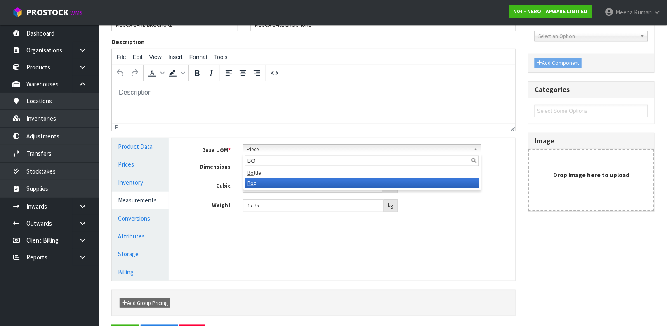
click at [259, 184] on li "Bo x" at bounding box center [362, 183] width 234 height 10
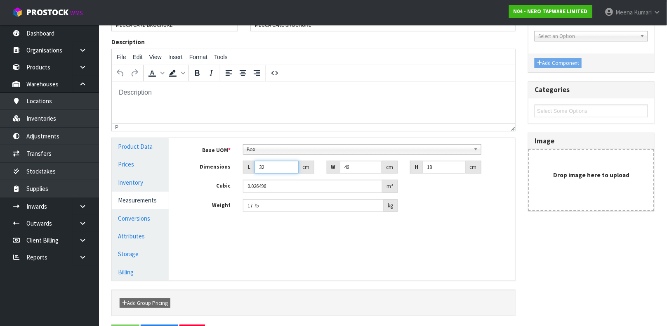
drag, startPoint x: 267, startPoint y: 167, endPoint x: 252, endPoint y: 166, distance: 15.3
click at [252, 166] on div "L 32 cm" at bounding box center [278, 166] width 71 height 13
click at [271, 203] on input "17.75" at bounding box center [313, 205] width 141 height 13
drag, startPoint x: 271, startPoint y: 203, endPoint x: 222, endPoint y: 210, distance: 49.2
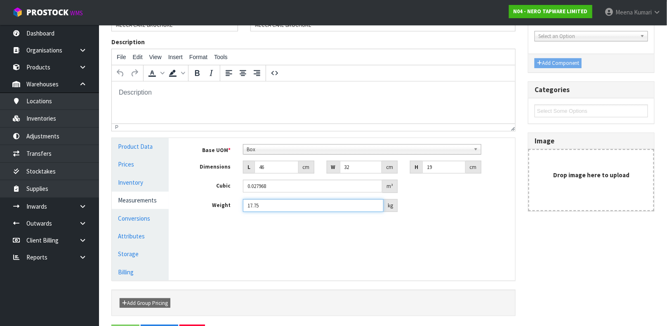
click at [222, 210] on div "Weight 17.75 kg" at bounding box center [348, 205] width 334 height 13
click at [138, 215] on link "Conversions" at bounding box center [140, 218] width 57 height 17
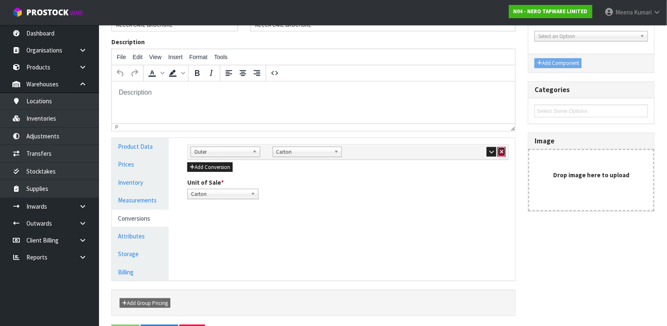
click at [500, 151] on icon "button" at bounding box center [501, 151] width 3 height 5
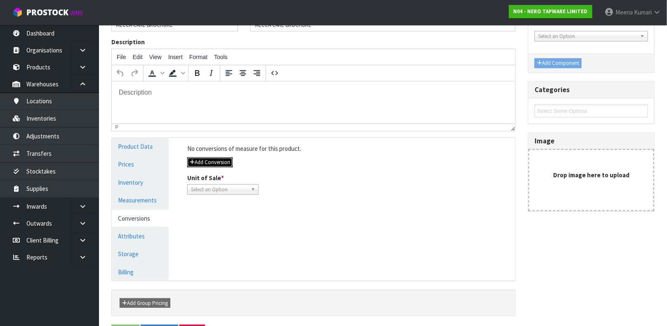
click at [217, 159] on button "Add Conversion" at bounding box center [209, 162] width 45 height 10
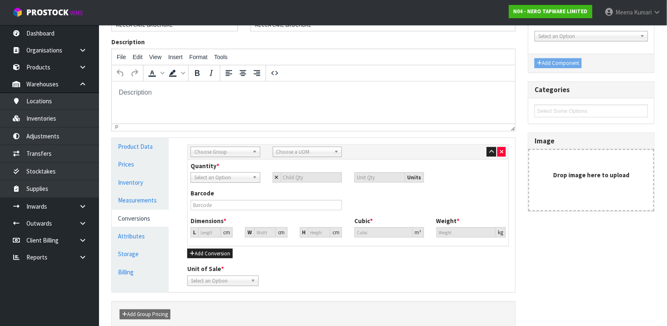
click at [217, 150] on span "Choose Group" at bounding box center [221, 152] width 55 height 10
click at [217, 191] on li "Outer" at bounding box center [226, 196] width 66 height 10
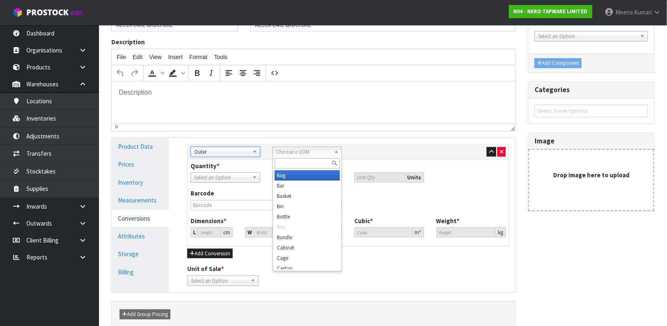
click at [281, 146] on link "Choose a UOM" at bounding box center [308, 151] width 70 height 10
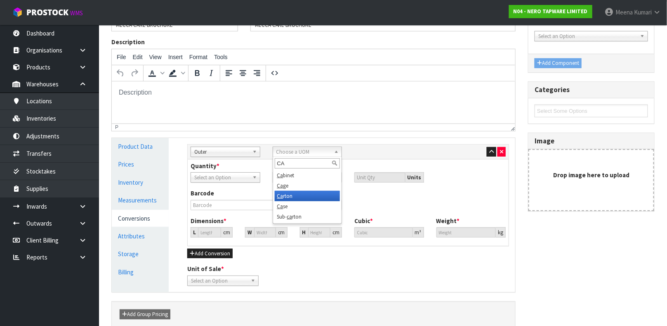
click at [297, 195] on li "Ca rton" at bounding box center [308, 196] width 66 height 10
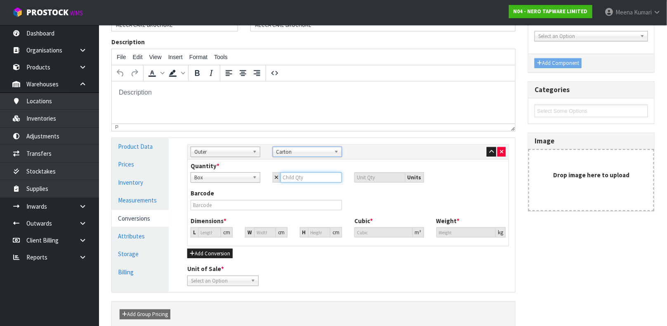
click at [295, 179] on input "number" at bounding box center [312, 177] width 62 height 10
click at [207, 232] on input "130.793" at bounding box center [209, 232] width 23 height 10
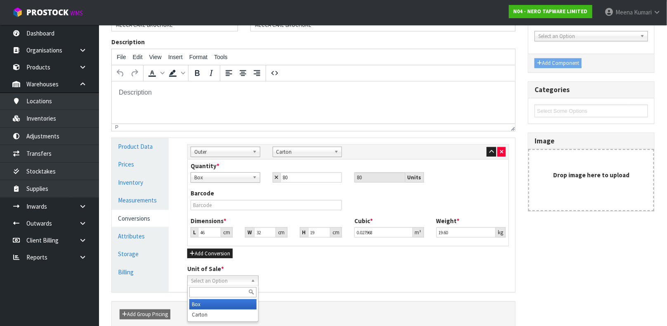
click at [213, 280] on span "Select an Option" at bounding box center [219, 281] width 57 height 10
click at [209, 300] on li "Box" at bounding box center [222, 304] width 67 height 10
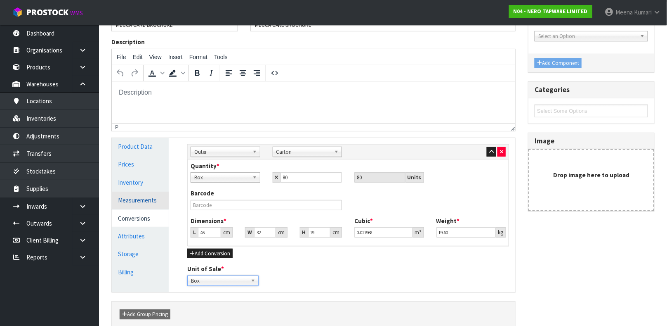
click at [121, 201] on link "Measurements" at bounding box center [140, 199] width 57 height 17
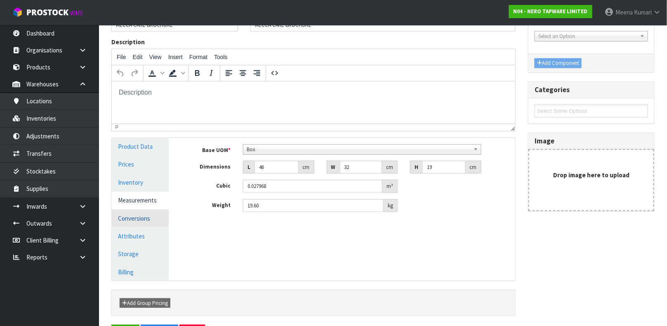
click at [127, 210] on link "Conversions" at bounding box center [140, 218] width 57 height 17
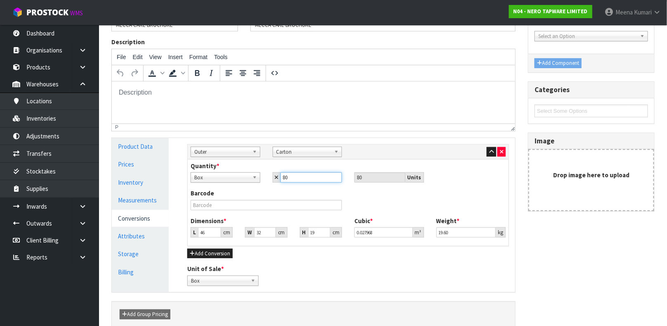
drag, startPoint x: 294, startPoint y: 174, endPoint x: 279, endPoint y: 178, distance: 15.7
click at [279, 178] on div "80" at bounding box center [308, 177] width 70 height 10
click at [478, 176] on div "Box Carton Box 80 80 Units" at bounding box center [348, 177] width 328 height 10
click at [587, 260] on div "Reference Code * MECCA CARE BROCHURE Name * MECCA CARE BROCHURE Description Fil…" at bounding box center [383, 172] width 556 height 328
drag, startPoint x: 289, startPoint y: 175, endPoint x: 271, endPoint y: 177, distance: 18.2
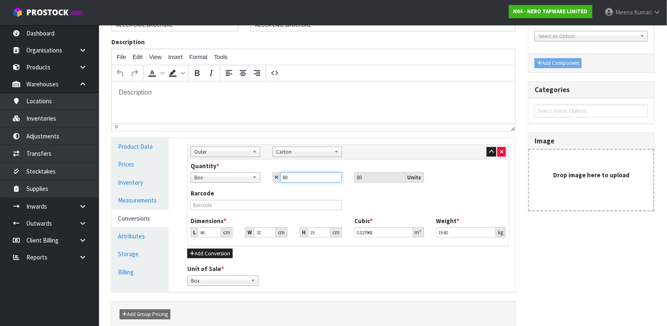
click at [271, 177] on div "80" at bounding box center [308, 177] width 82 height 10
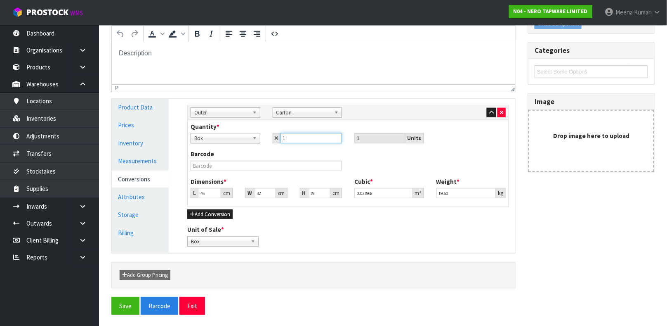
scroll to position [124, 0]
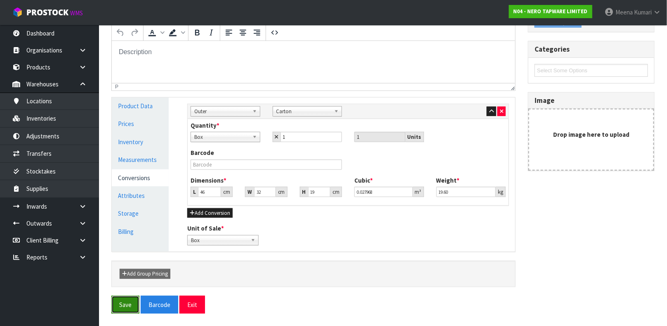
click at [125, 302] on button "Save" at bounding box center [125, 304] width 28 height 18
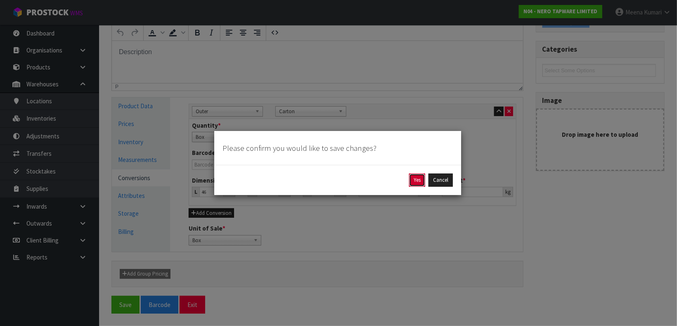
click at [414, 179] on button "Yes" at bounding box center [417, 179] width 16 height 13
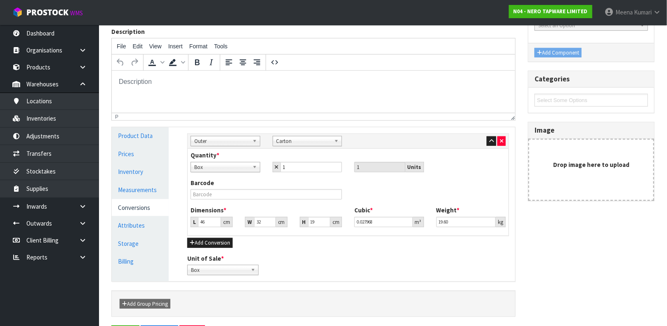
scroll to position [0, 0]
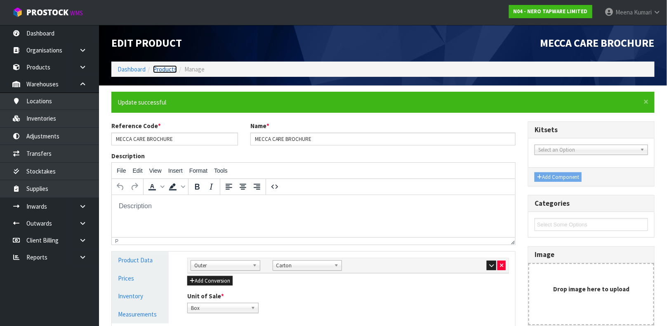
click at [161, 68] on link "Products" at bounding box center [165, 69] width 24 height 8
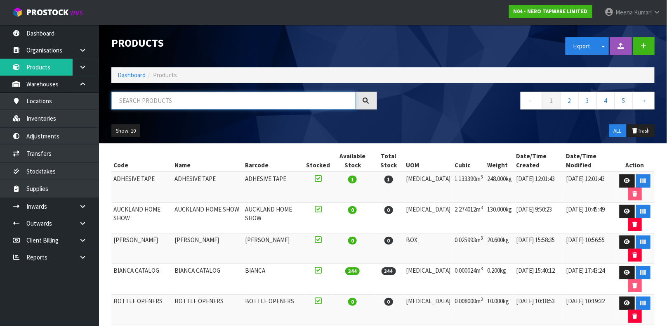
click at [170, 99] on input "text" at bounding box center [233, 101] width 244 height 18
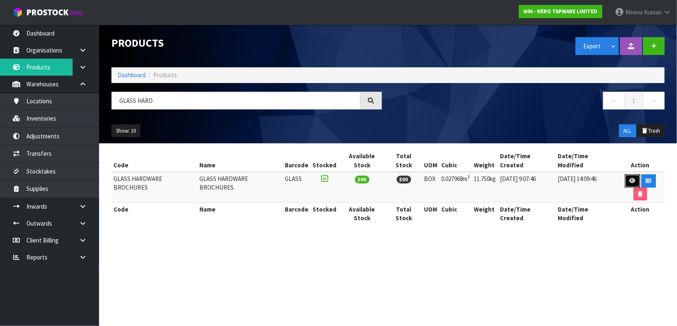
click at [625, 174] on link at bounding box center [632, 180] width 15 height 13
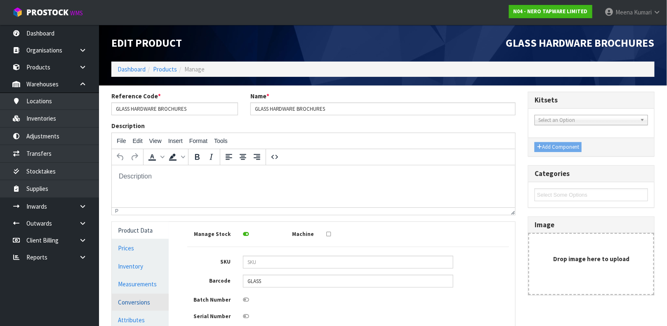
click at [138, 297] on link "Conversions" at bounding box center [140, 301] width 57 height 17
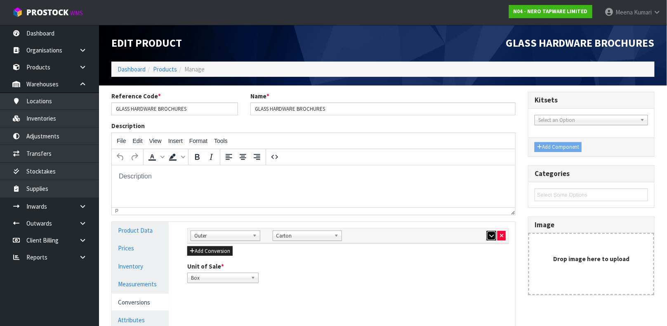
click at [489, 235] on icon "button" at bounding box center [491, 235] width 5 height 5
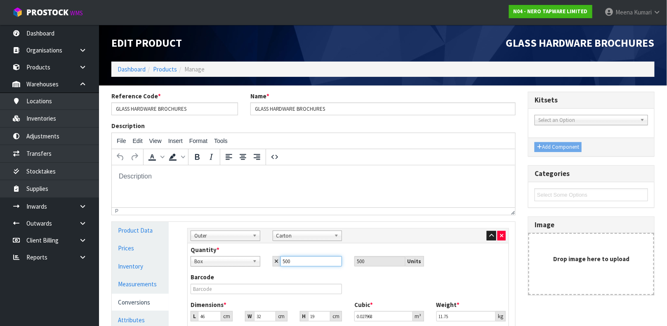
drag, startPoint x: 304, startPoint y: 263, endPoint x: 276, endPoint y: 265, distance: 28.1
click at [276, 265] on div "500" at bounding box center [308, 261] width 70 height 10
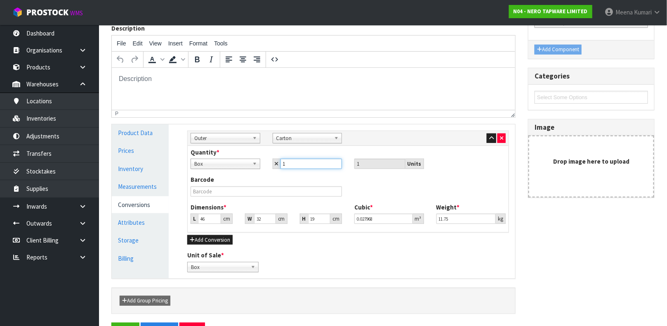
scroll to position [124, 0]
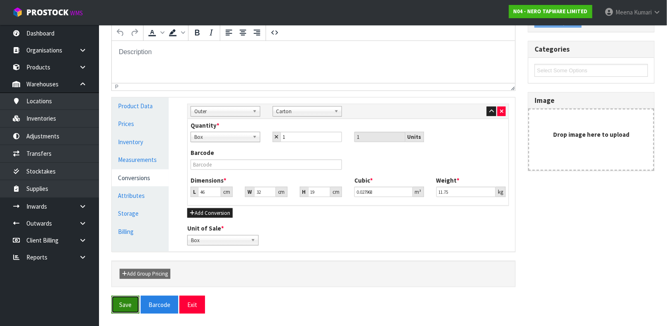
click at [117, 295] on button "Save" at bounding box center [125, 304] width 28 height 18
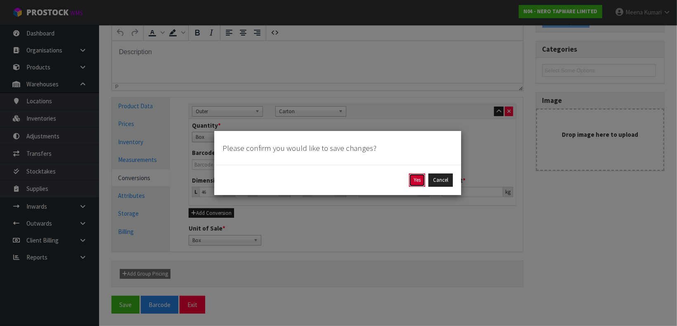
click at [413, 175] on button "Yes" at bounding box center [417, 179] width 16 height 13
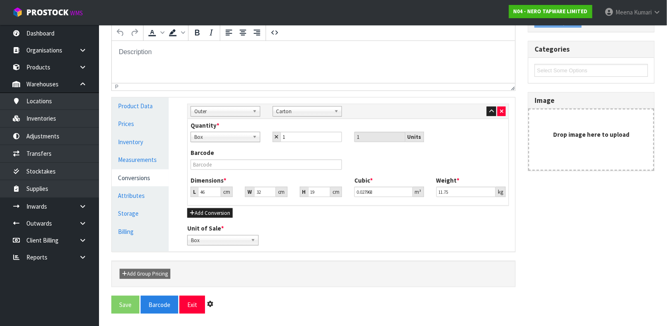
scroll to position [0, 0]
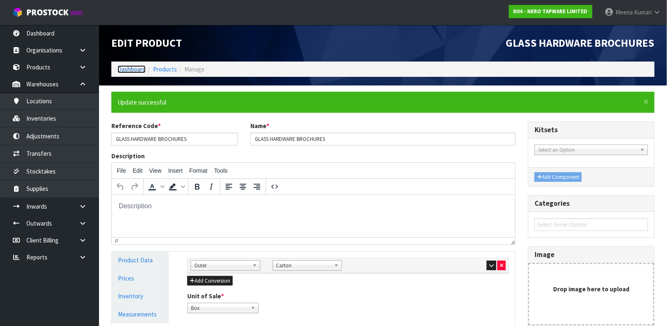
click at [125, 70] on link "Dashboard" at bounding box center [132, 69] width 28 height 8
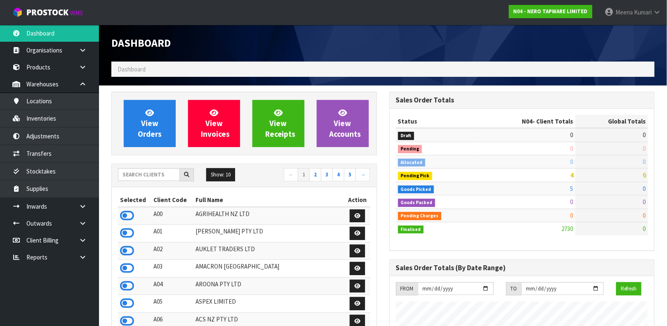
scroll to position [670, 278]
click at [48, 69] on link "Products" at bounding box center [49, 67] width 99 height 17
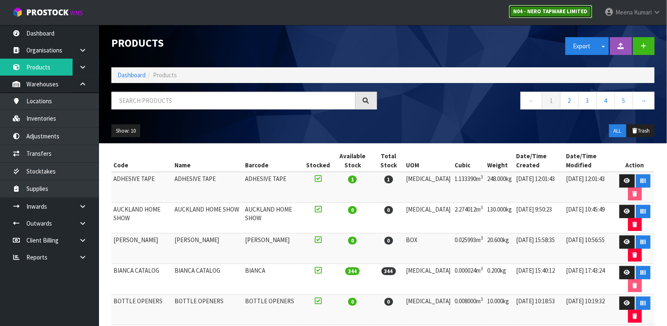
click at [557, 8] on strong "N04 - NERO TAPWARE LIMITED" at bounding box center [551, 11] width 74 height 7
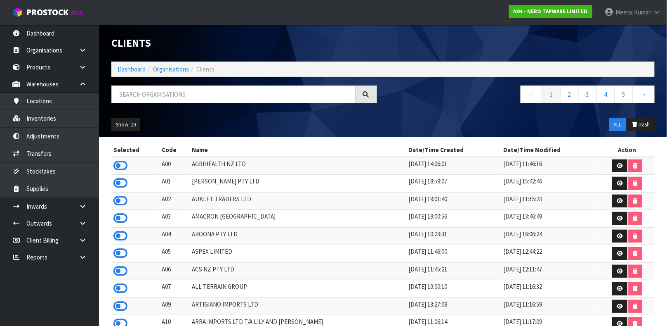
click at [269, 104] on div at bounding box center [244, 97] width 278 height 24
click at [267, 100] on input "text" at bounding box center [233, 94] width 244 height 18
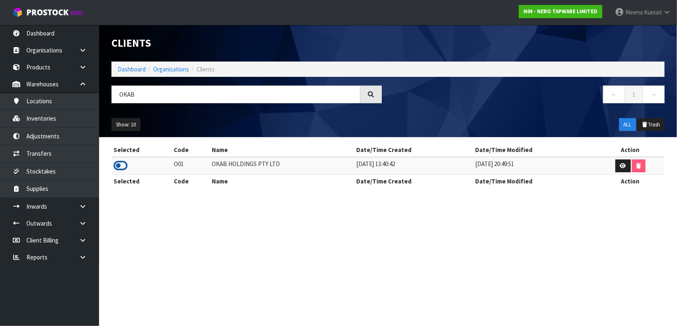
click at [121, 167] on icon at bounding box center [120, 165] width 14 height 12
click at [40, 62] on link "Products" at bounding box center [49, 67] width 99 height 17
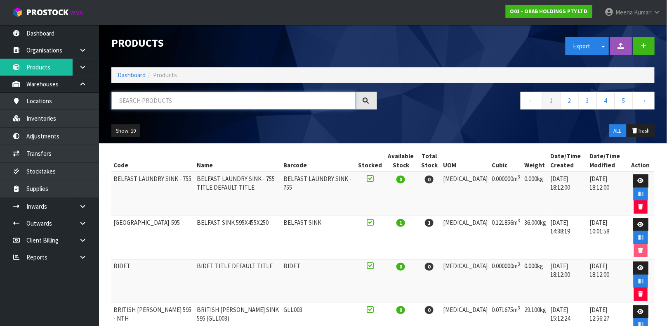
click at [162, 97] on input "text" at bounding box center [233, 101] width 244 height 18
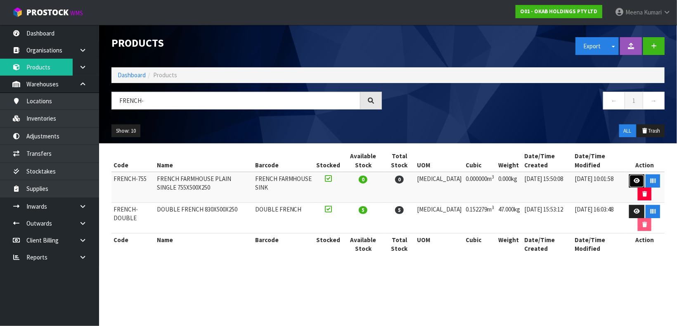
click at [635, 174] on link at bounding box center [636, 180] width 15 height 13
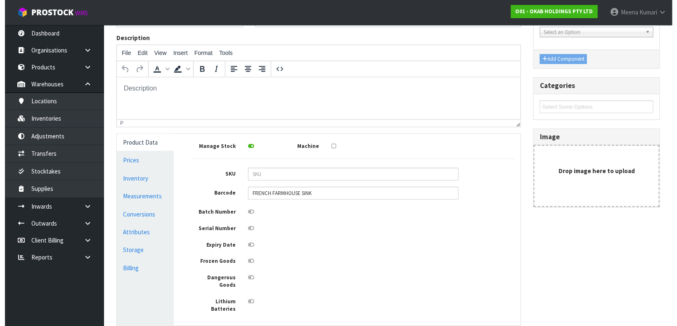
scroll to position [91, 0]
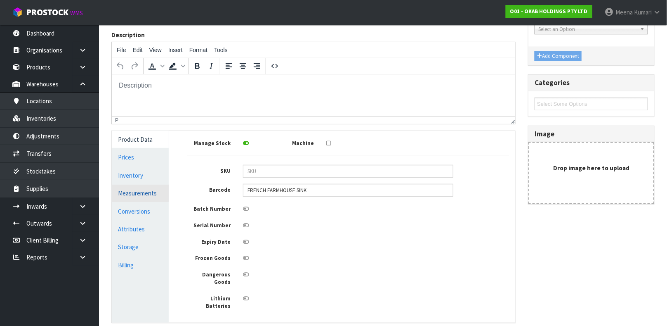
click at [137, 189] on link "Measurements" at bounding box center [140, 192] width 57 height 17
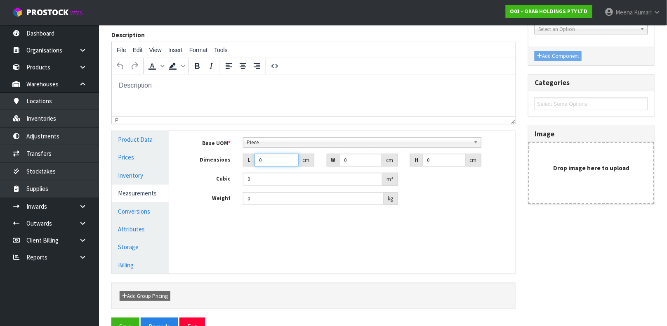
click at [276, 163] on input "0" at bounding box center [277, 159] width 44 height 13
click at [125, 317] on button "Save" at bounding box center [125, 326] width 28 height 18
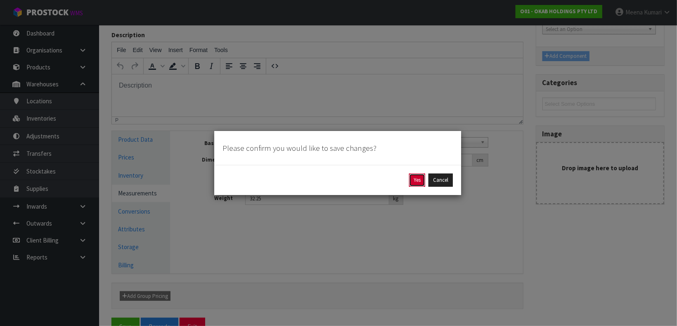
click at [417, 176] on button "Yes" at bounding box center [417, 179] width 16 height 13
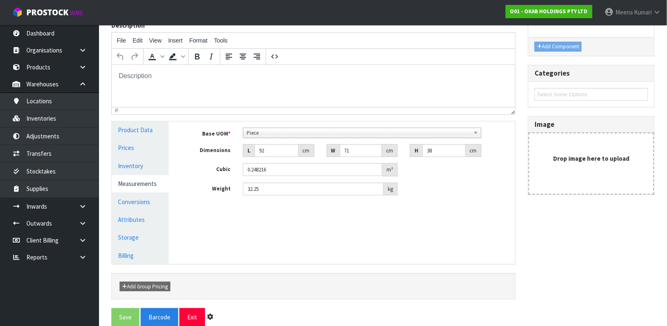
scroll to position [0, 0]
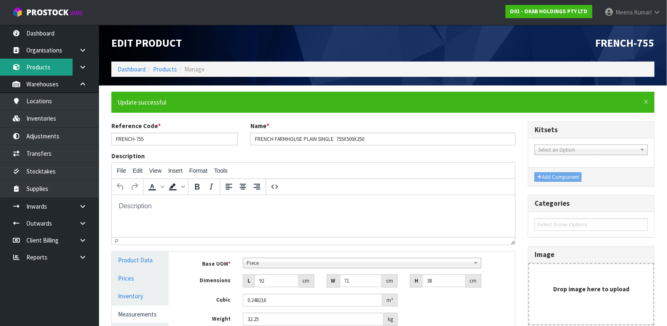
click at [35, 70] on link "Products" at bounding box center [49, 67] width 99 height 17
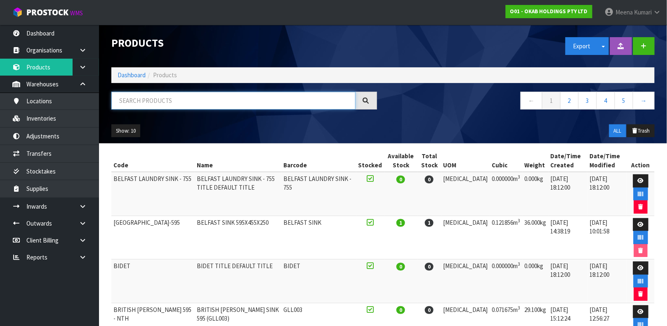
click at [168, 100] on input "text" at bounding box center [233, 101] width 244 height 18
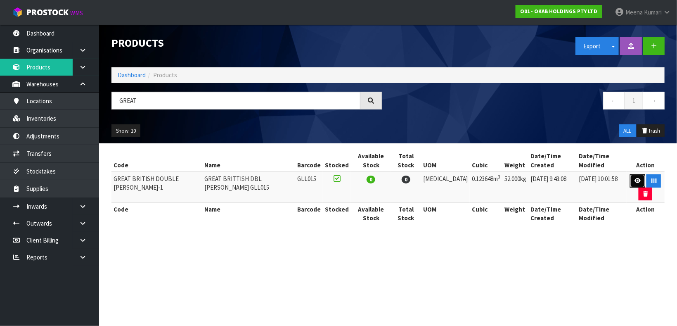
click at [635, 176] on link at bounding box center [637, 180] width 15 height 13
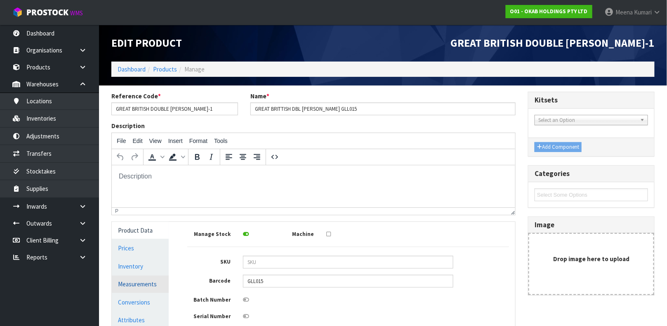
click at [130, 288] on link "Measurements" at bounding box center [140, 283] width 57 height 17
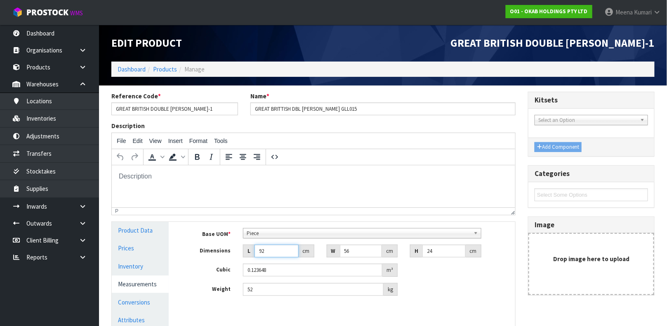
click at [266, 248] on input "92" at bounding box center [277, 250] width 44 height 13
click at [363, 254] on input "56" at bounding box center [361, 250] width 42 height 13
click at [274, 290] on input "52" at bounding box center [313, 289] width 141 height 13
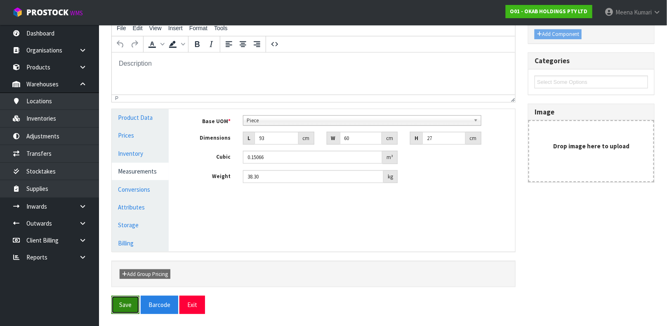
click at [120, 300] on button "Save" at bounding box center [125, 304] width 28 height 18
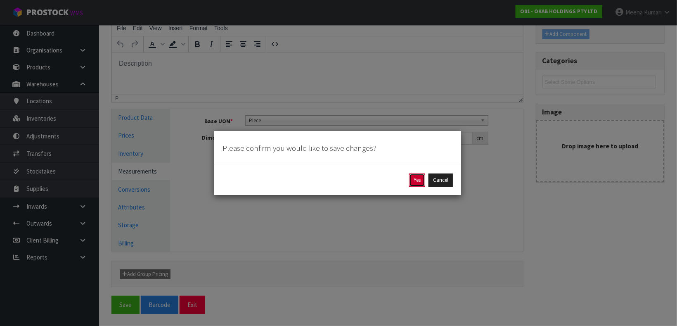
click at [416, 179] on button "Yes" at bounding box center [417, 179] width 16 height 13
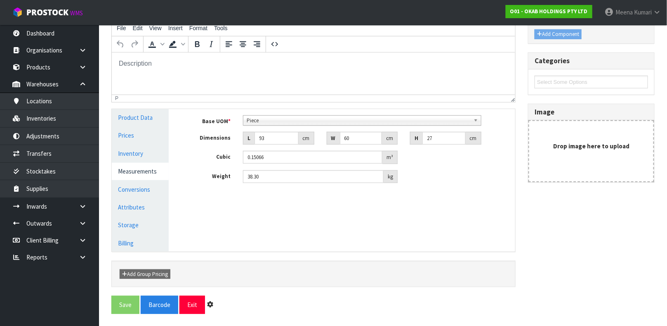
scroll to position [0, 0]
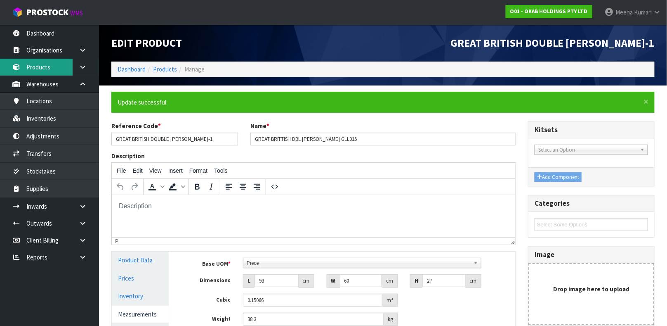
click at [52, 73] on link "Products" at bounding box center [49, 67] width 99 height 17
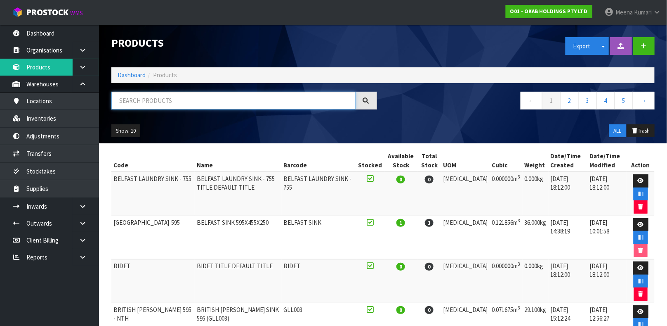
click at [201, 102] on input "text" at bounding box center [233, 101] width 244 height 18
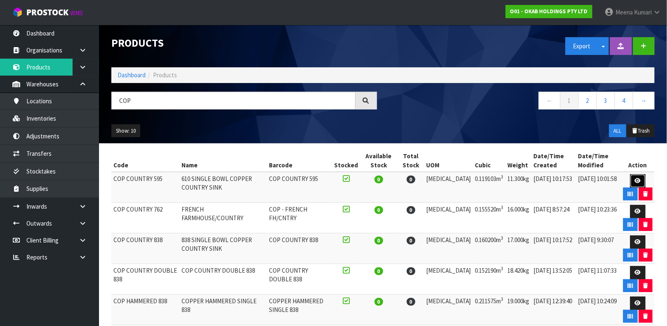
click at [630, 177] on link at bounding box center [637, 180] width 15 height 13
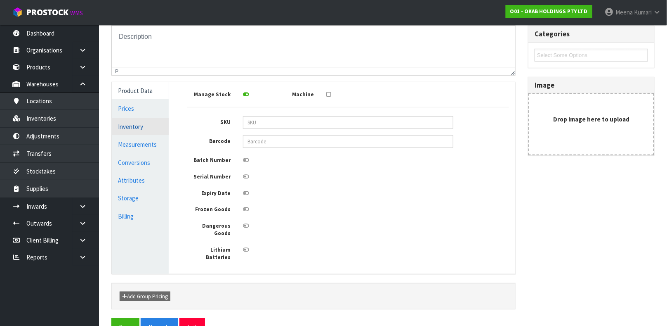
scroll to position [121, 0]
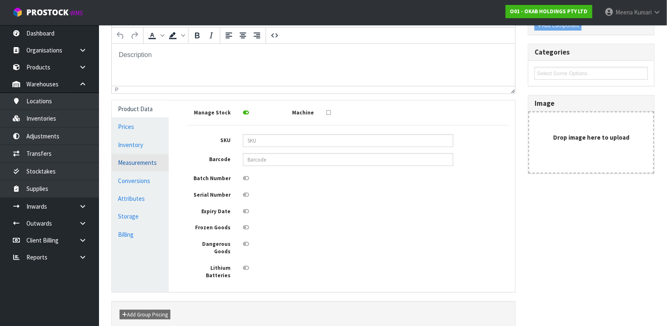
click at [136, 167] on link "Measurements" at bounding box center [140, 162] width 57 height 17
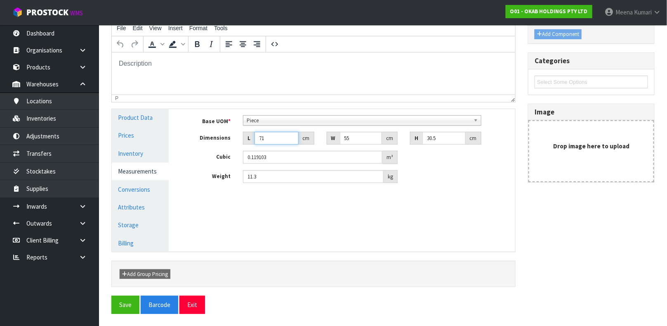
click at [274, 137] on input "71" at bounding box center [277, 138] width 44 height 13
click at [123, 297] on button "Save" at bounding box center [125, 304] width 28 height 18
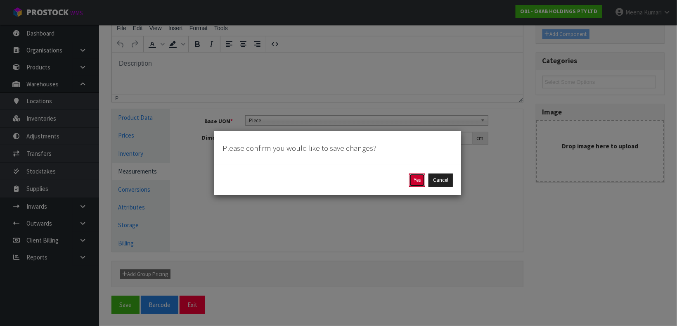
click at [412, 181] on button "Yes" at bounding box center [417, 179] width 16 height 13
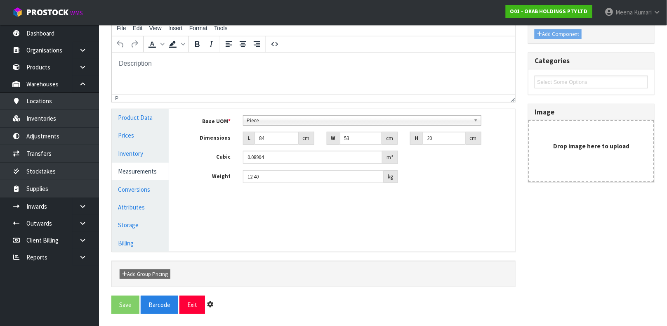
scroll to position [0, 0]
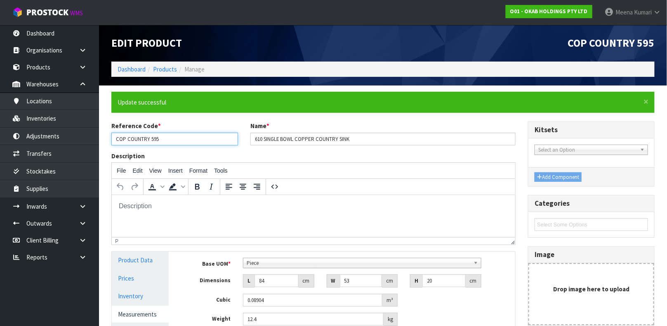
drag, startPoint x: 164, startPoint y: 137, endPoint x: 142, endPoint y: 136, distance: 22.3
click at [142, 136] on input "COP COUNTRY 595" at bounding box center [174, 138] width 127 height 13
click at [39, 62] on link "Products" at bounding box center [49, 67] width 99 height 17
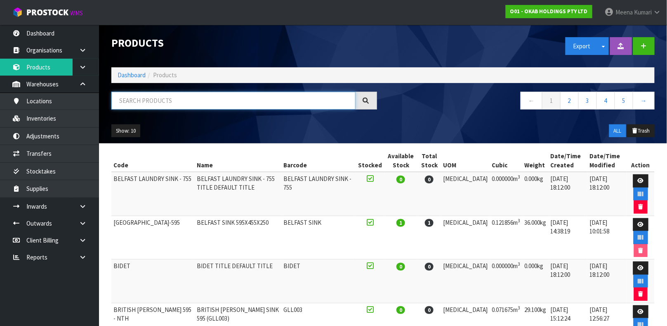
click at [143, 100] on input "text" at bounding box center [233, 101] width 244 height 18
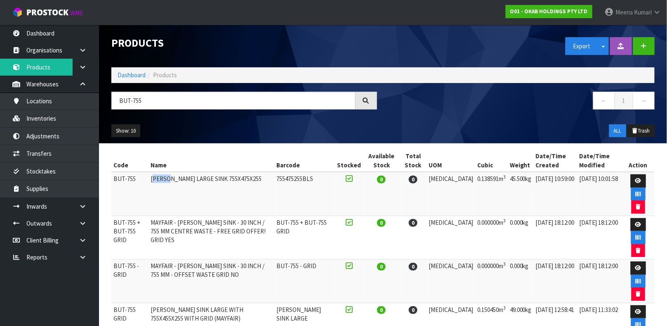
drag, startPoint x: 178, startPoint y: 178, endPoint x: 160, endPoint y: 178, distance: 17.7
click at [160, 178] on td "[PERSON_NAME] LARGE SINK 755X475X255" at bounding box center [212, 194] width 126 height 44
click at [177, 179] on td "[PERSON_NAME] LARGE SINK 755X475X255" at bounding box center [212, 194] width 126 height 44
drag, startPoint x: 179, startPoint y: 179, endPoint x: 148, endPoint y: 180, distance: 30.5
click at [148, 180] on tr "BUT-755 [PERSON_NAME] LARGE SINK 755X475X255 755475255BLS 0 0 [MEDICAL_DATA] 0.…" at bounding box center [382, 194] width 543 height 44
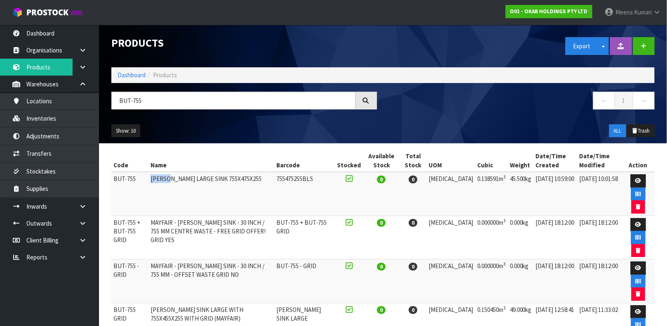
copy tr "[PERSON_NAME]"
drag, startPoint x: 158, startPoint y: 95, endPoint x: 120, endPoint y: 92, distance: 37.7
click at [120, 92] on input "BUT-755" at bounding box center [233, 101] width 244 height 18
paste input "[PERSON_NAME]"
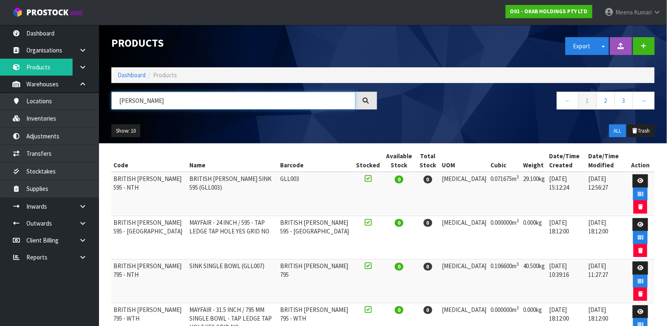
click at [127, 99] on input "[PERSON_NAME]" at bounding box center [233, 101] width 244 height 18
click at [139, 100] on input "[PERSON_NAME]" at bounding box center [233, 101] width 244 height 18
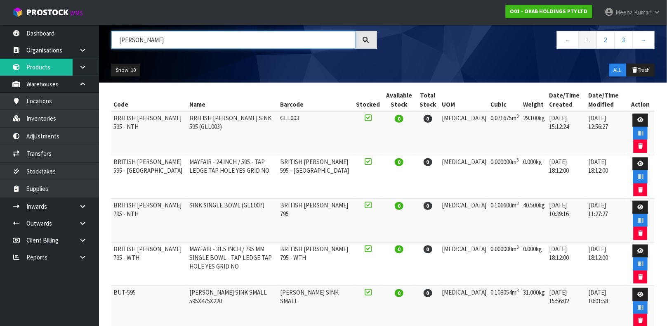
scroll to position [66, 0]
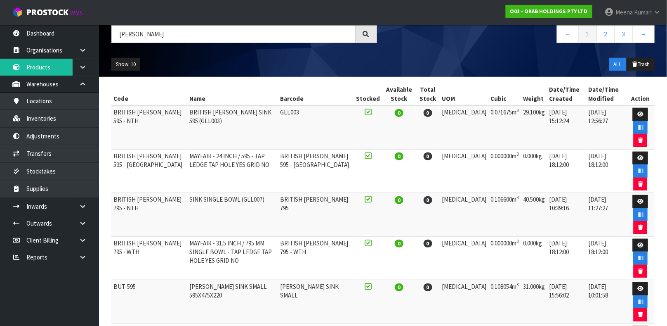
click at [216, 35] on input "[PERSON_NAME]" at bounding box center [233, 34] width 244 height 18
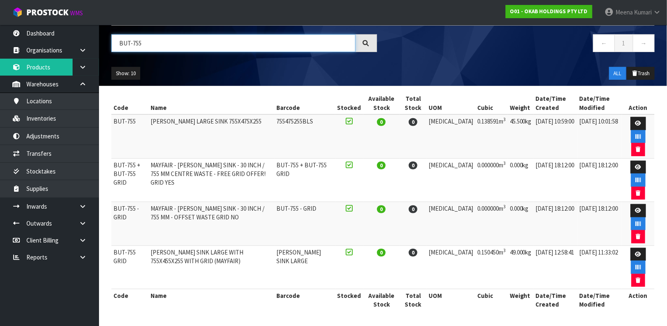
scroll to position [7, 0]
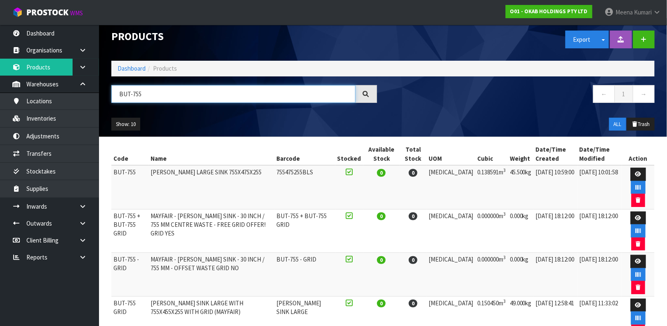
click at [133, 96] on input "BUT-755" at bounding box center [233, 94] width 244 height 18
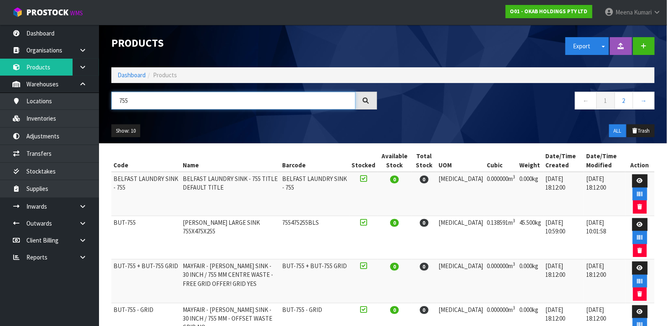
click at [144, 95] on input "755" at bounding box center [233, 101] width 244 height 18
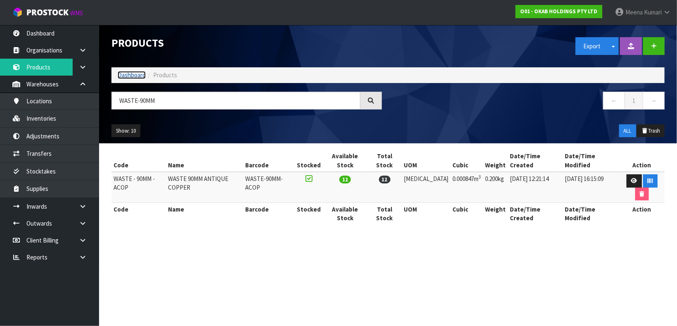
click at [138, 75] on link "Dashboard" at bounding box center [132, 75] width 28 height 8
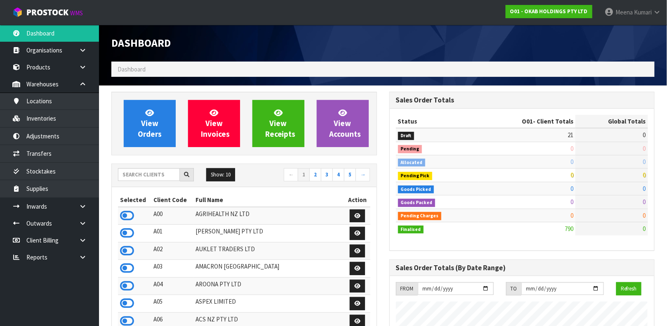
scroll to position [536, 278]
click at [135, 175] on input "text" at bounding box center [149, 174] width 62 height 13
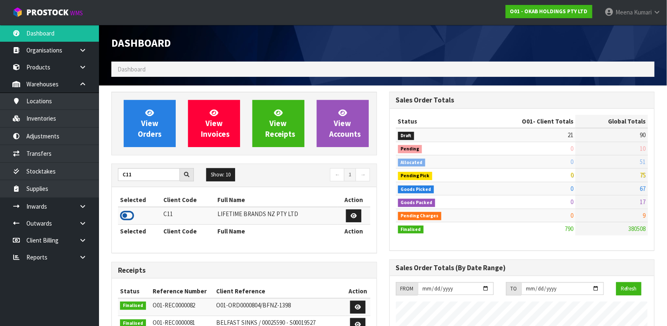
click at [130, 217] on icon at bounding box center [127, 215] width 14 height 12
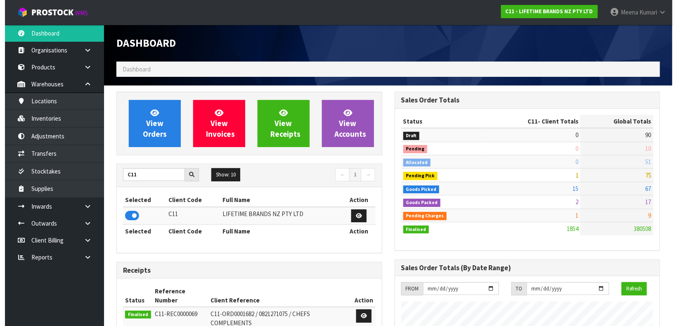
scroll to position [643, 278]
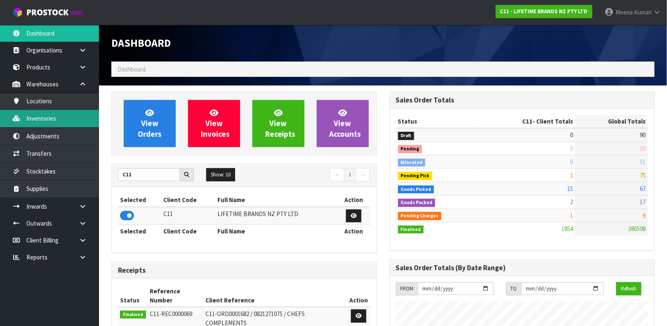
click at [73, 113] on link "Inventories" at bounding box center [49, 118] width 99 height 17
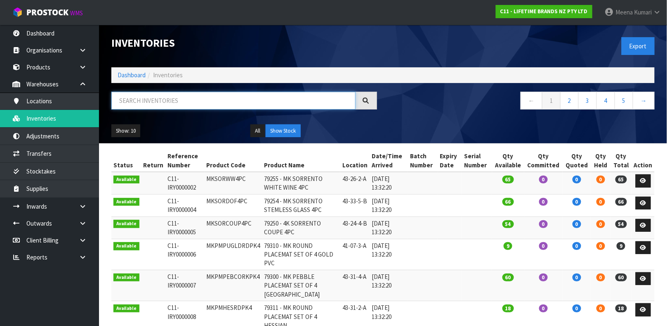
click at [132, 97] on input "text" at bounding box center [233, 101] width 244 height 18
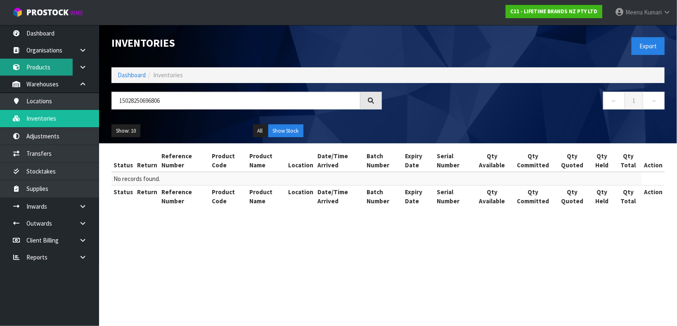
click at [47, 67] on link "Products" at bounding box center [49, 67] width 99 height 17
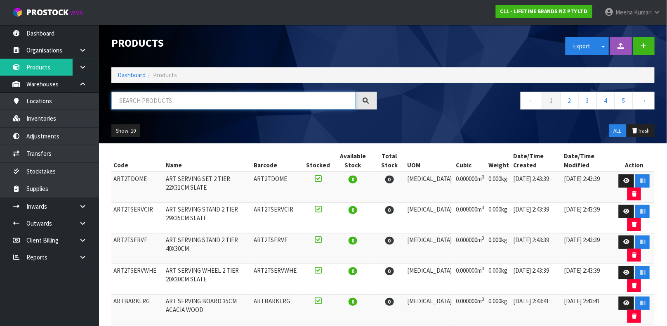
click at [123, 101] on input "text" at bounding box center [233, 101] width 244 height 18
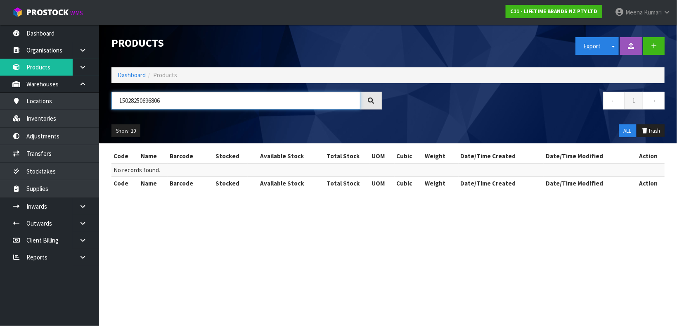
click at [162, 104] on input "15028250696806" at bounding box center [235, 101] width 249 height 18
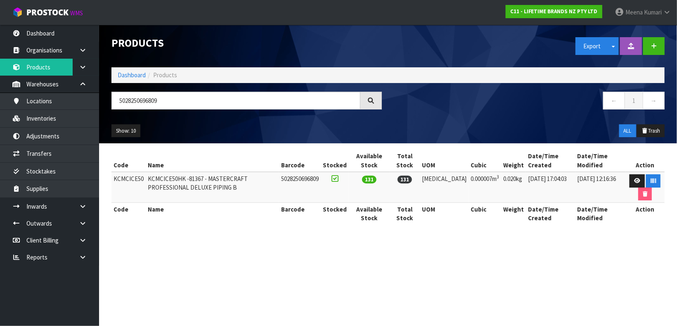
click at [135, 178] on td "KCMCICE50" at bounding box center [128, 187] width 34 height 31
copy td "KCMCICE50"
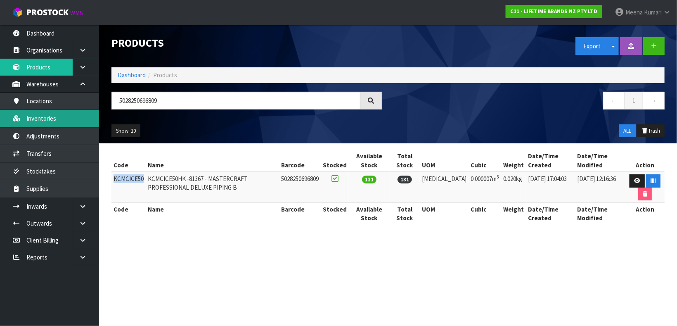
click at [58, 115] on link "Inventories" at bounding box center [49, 118] width 99 height 17
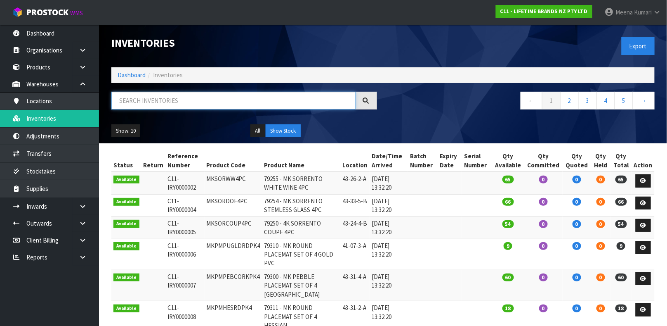
click at [175, 101] on input "text" at bounding box center [233, 101] width 244 height 18
paste input "KCMCICE50"
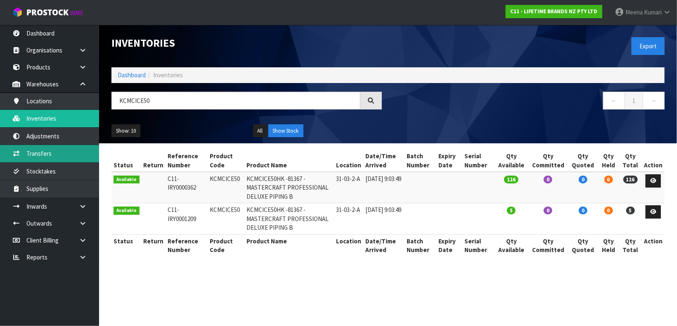
click at [40, 151] on link "Transfers" at bounding box center [49, 153] width 99 height 17
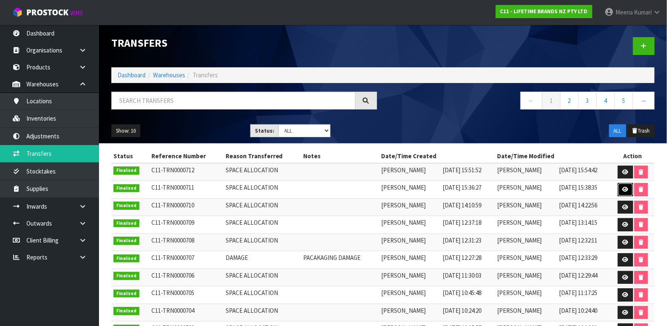
click at [624, 192] on icon at bounding box center [626, 188] width 6 height 5
